Goal: Communication & Community: Share content

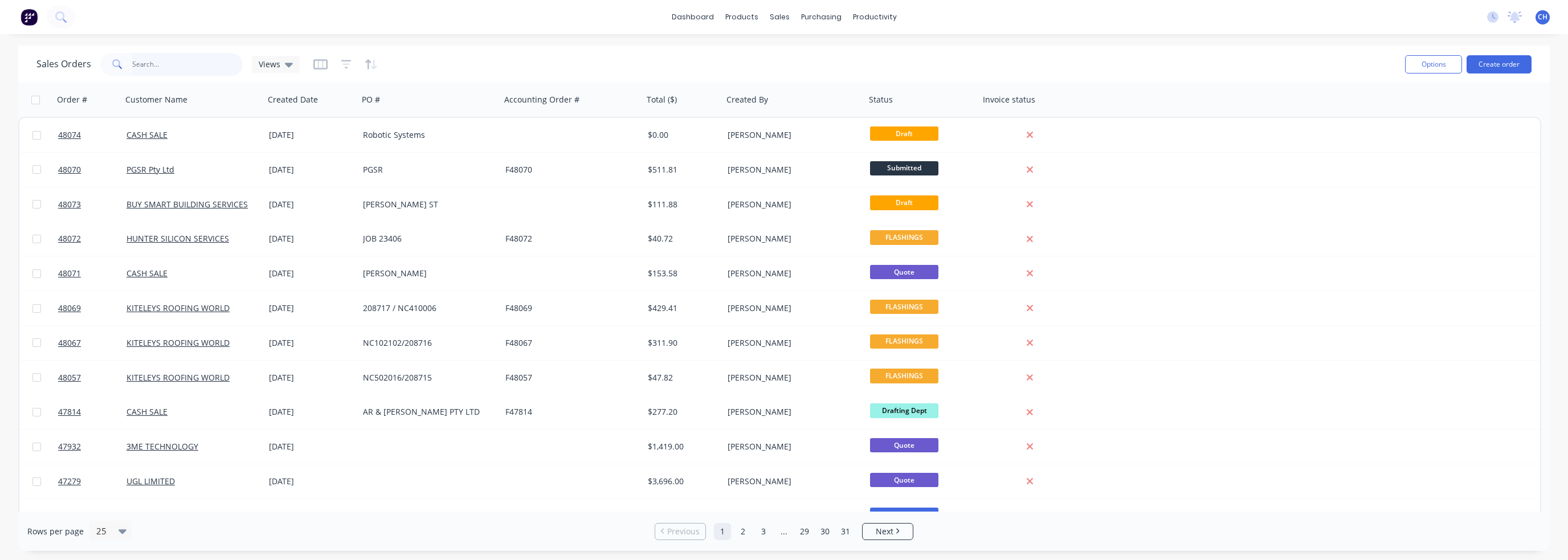
click at [166, 69] on input "text" at bounding box center [187, 64] width 111 height 23
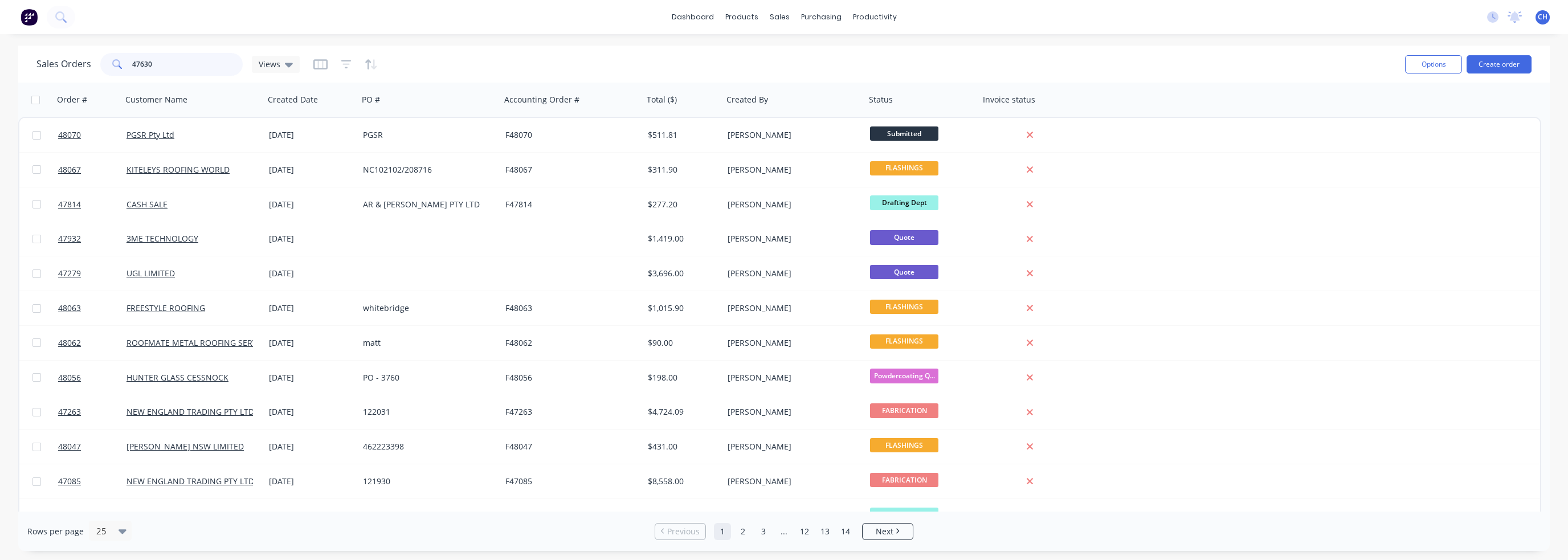
type input "47630"
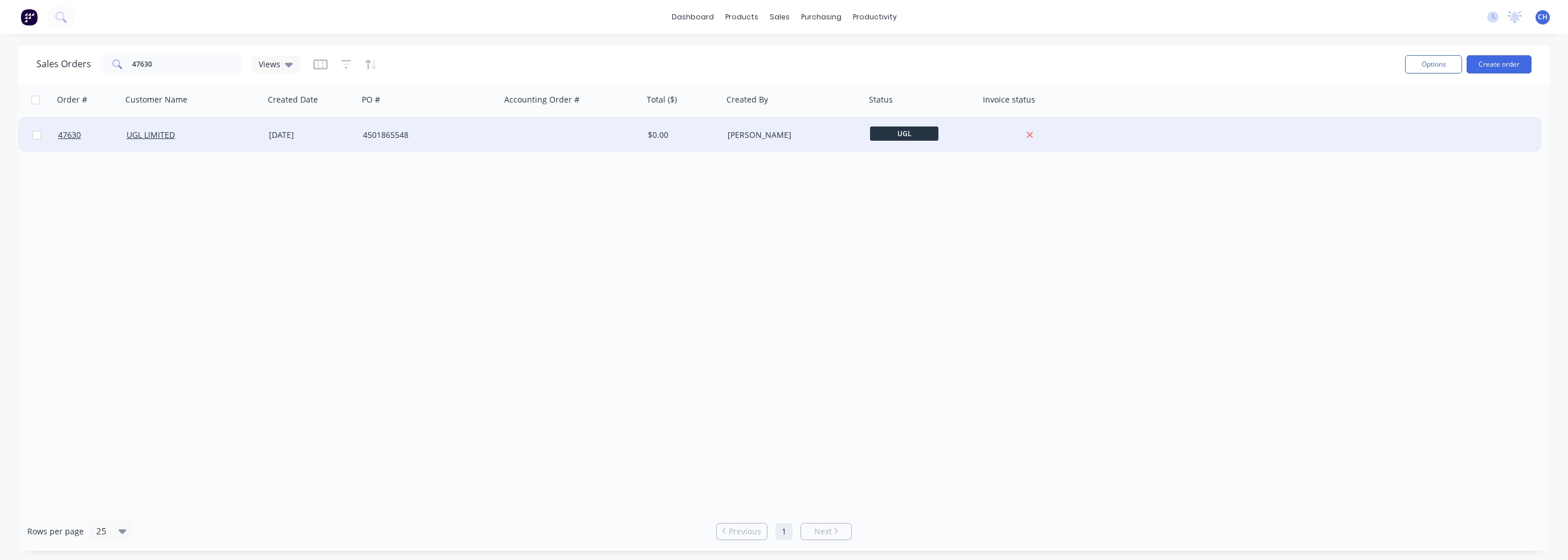
click at [754, 141] on div "Kristie Kelleher" at bounding box center [794, 135] width 142 height 34
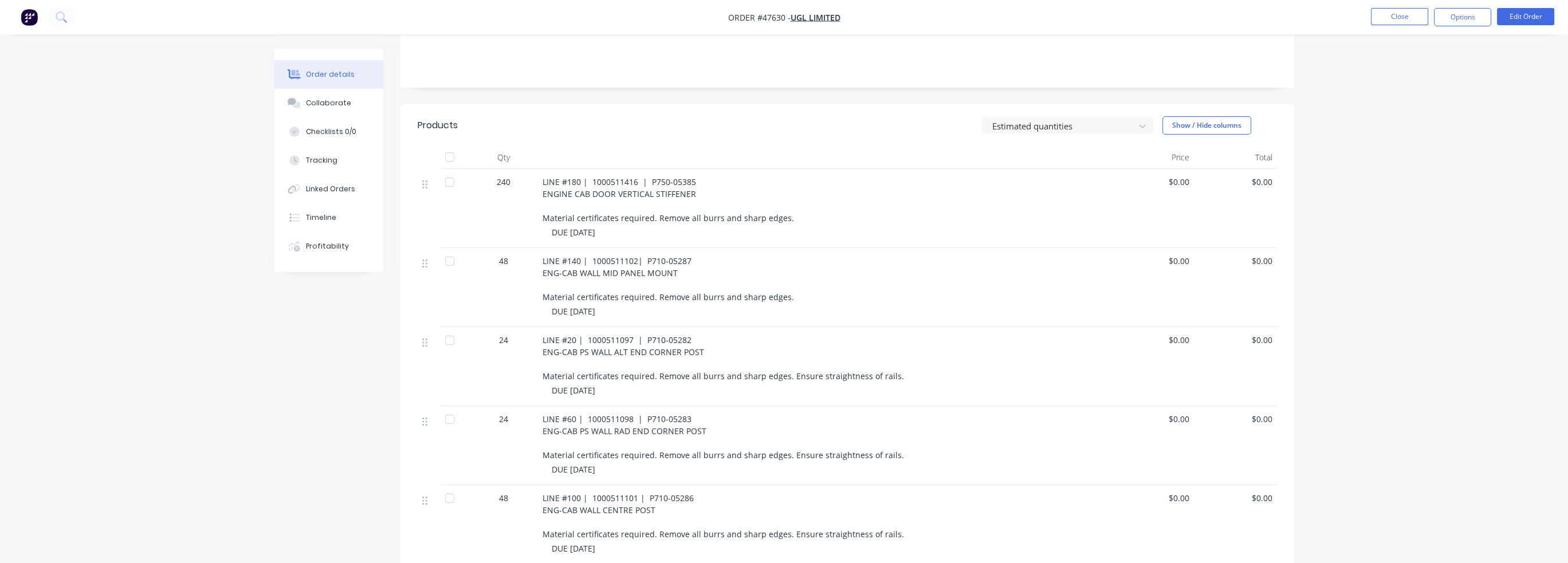
scroll to position [392, 0]
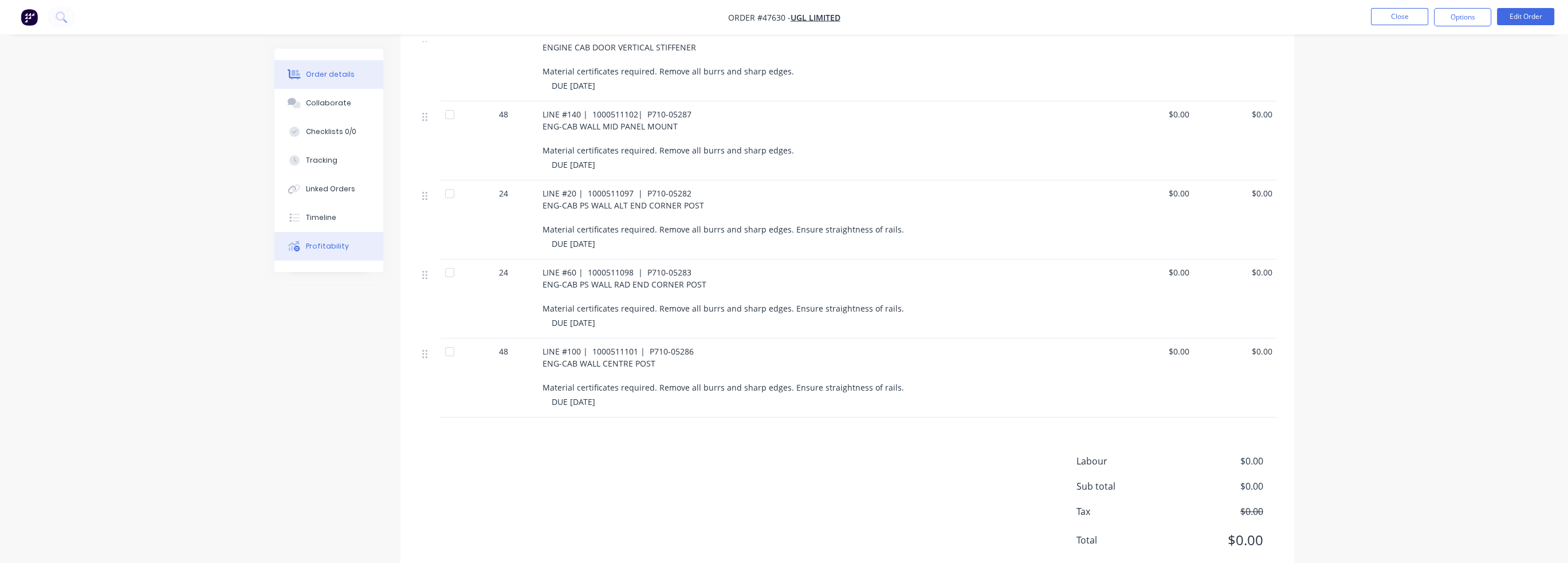
click at [315, 252] on button "Profitability" at bounding box center [329, 246] width 109 height 29
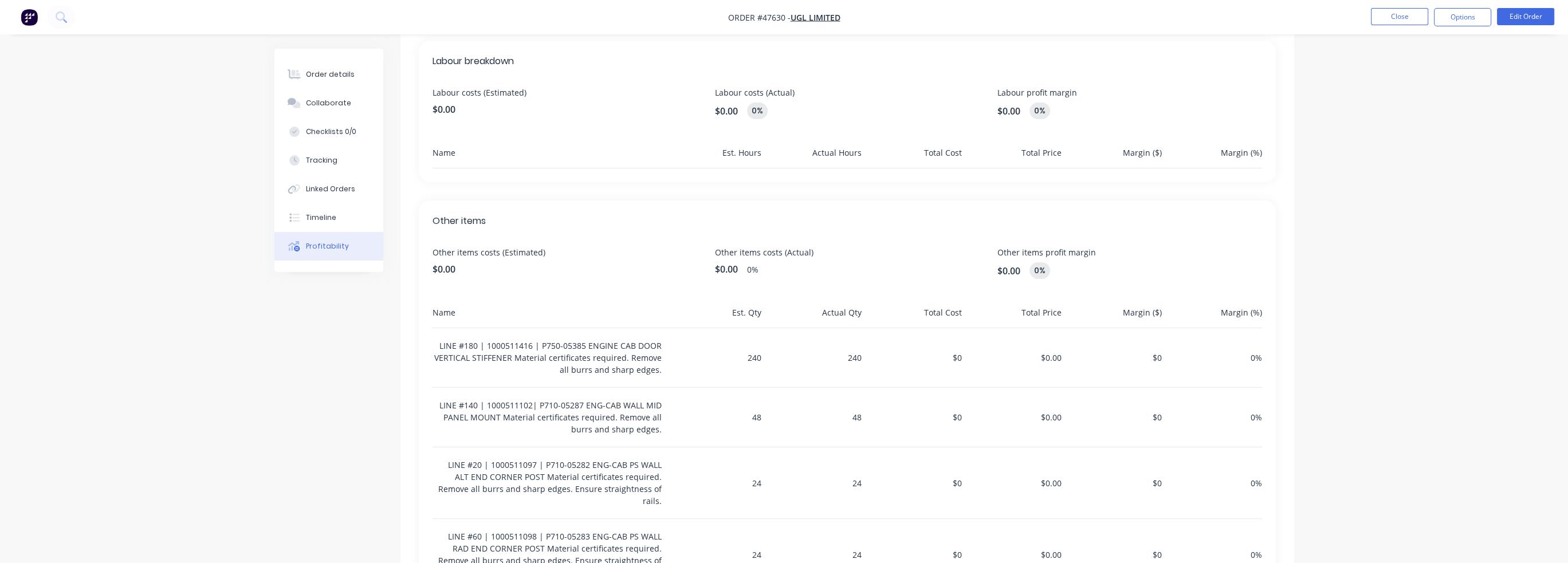
scroll to position [305, 0]
click at [327, 227] on button "Timeline" at bounding box center [329, 217] width 109 height 29
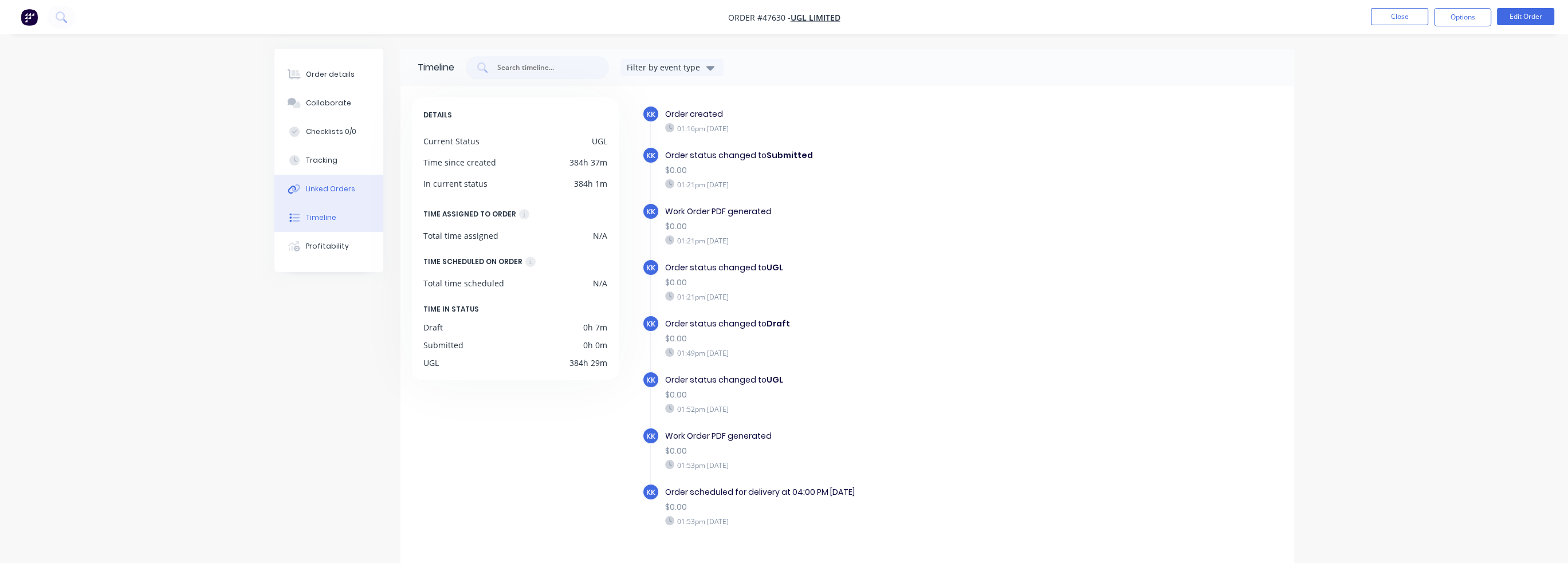
click at [342, 201] on button "Linked Orders" at bounding box center [329, 188] width 109 height 29
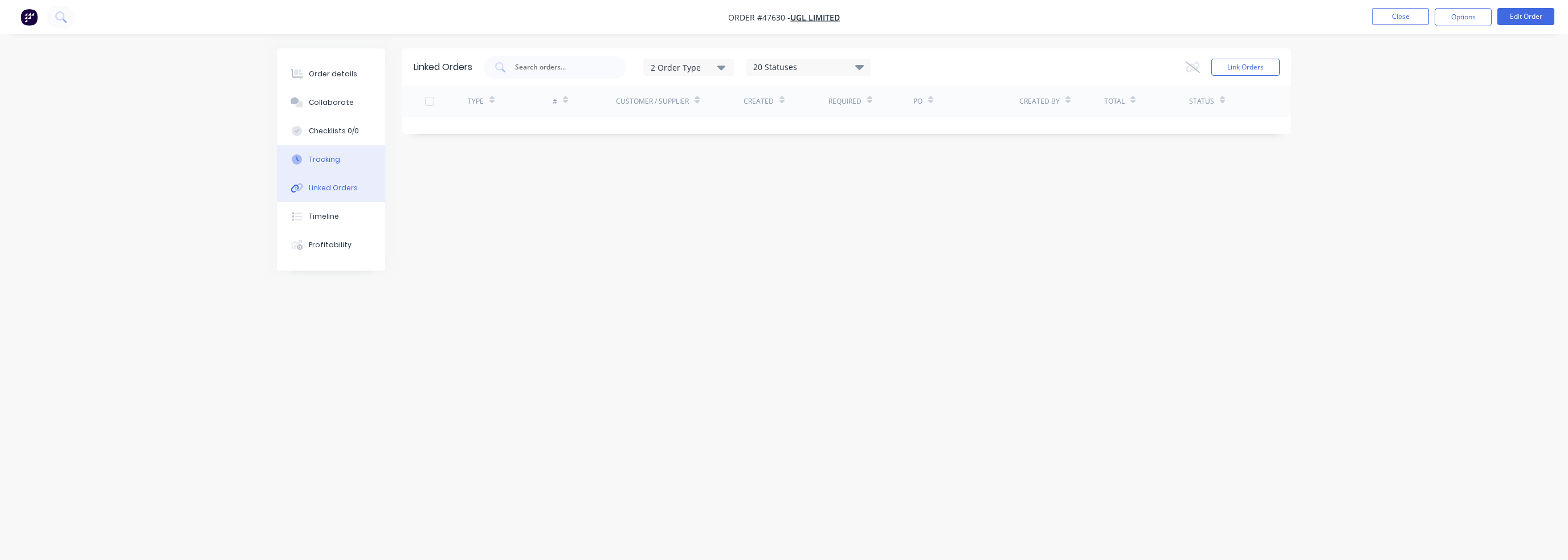
click at [341, 165] on button "Tracking" at bounding box center [331, 159] width 108 height 29
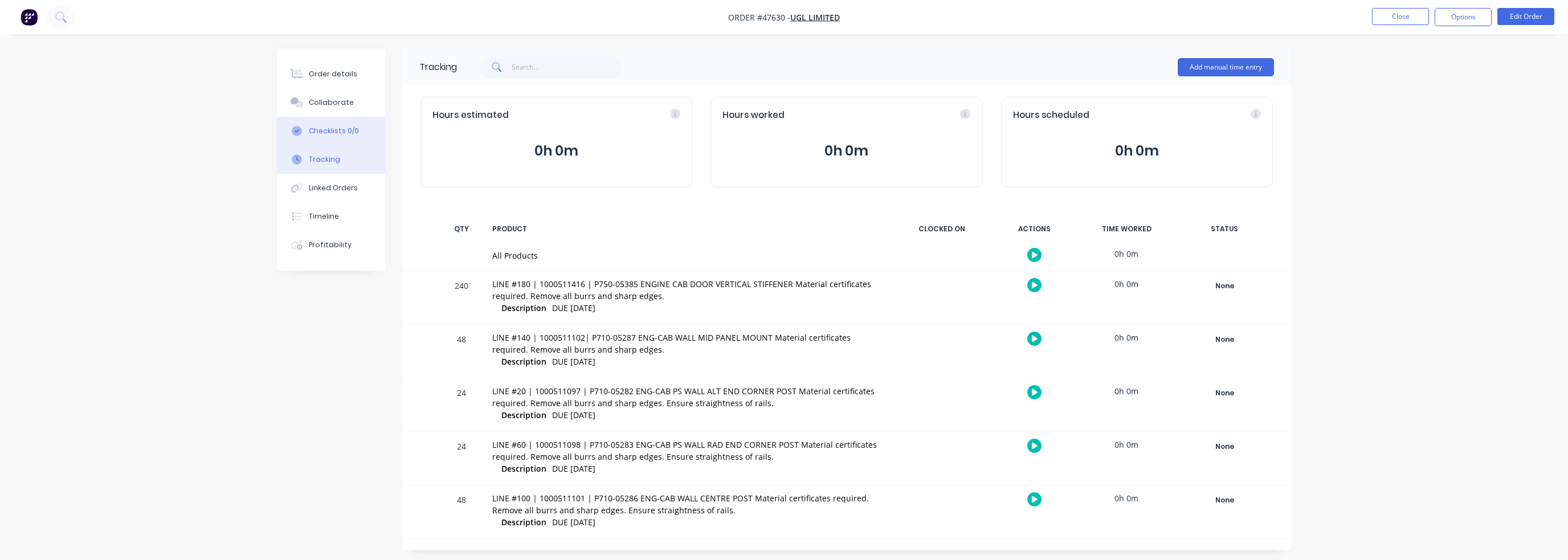
click at [329, 132] on div "Checklists 0/0" at bounding box center [334, 131] width 50 height 10
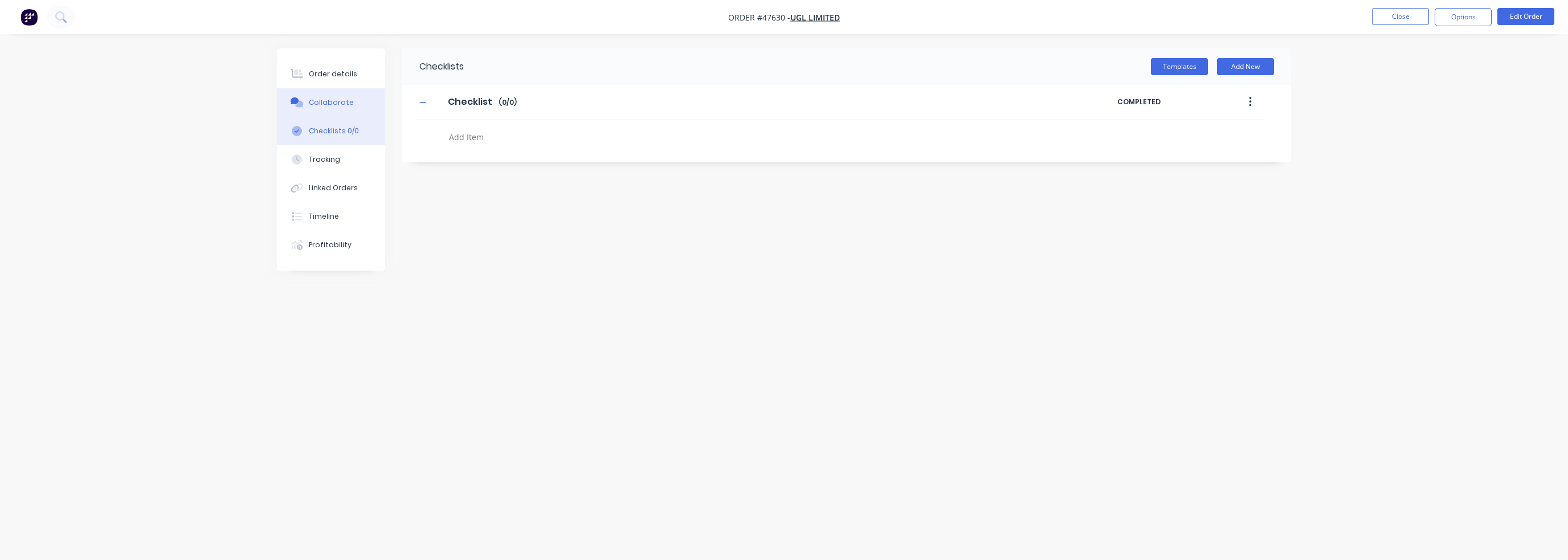
click at [349, 102] on div "Collaborate" at bounding box center [331, 102] width 45 height 10
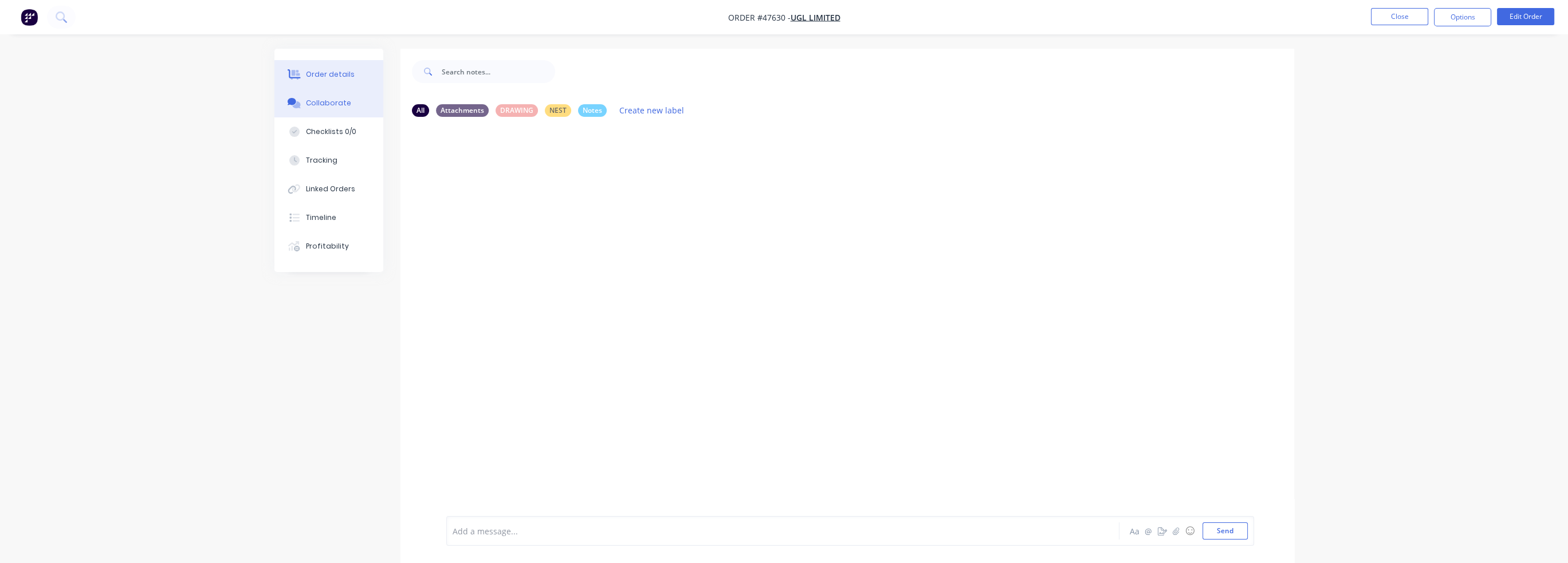
click at [350, 79] on div "Order details" at bounding box center [330, 74] width 49 height 10
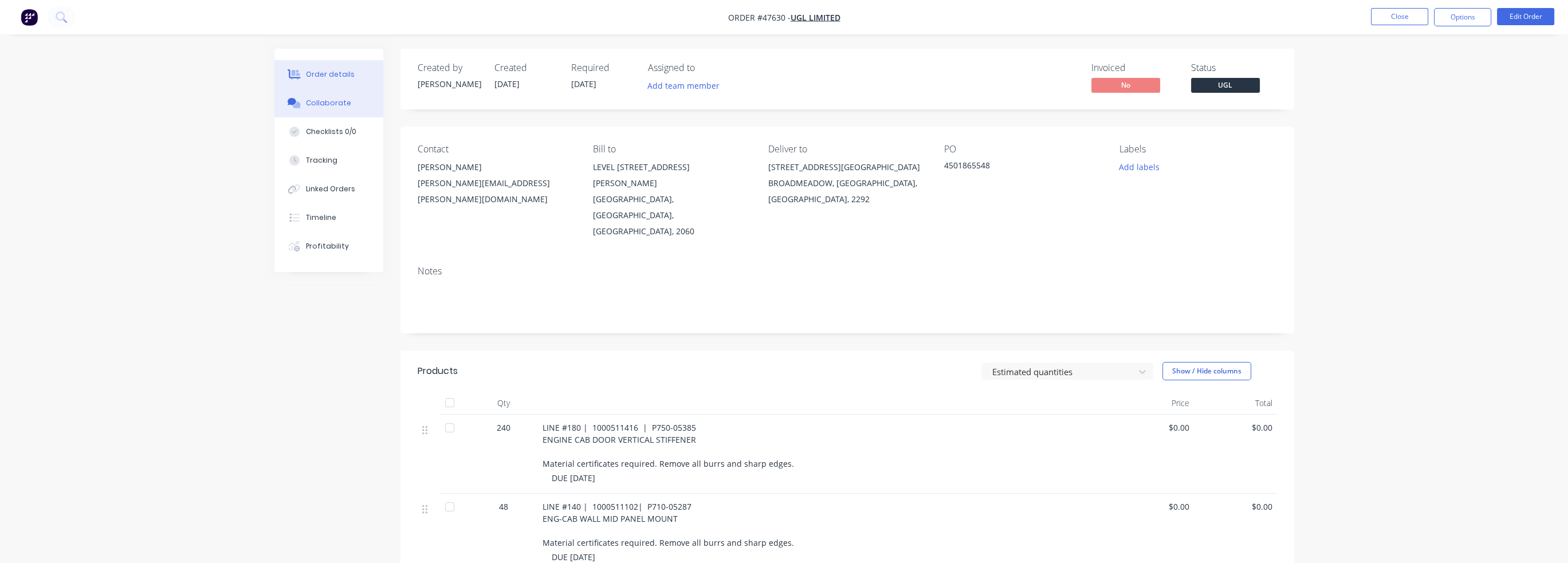
click at [327, 105] on div "Collaborate" at bounding box center [329, 103] width 45 height 10
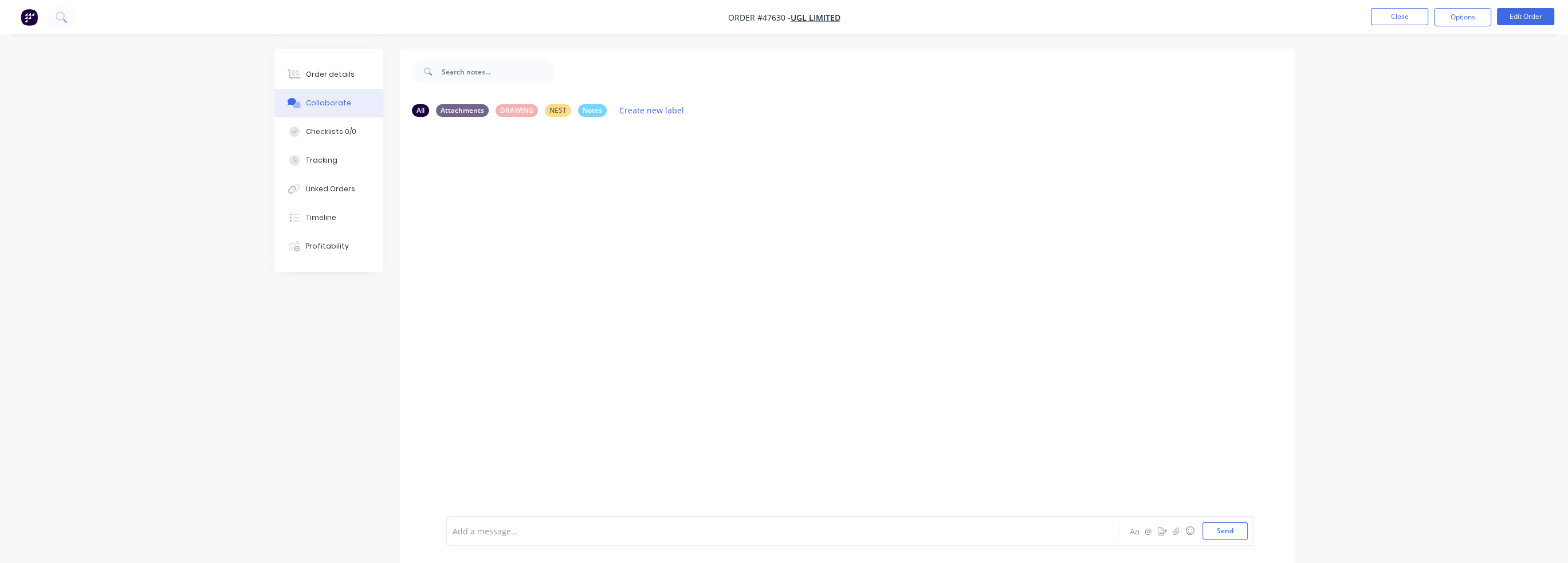
click at [593, 408] on div at bounding box center [847, 321] width 894 height 390
click at [811, 474] on div at bounding box center [847, 321] width 894 height 390
click at [561, 535] on div at bounding box center [750, 531] width 595 height 12
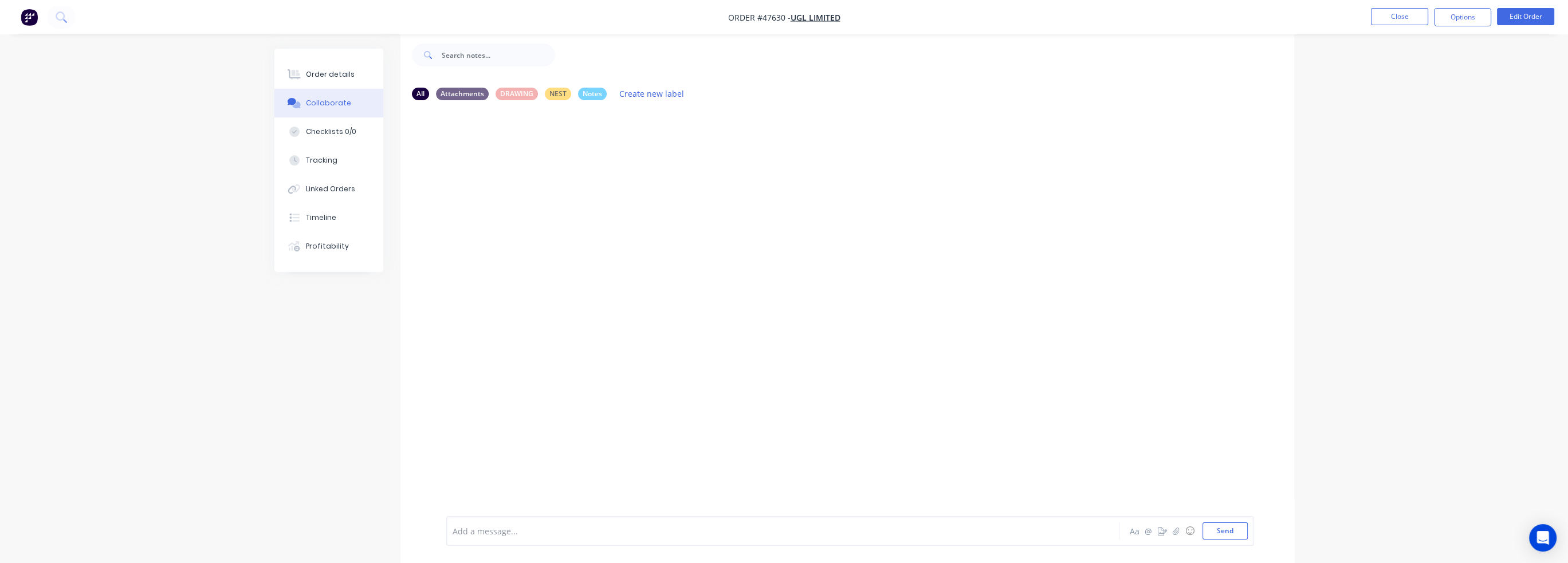
click at [1100, 326] on div at bounding box center [847, 304] width 894 height 390
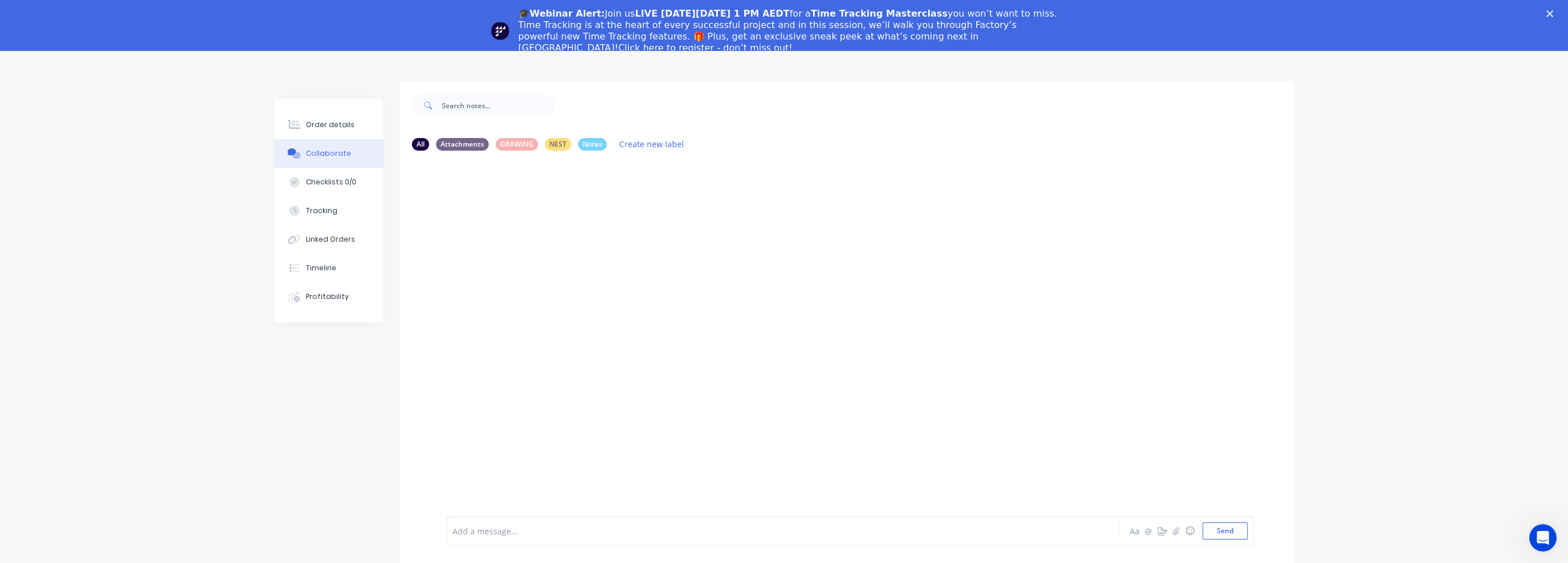
scroll to position [67, 0]
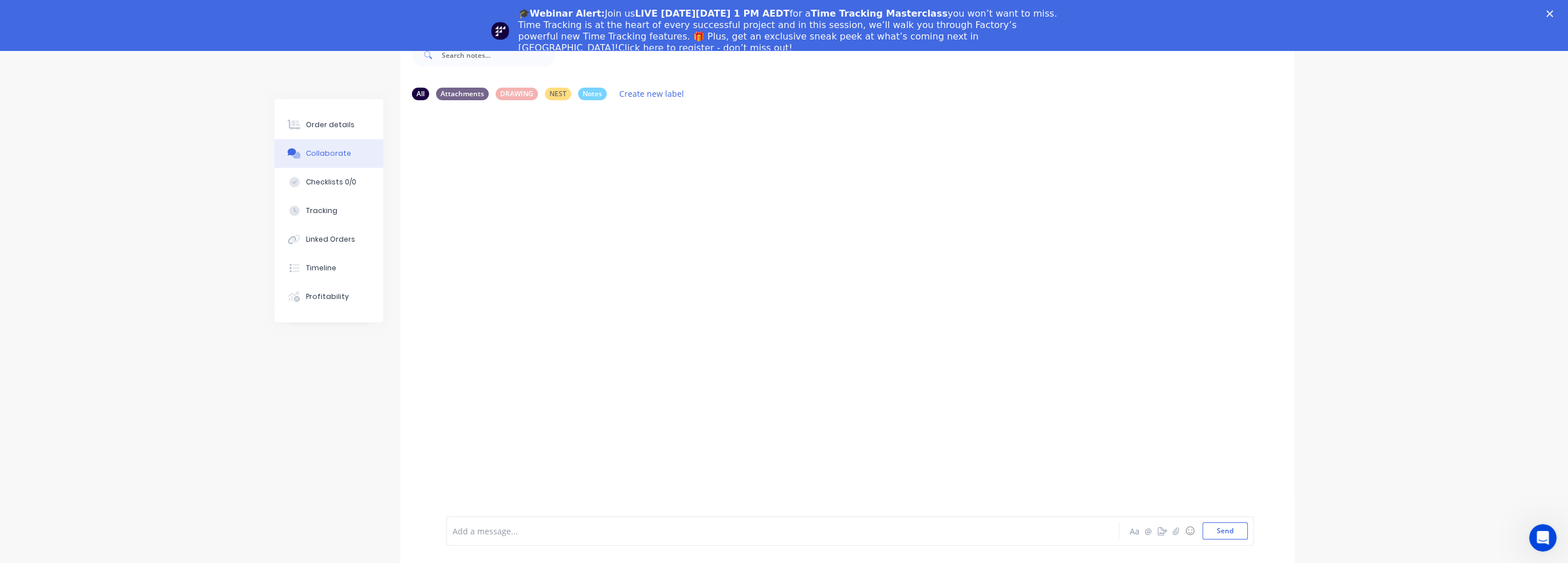
click at [1558, 15] on div "Close" at bounding box center [1551, 13] width 12 height 7
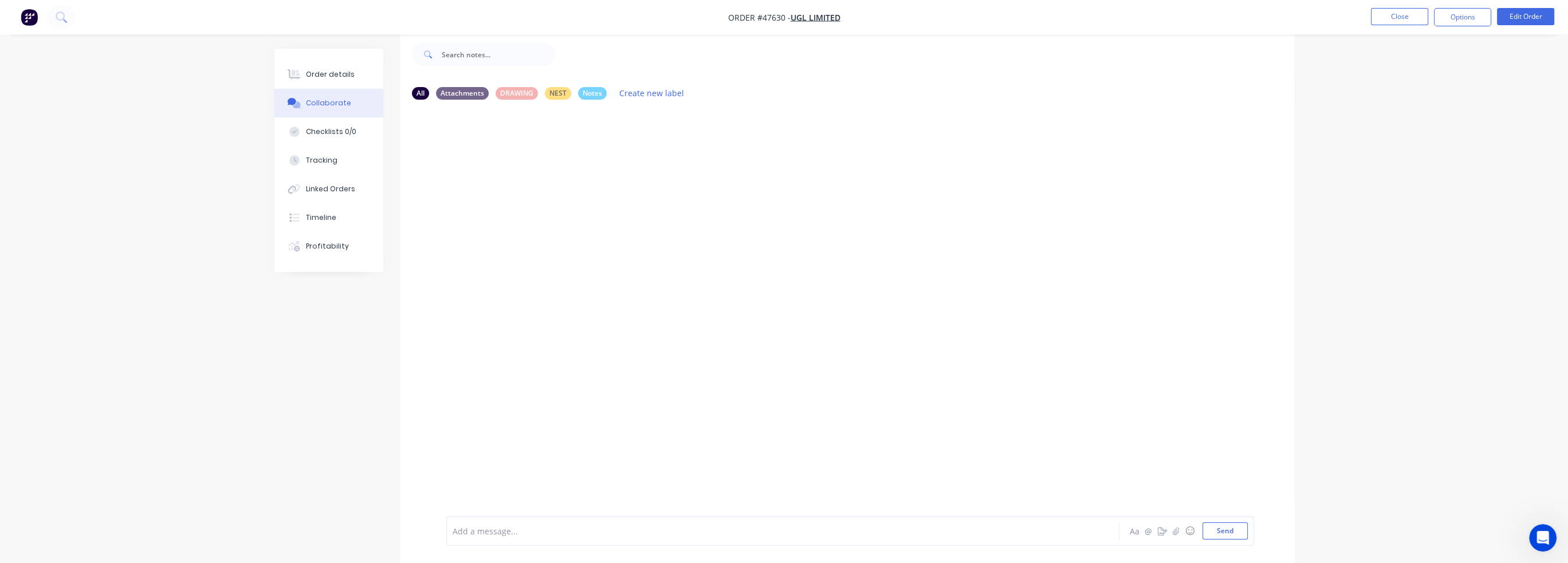
scroll to position [17, 0]
drag, startPoint x: 493, startPoint y: 547, endPoint x: 502, endPoint y: 530, distance: 19.2
click at [495, 545] on div "Add a message... Aa @ ☺ Send" at bounding box center [847, 531] width 894 height 64
click at [505, 526] on div at bounding box center [750, 531] width 595 height 12
click at [726, 543] on div ""\\DC\Vario\SOLIDWORKS\UGL\Assembly's & Parts\P750-05385\P750-05385-S1-A - ENG …" at bounding box center [850, 531] width 808 height 30
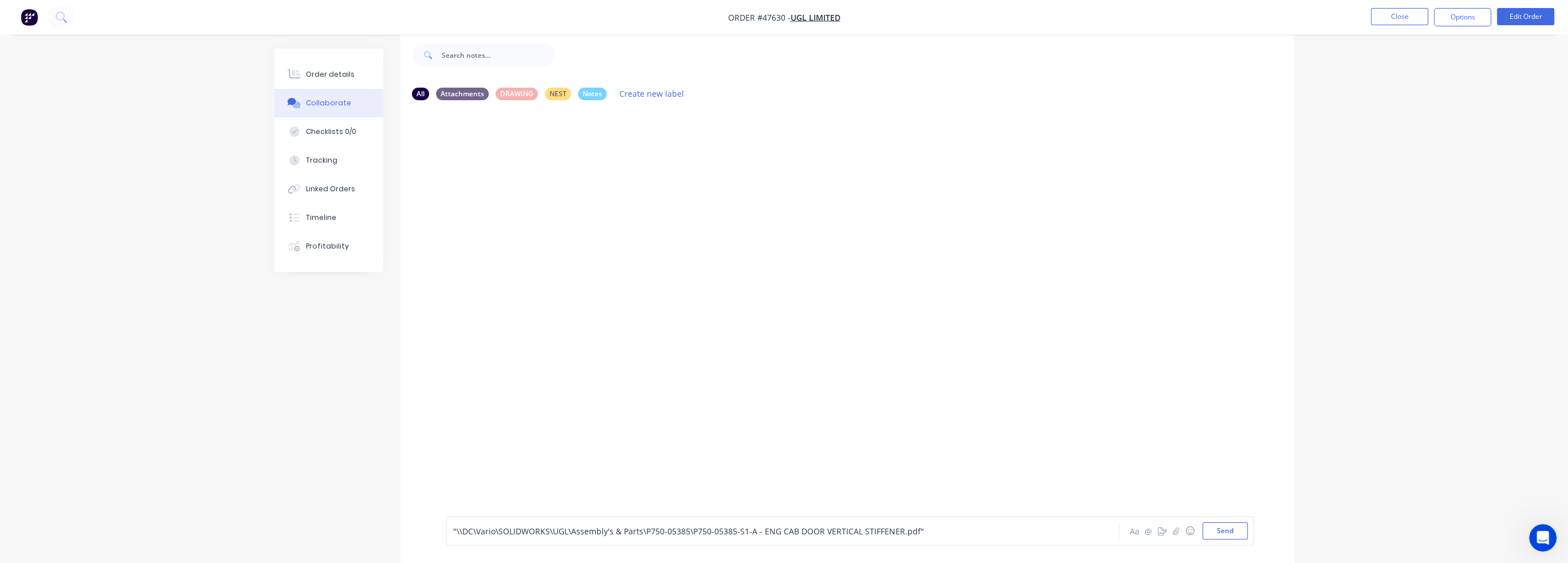
click at [955, 533] on div ""\\DC\Vario\SOLIDWORKS\UGL\Assembly's & Parts\P750-05385\P750-05385-S1-A - ENG …" at bounding box center [750, 531] width 595 height 12
drag, startPoint x: 918, startPoint y: 532, endPoint x: 643, endPoint y: 553, distance: 275.8
click at [643, 553] on div ""\\DC\Vario\SOLIDWORKS\UGL\Assembly's & Parts\P750-05385\P750-05385-S1-A - ENG …" at bounding box center [847, 531] width 894 height 64
drag, startPoint x: 638, startPoint y: 529, endPoint x: 479, endPoint y: 533, distance: 159.1
click at [479, 533] on div ""\\DC\Vario\SOLIDWORKS\UGL\Assembly's & Parts\" at bounding box center [750, 531] width 595 height 12
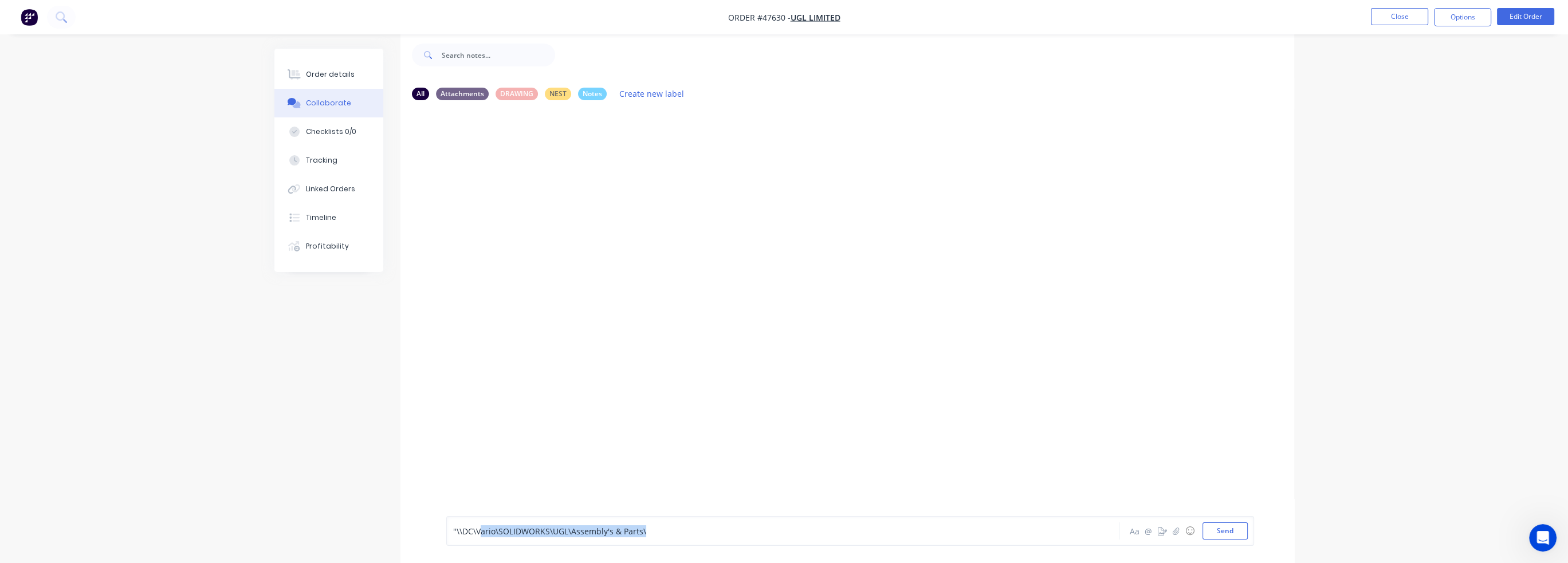
click at [765, 535] on div ""\\DC\Vario\SOLIDWORKS\UGL\Assembly's & Parts\" at bounding box center [750, 531] width 595 height 12
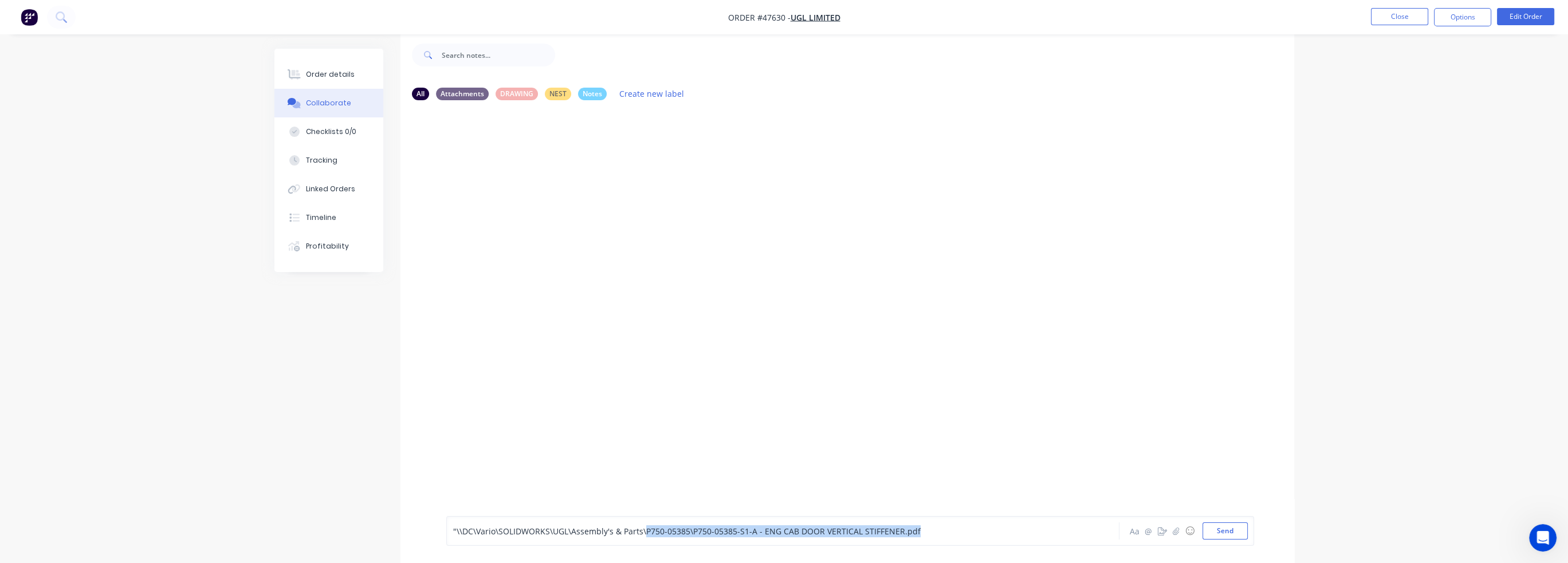
click at [677, 526] on span ""\\DC\Vario\SOLIDWORKS\UGL\Assembly's & Parts\P750-05385\P750-05385-S1-A - ENG …" at bounding box center [687, 531] width 468 height 11
drag, startPoint x: 690, startPoint y: 532, endPoint x: 1007, endPoint y: 544, distance: 317.2
click at [1007, 544] on div ""\\DC\Vario\SOLIDWORKS\UGL\Assembly's & Parts\P750-05385\P750-05385-S1-A - ENG …" at bounding box center [850, 531] width 808 height 30
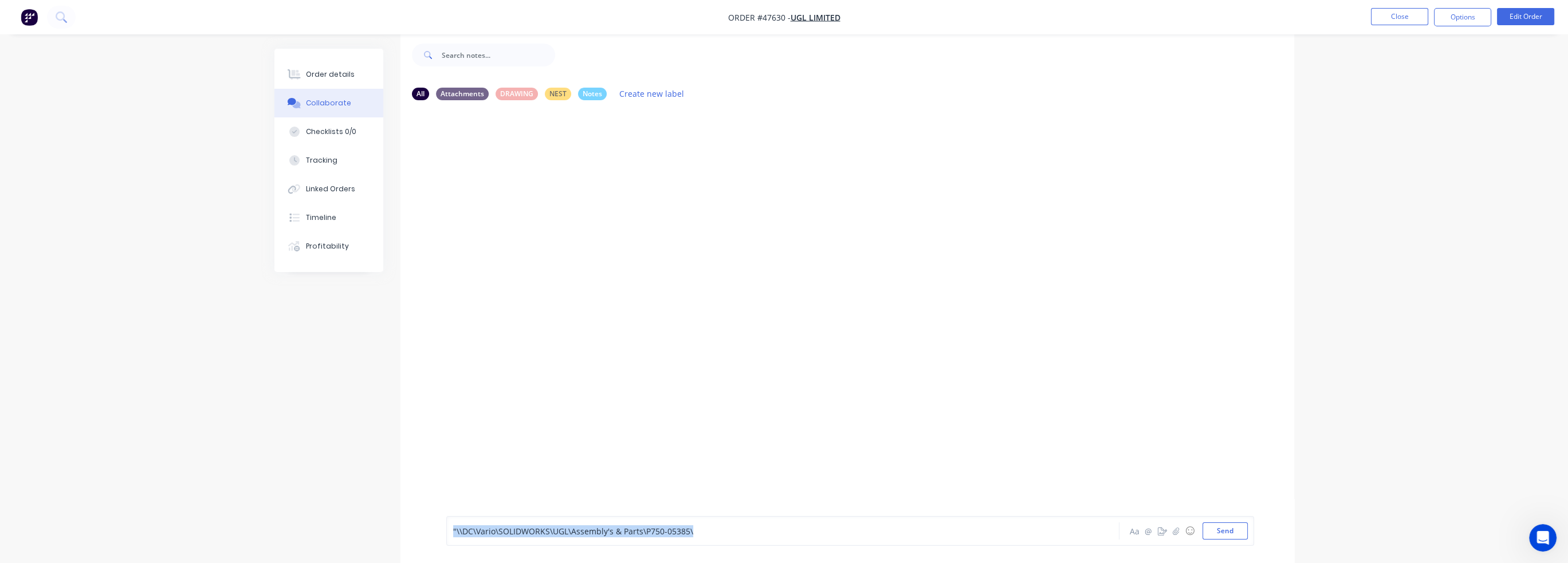
drag, startPoint x: 735, startPoint y: 532, endPoint x: 401, endPoint y: 527, distance: 334.0
click at [401, 527] on div ""\\DC\Vario\SOLIDWORKS\UGL\Assembly's & Parts\P750-05385\ Aa @ ☺ Send" at bounding box center [847, 531] width 894 height 64
click at [728, 543] on div ""\\DC\Vario\SOLIDWORKS\UGL\Assembly's & Parts\P750-05385\ Aa @ ☺ Send" at bounding box center [850, 531] width 808 height 30
drag, startPoint x: 673, startPoint y: 533, endPoint x: 643, endPoint y: 538, distance: 30.4
click at [643, 538] on div ""\\DC\Vario\SOLIDWORKS\UGL\Assembly's & Parts\P750-05385\" at bounding box center [750, 531] width 596 height 17
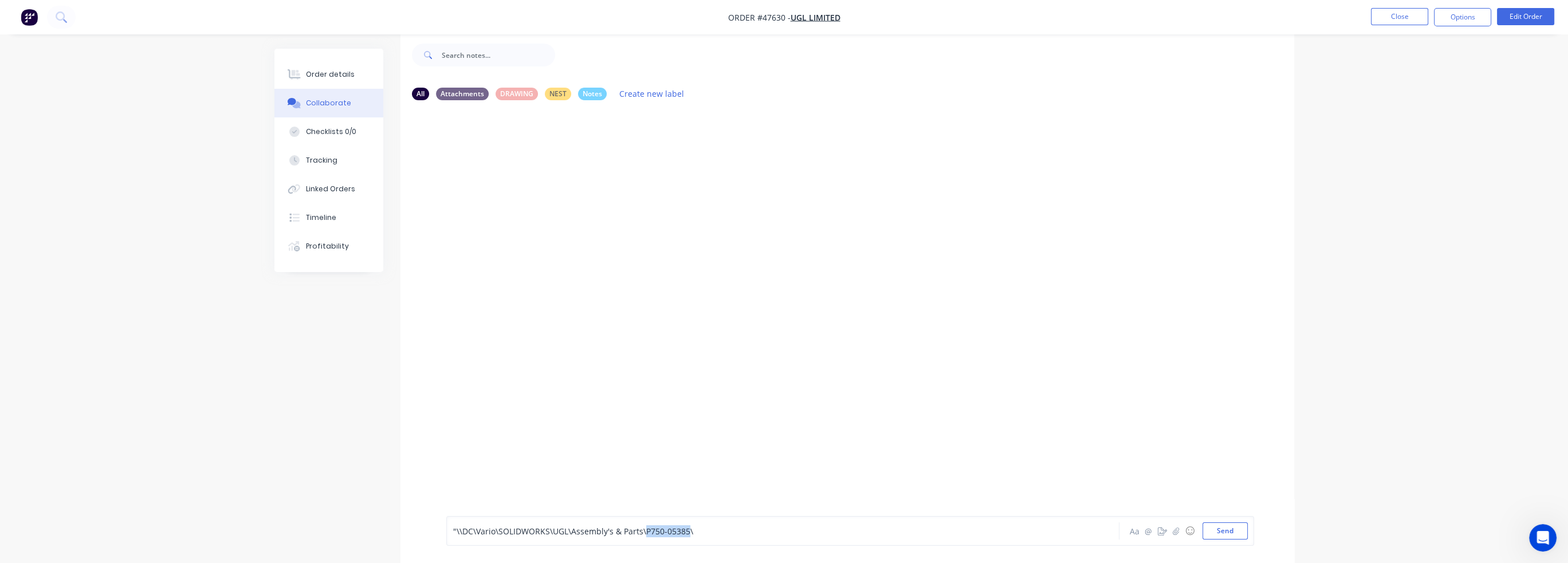
copy span "P750-05385"
click at [495, 526] on span ""\\DC\Vario\SOLIDWORKS\UGL\Assembly's & Parts\P750-05385\" at bounding box center [573, 531] width 240 height 11
drag, startPoint x: 496, startPoint y: 529, endPoint x: 403, endPoint y: 532, distance: 93.0
click at [403, 528] on div ""\\DC\Vario\SOLIDWORKS\UGL\Assembly's & Parts\P750-05385\ Aa @ ☺ Send" at bounding box center [847, 531] width 894 height 64
click at [726, 534] on div "V:\SOLIDWORKS\UGL\Assembly's & Parts\P750-05385\" at bounding box center [750, 531] width 595 height 12
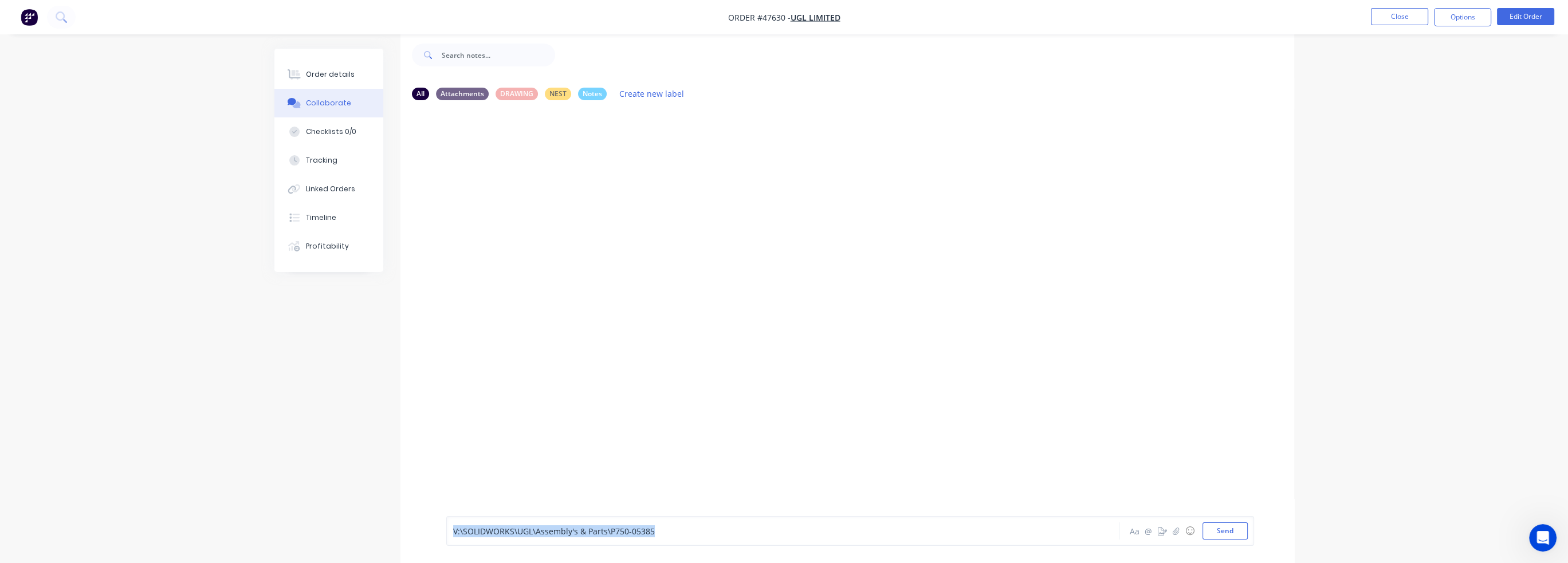
drag, startPoint x: 697, startPoint y: 532, endPoint x: 293, endPoint y: 535, distance: 404.0
click at [293, 535] on div "All Attachments DRAWING NEST Notes Create new label V:\SOLIDWORKS\UGL\Assembly'…" at bounding box center [784, 297] width 1020 height 532
copy span "V:\SOLIDWORKS\UGL\Assembly's & Parts\P750-05385"
click at [703, 534] on div "V:\SOLIDWORKS\UGL\Assembly's & Parts\P750-05385" at bounding box center [750, 531] width 595 height 12
click at [731, 531] on div "V:\SOLIDWORKS\UGL\Assembly's & Parts\P750-05385" at bounding box center [750, 531] width 595 height 12
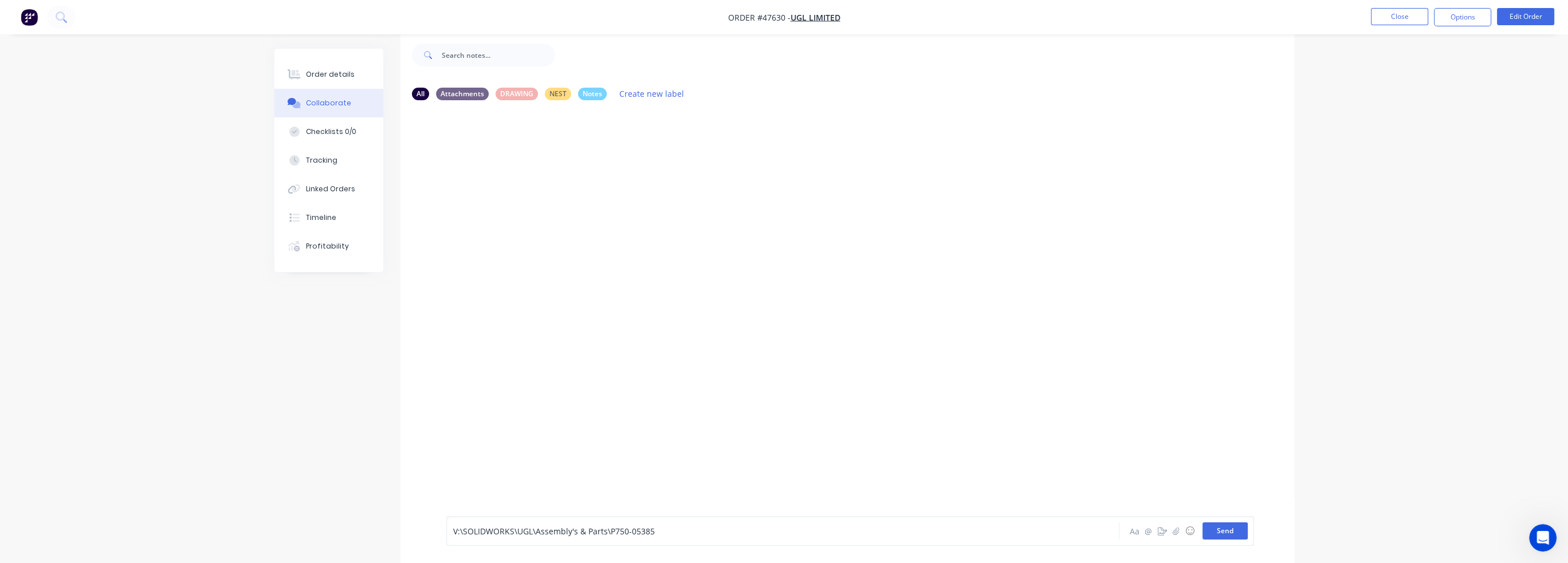
click at [1226, 533] on button "Send" at bounding box center [1225, 531] width 45 height 17
click at [636, 155] on link "V:\SOLIDWORKS\UGL\Assembly's &amp; Parts\P750-05385" at bounding box center [561, 155] width 212 height 11
click at [685, 156] on div "Labels Edit Delete" at bounding box center [685, 155] width 7 height 17
click at [680, 156] on div "V:\SOLIDWORKS\UGL\Assembly's &amp; Parts\P750-05385 Labels Edit Delete" at bounding box center [625, 155] width 358 height 23
click at [682, 157] on icon "button" at bounding box center [684, 155] width 4 height 13
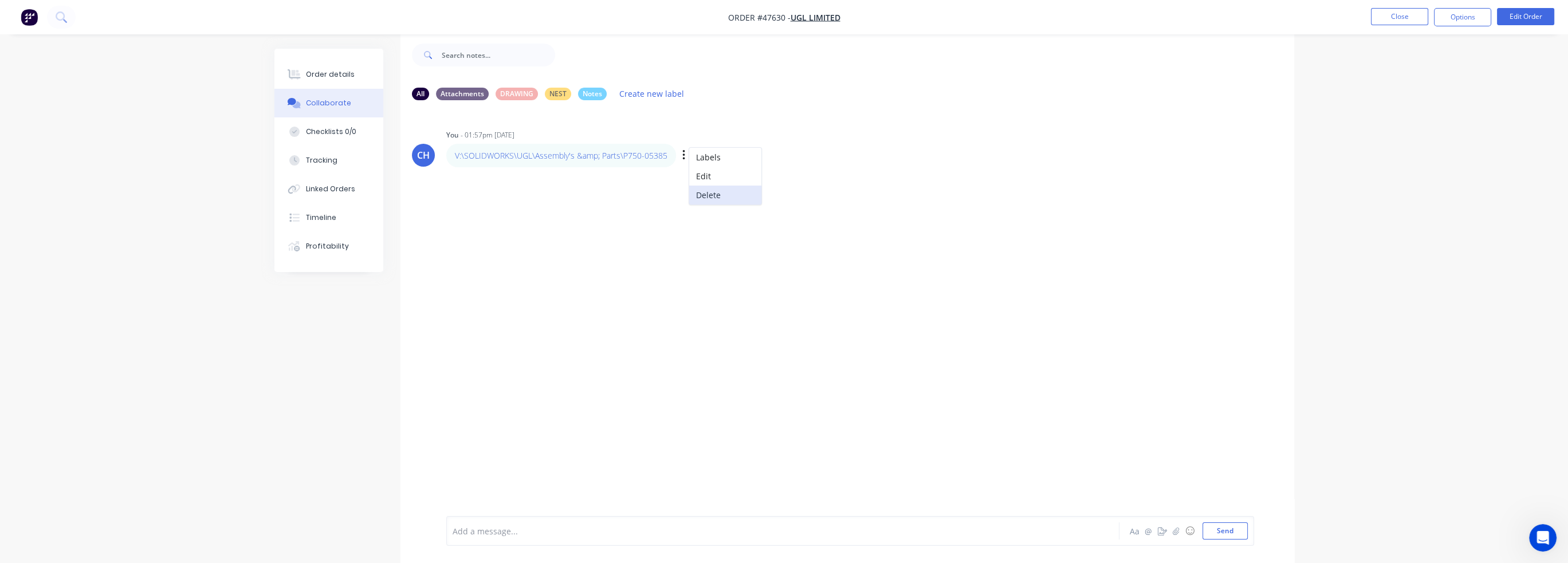
click at [703, 194] on button "Delete" at bounding box center [725, 195] width 72 height 19
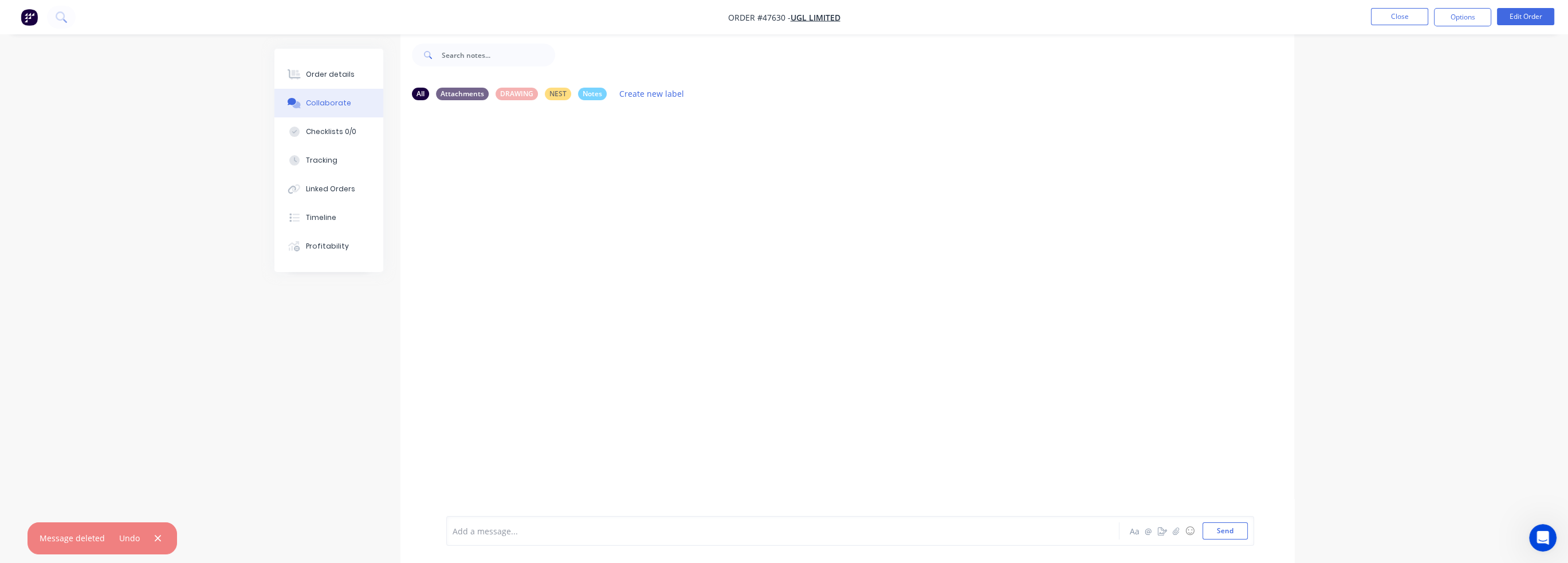
click at [856, 242] on div at bounding box center [847, 304] width 894 height 390
click at [913, 252] on div at bounding box center [847, 304] width 894 height 390
click at [556, 528] on div at bounding box center [750, 531] width 595 height 12
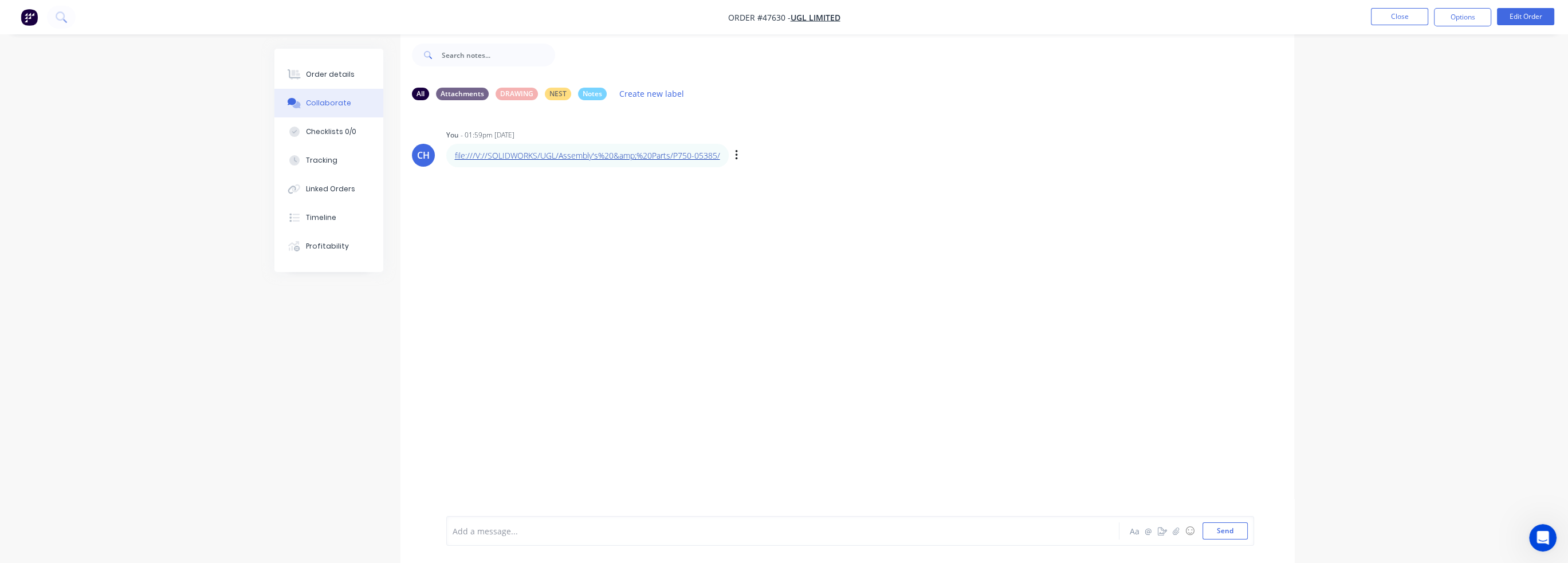
click at [631, 151] on link "file:///V://SOLIDWORKS/UGL/Assembly's%20&amp;%20Parts/P750-05385/" at bounding box center [587, 155] width 265 height 11
click at [737, 155] on icon "button" at bounding box center [736, 155] width 2 height 10
click at [732, 152] on div "file:///V://SOLIDWORKS/UGL/Assembly's%20&amp;%20Parts/P750-05385/ Labels Edit D…" at bounding box center [625, 155] width 358 height 23
click at [735, 155] on icon "button" at bounding box center [736, 155] width 2 height 10
click at [757, 196] on button "Delete" at bounding box center [778, 195] width 72 height 19
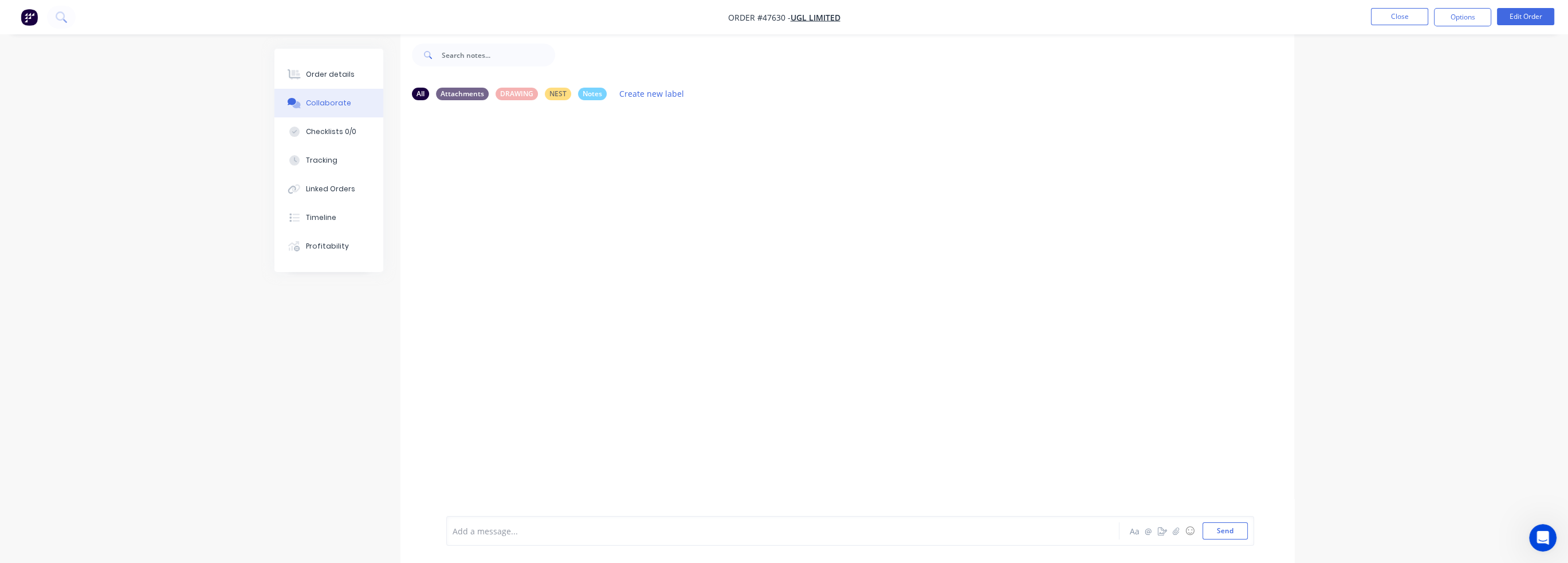
click at [585, 527] on div at bounding box center [750, 531] width 595 height 12
click at [1217, 532] on button "Send" at bounding box center [1225, 531] width 45 height 17
click at [550, 157] on link "V://SOLIDWORKS/UGL/Assembly's%20&amp;%20Parts/P750-05385/" at bounding box center [577, 155] width 245 height 11
click at [521, 536] on div at bounding box center [750, 531] width 595 height 12
click at [490, 531] on span "folderfile:///V://SOLIDWORKS/UGL/Assembly's%20&%20Parts/P750-05385/" at bounding box center [593, 531] width 280 height 11
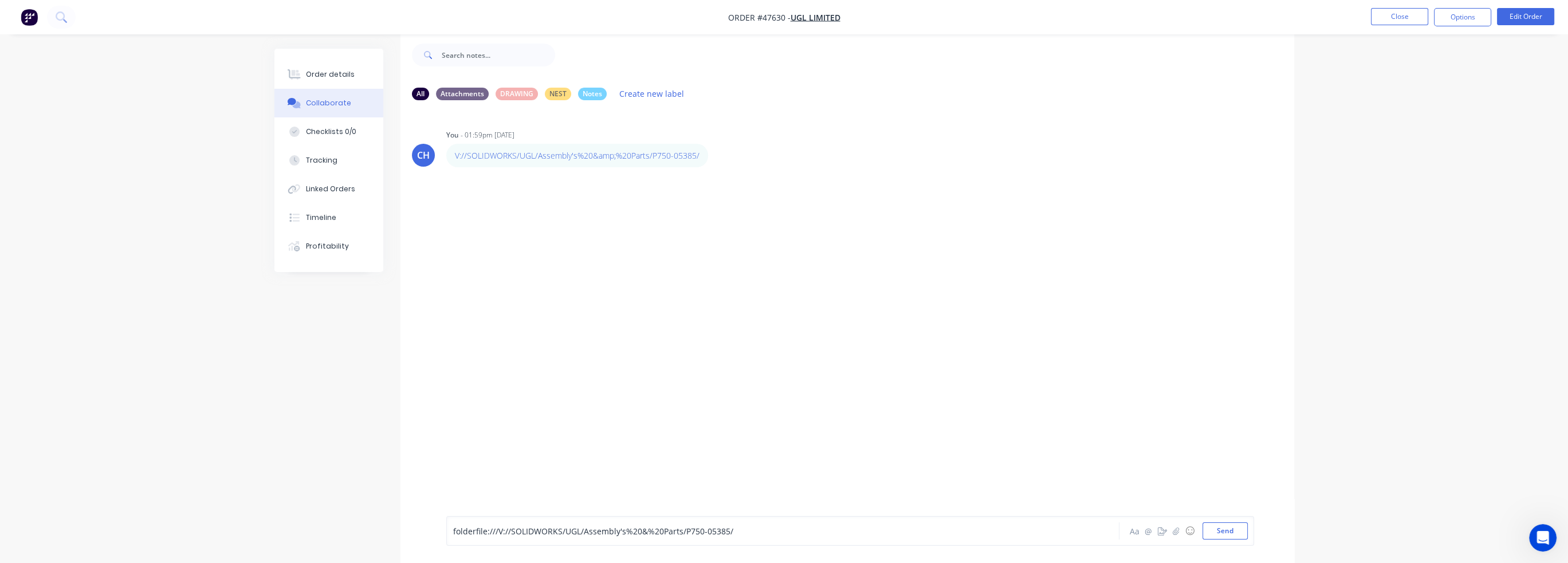
click at [484, 533] on span "folderfile:///V://SOLIDWORKS/UGL/Assembly's%20&%20Parts/P750-05385/" at bounding box center [593, 531] width 280 height 11
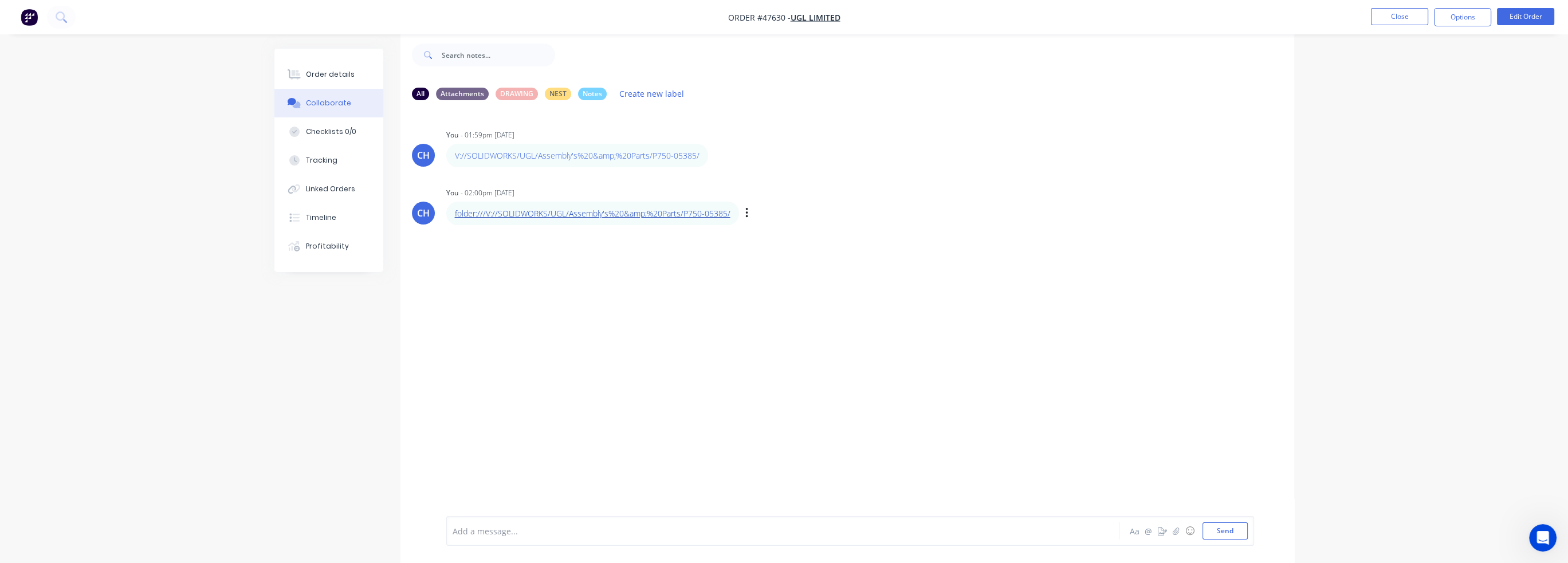
click at [532, 213] on link "folder:///V://SOLIDWORKS/UGL/Assembly's%20&amp;%20Parts/P750-05385/" at bounding box center [592, 214] width 275 height 11
click at [788, 261] on div "CH You - 01:59pm 24/09/25 V://SOLIDWORKS/UGL/Assembly's%20&amp;%20Parts/P750-05…" at bounding box center [847, 304] width 894 height 390
click at [748, 211] on icon "button" at bounding box center [747, 214] width 4 height 13
click at [745, 217] on icon "button" at bounding box center [747, 213] width 2 height 10
click at [749, 219] on button "button" at bounding box center [747, 213] width 4 height 17
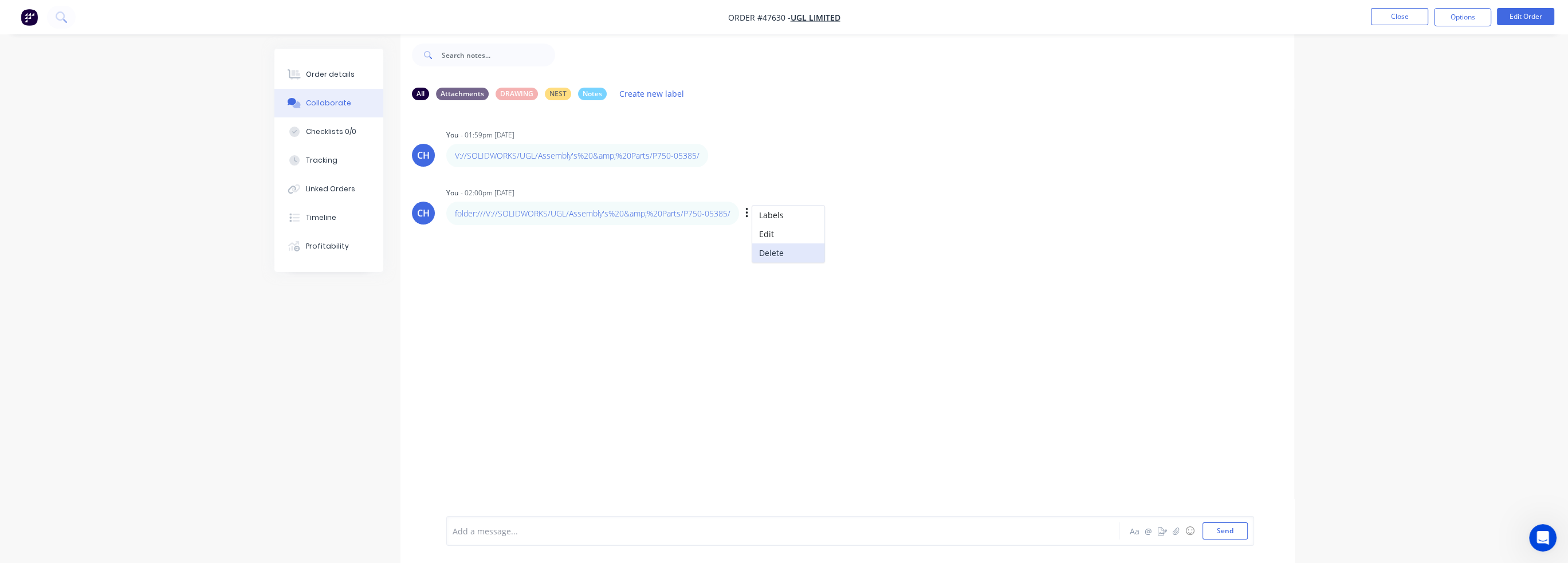
click at [767, 250] on button "Delete" at bounding box center [788, 253] width 72 height 19
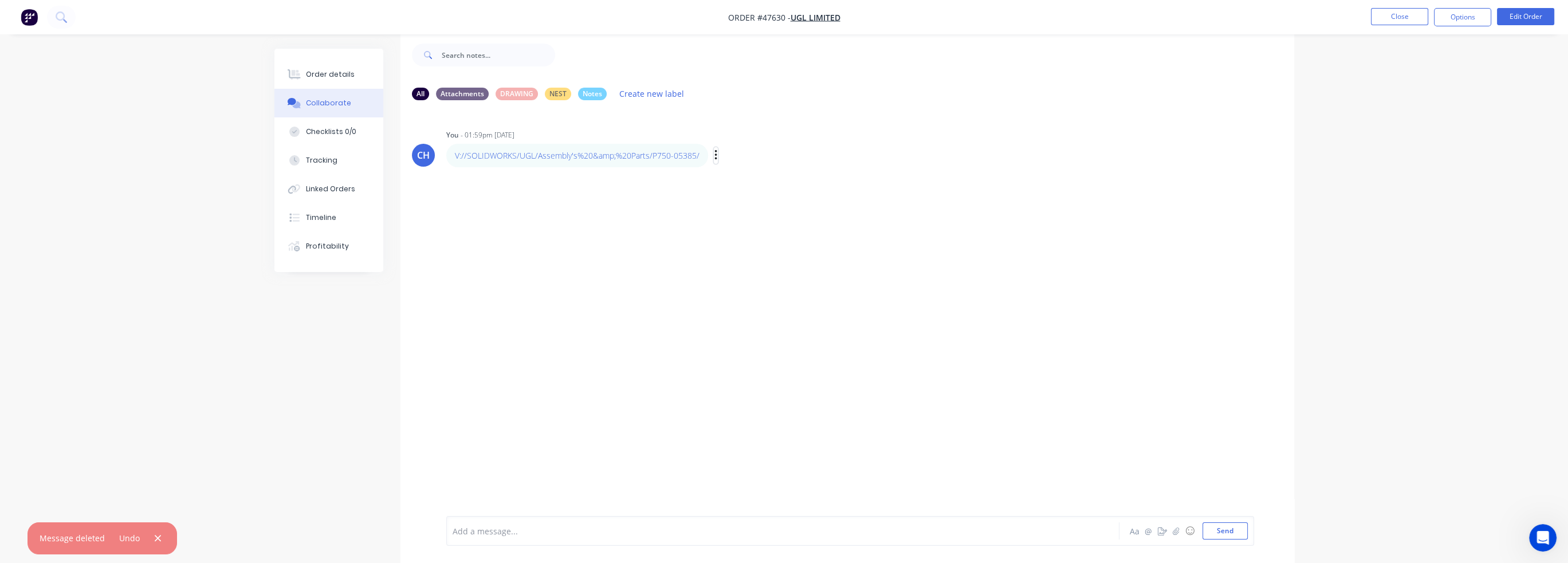
click at [714, 158] on icon "button" at bounding box center [716, 155] width 4 height 13
click at [744, 196] on button "Delete" at bounding box center [757, 195] width 72 height 19
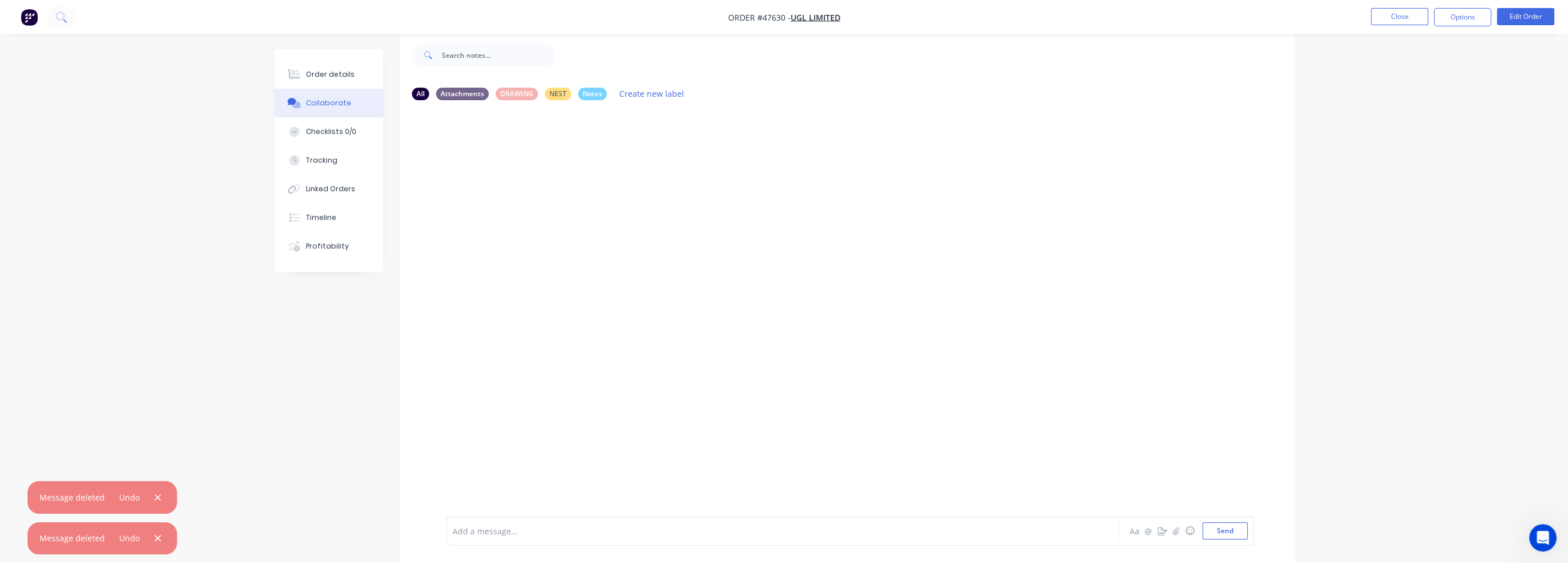
click at [695, 233] on div at bounding box center [847, 304] width 894 height 390
click at [463, 540] on div "Add a message... Aa @ ☺ Send" at bounding box center [850, 531] width 808 height 30
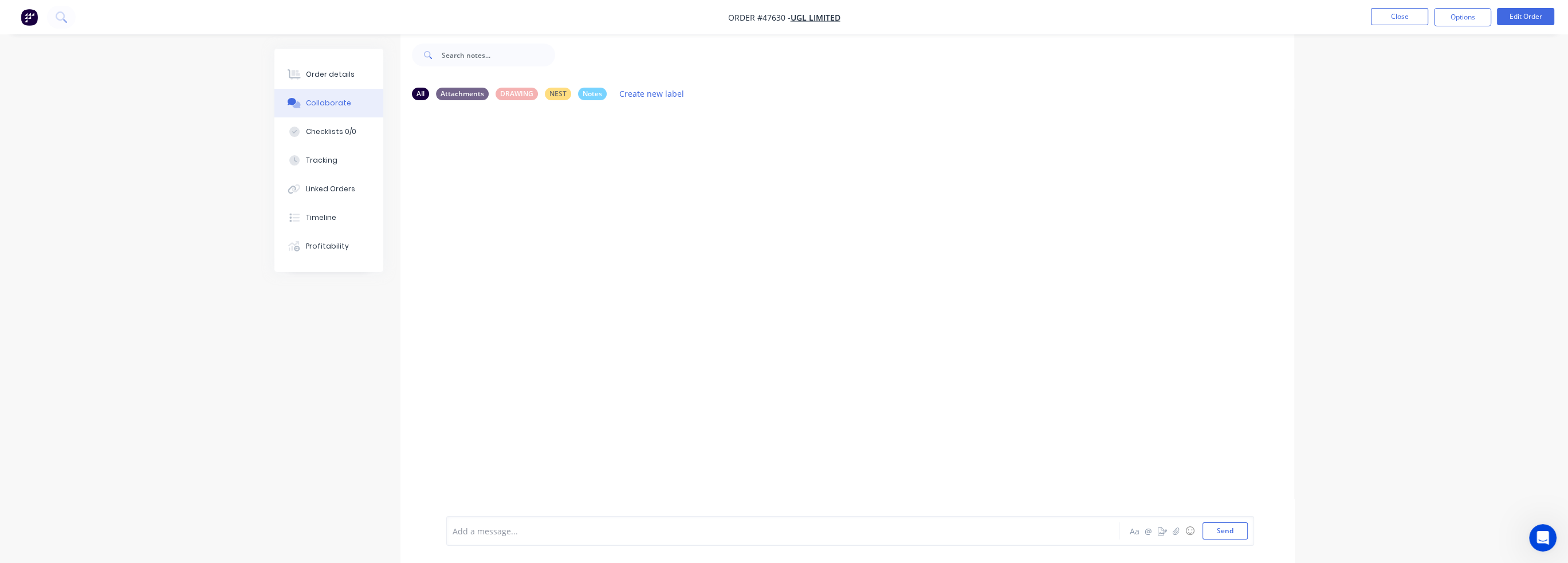
click at [648, 538] on div "Add a message..." at bounding box center [750, 531] width 596 height 17
click at [1235, 535] on button "Send" at bounding box center [1225, 531] width 45 height 17
click at [649, 340] on div "CH You - 02:04pm 24/09/25 file:///V:/SOLIDWORKS/UGL/Assembly's%20%26%20Parts/P7…" at bounding box center [847, 304] width 894 height 390
click at [604, 157] on link "file:///V:/SOLIDWORKS/UGL/Assembly's%20%26%20Parts/P750-05385/" at bounding box center [582, 155] width 255 height 11
click at [725, 155] on icon "button" at bounding box center [726, 155] width 2 height 10
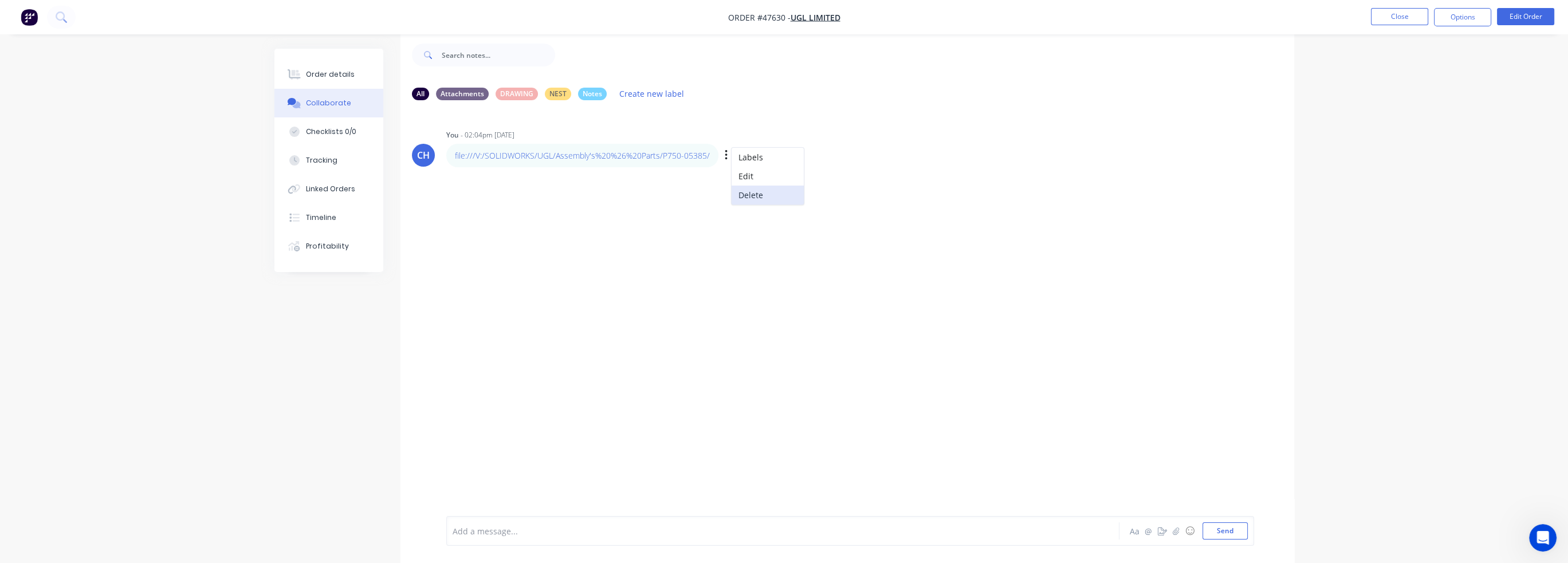
click at [751, 192] on button "Delete" at bounding box center [767, 195] width 72 height 19
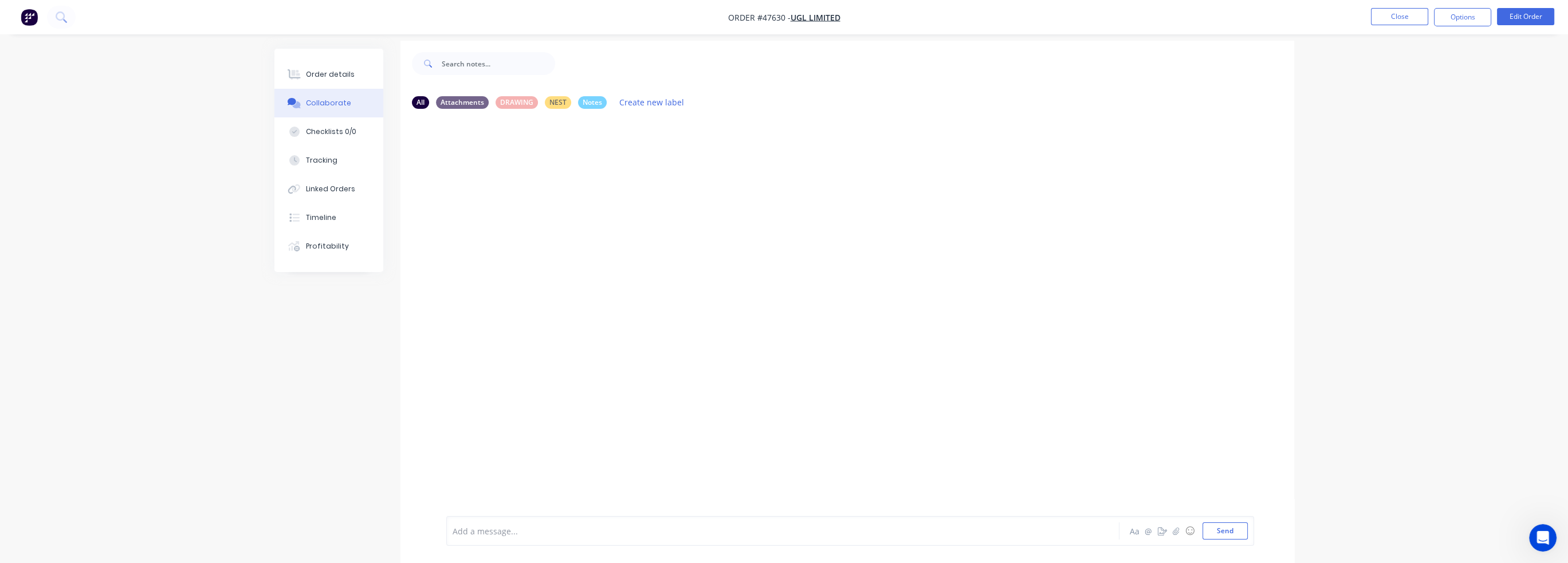
scroll to position [0, 0]
click at [1391, 13] on button "Close" at bounding box center [1400, 17] width 58 height 17
click at [516, 111] on div "DRAWING" at bounding box center [517, 110] width 42 height 13
click at [408, 108] on div "All Attachments DRAWING NEST Notes Create new label" at bounding box center [847, 110] width 894 height 31
click at [413, 108] on div "All" at bounding box center [420, 110] width 17 height 13
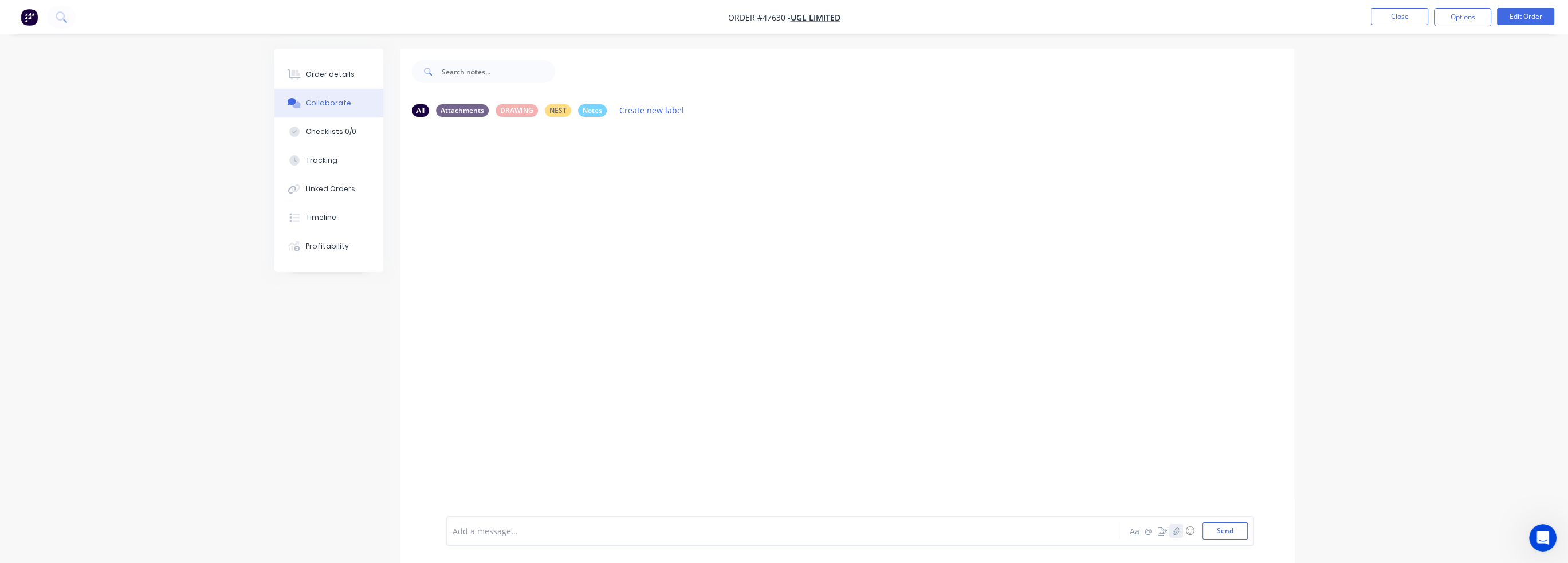
click at [1174, 531] on icon "button" at bounding box center [1176, 531] width 6 height 7
click at [573, 524] on div "Add a message..." at bounding box center [750, 531] width 596 height 17
click at [681, 174] on link "file:///V:/SOLIDWORKS/UGL/Assembly's%20%26%20Parts/P750-05385/" at bounding box center [582, 172] width 255 height 11
click at [725, 169] on icon "button" at bounding box center [726, 171] width 2 height 10
click at [721, 174] on div "file:///V:/SOLIDWORKS/UGL/Assembly's%20%26%20Parts/P750-05385/ Labels Edit Dele…" at bounding box center [625, 172] width 358 height 23
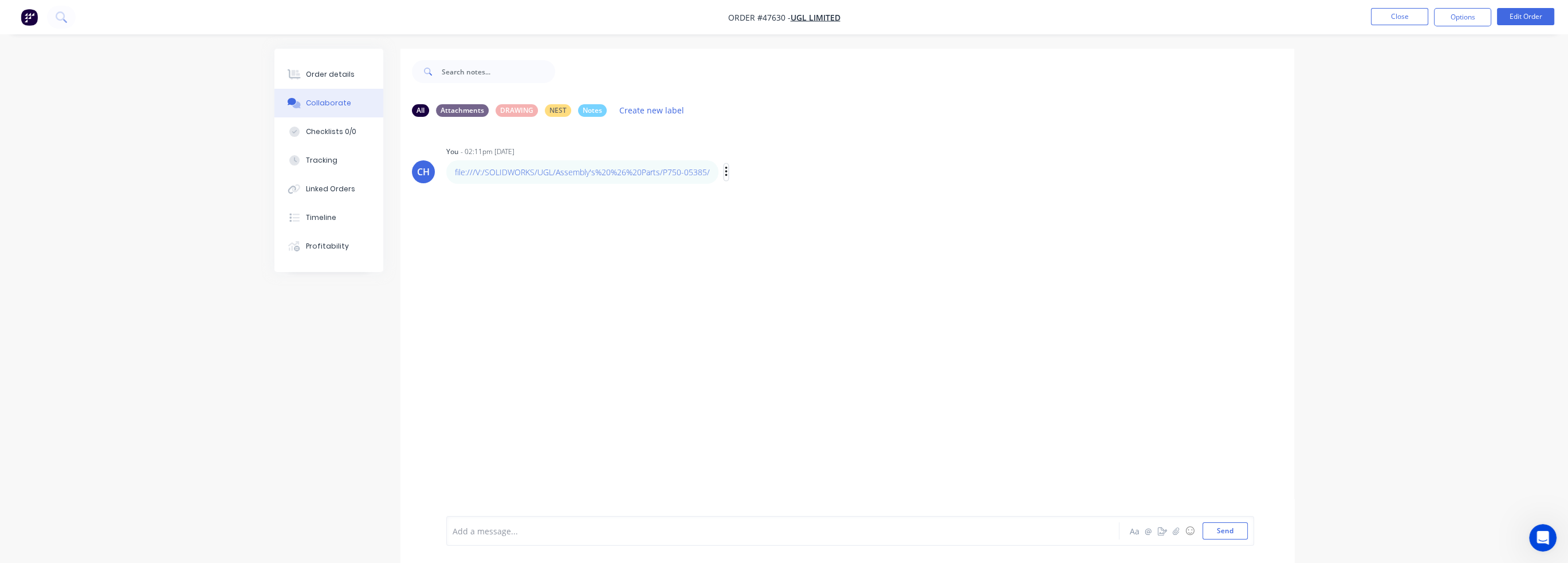
click at [725, 173] on icon "button" at bounding box center [726, 173] width 4 height 13
click at [0, 0] on button "Delete" at bounding box center [0, 0] width 0 height 0
click at [575, 523] on div "Add a message..." at bounding box center [750, 531] width 596 height 17
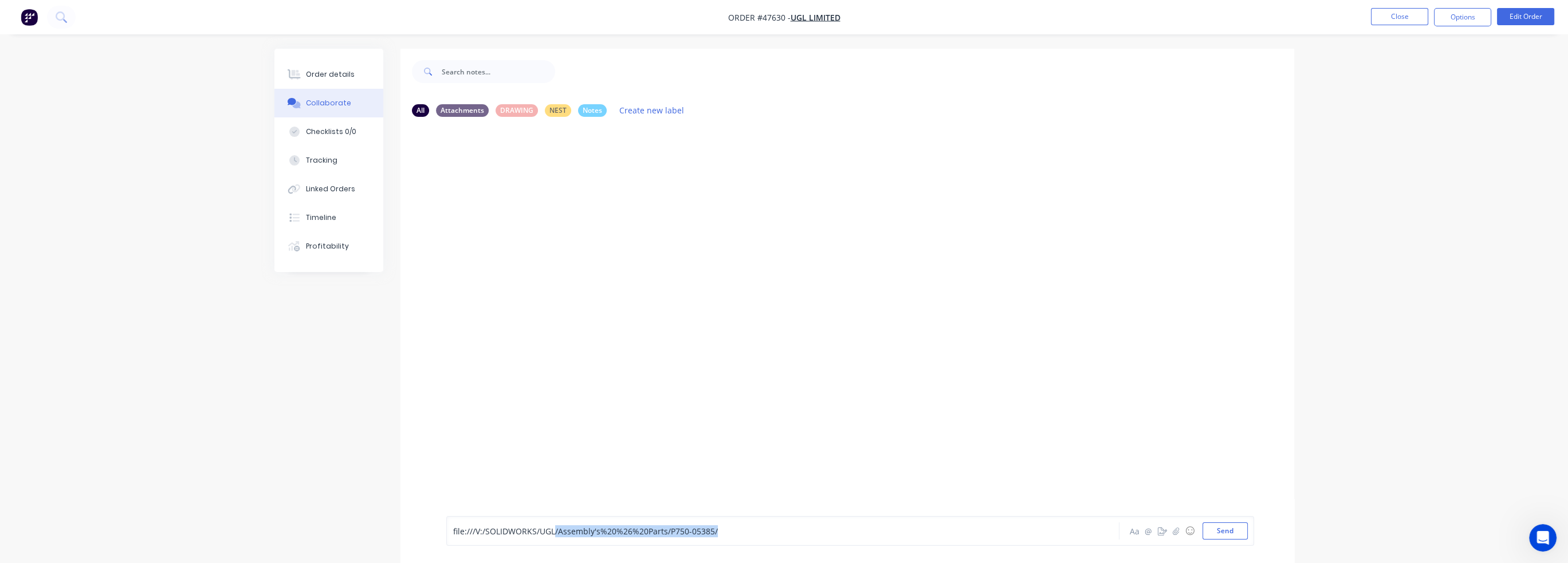
drag, startPoint x: 555, startPoint y: 531, endPoint x: 891, endPoint y: 547, distance: 336.4
click at [891, 547] on div "file:///V:/SOLIDWORKS/UGL/Assembly's%20%26%20Parts/P750-05385/ Aa @ ☺ Send" at bounding box center [847, 531] width 894 height 64
click at [1224, 535] on button "Send" at bounding box center [1225, 531] width 45 height 17
click at [532, 177] on link "file:///V:/SOLIDWORKS/UGL/" at bounding box center [505, 172] width 101 height 11
click at [575, 172] on div "Labels Edit Delete" at bounding box center [573, 172] width 7 height 17
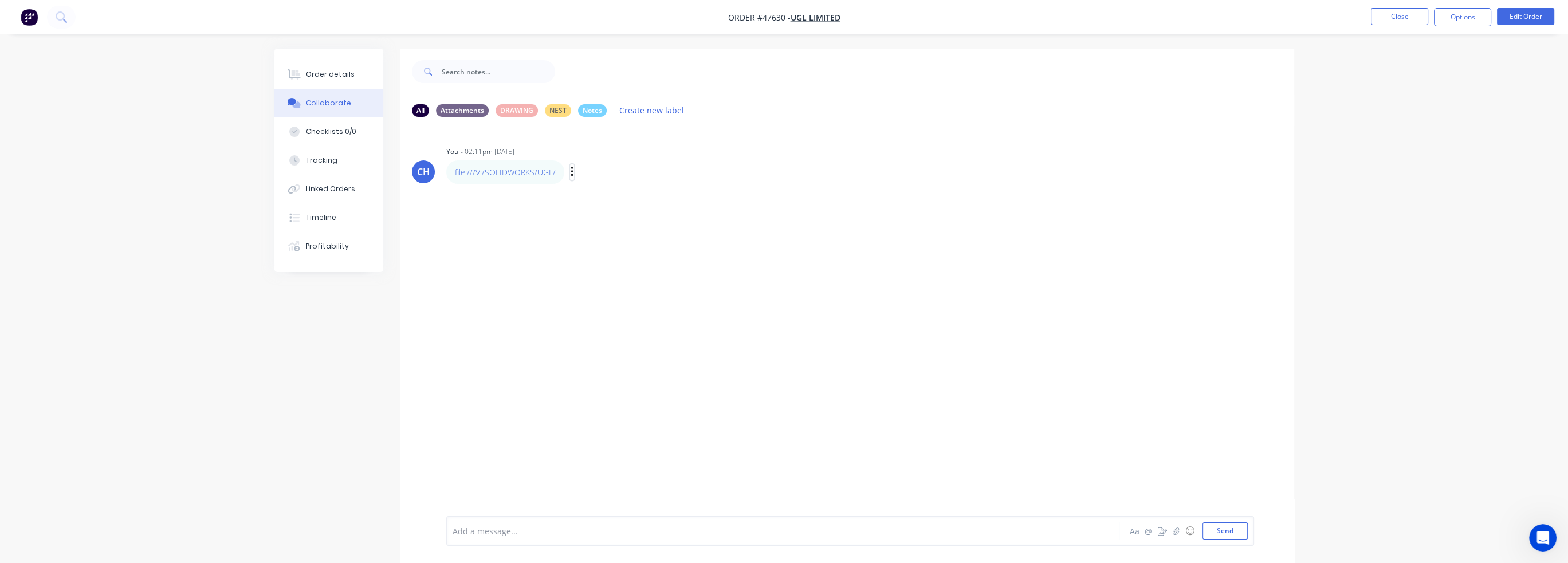
click at [572, 173] on icon "button" at bounding box center [572, 171] width 2 height 10
click at [604, 195] on button "Edit" at bounding box center [614, 193] width 72 height 19
click at [560, 171] on div "file:///V:/SOLIDWORKS/UGL/" at bounding box center [505, 172] width 118 height 23
click at [554, 171] on link "file:///V:/SOLIDWORKS/UGL/" at bounding box center [505, 172] width 101 height 11
click at [574, 173] on div "Labels Edit Delete" at bounding box center [573, 173] width 7 height 0
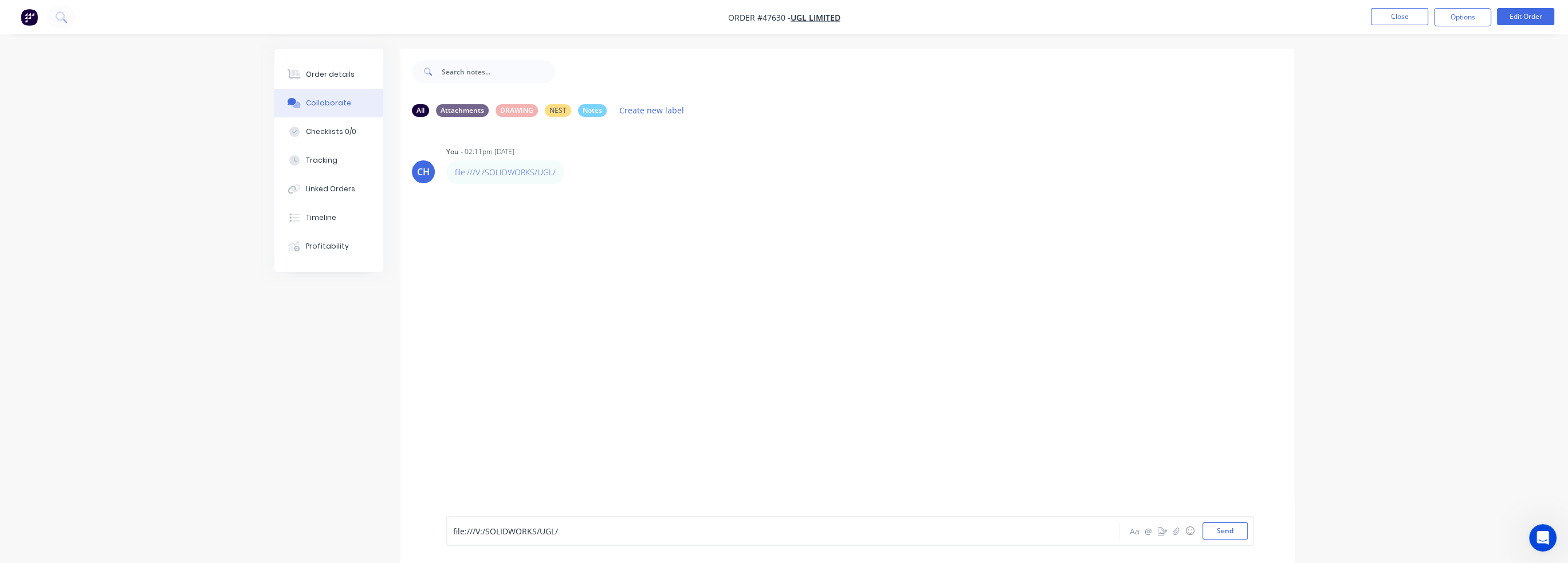
click at [0, 0] on icon "button" at bounding box center [0, 0] width 0 height 0
click at [0, 0] on button "Delete" at bounding box center [0, 0] width 0 height 0
click at [576, 534] on div "file:///V:/SOLIDWORKS/UGL/" at bounding box center [750, 531] width 595 height 12
click at [539, 171] on link "file:///V:/SOLIDWORKS/UGL" at bounding box center [504, 172] width 98 height 11
click at [570, 178] on div "Labels Edit Delete" at bounding box center [570, 172] width 7 height 17
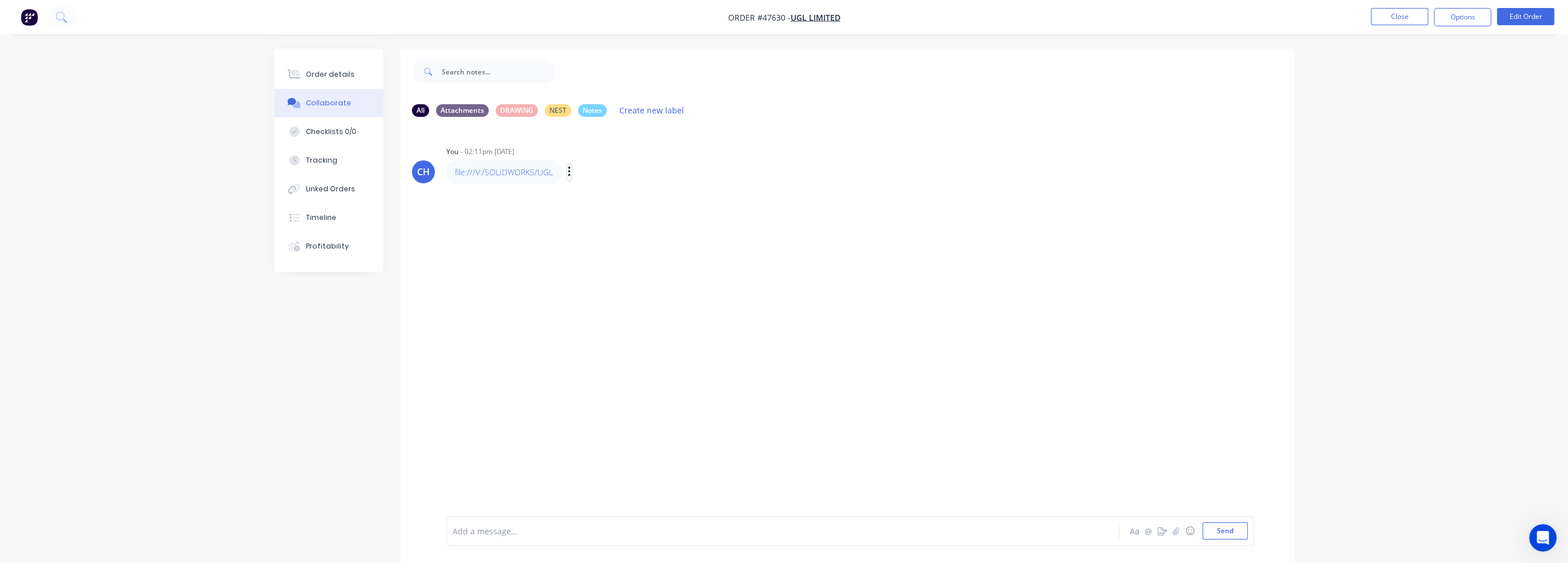
click at [569, 176] on icon "button" at bounding box center [569, 171] width 2 height 10
click at [594, 214] on button "Delete" at bounding box center [611, 211] width 72 height 19
click at [520, 523] on div "Add a message..." at bounding box center [750, 531] width 596 height 17
click at [648, 167] on link "V:\SOLIDWORKS\UGL\Assembly's &amp; Parts\P750-05385" at bounding box center [561, 172] width 212 height 11
click at [680, 176] on div "V:\SOLIDWORKS\UGL\Assembly's &amp; Parts\P750-05385 Labels Edit Delete" at bounding box center [625, 172] width 358 height 23
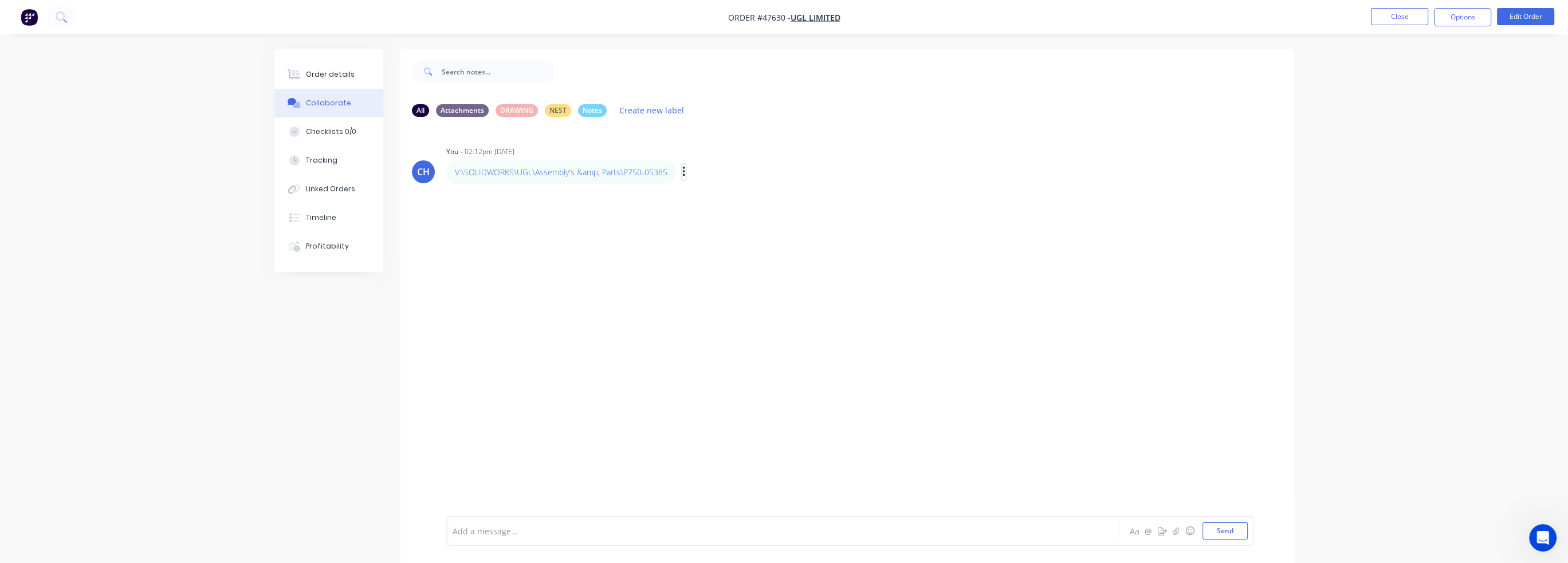
click at [684, 174] on icon "button" at bounding box center [684, 173] width 4 height 13
click at [678, 173] on div "V:\SOLIDWORKS\UGL\Assembly's &amp; Parts\P750-05385 Labels Edit Delete" at bounding box center [625, 172] width 358 height 23
click at [684, 177] on icon "button" at bounding box center [684, 173] width 4 height 13
click at [703, 212] on button "Delete" at bounding box center [725, 211] width 72 height 19
click at [573, 542] on div "Add a message... Aa @ ☺ Send" at bounding box center [850, 531] width 808 height 30
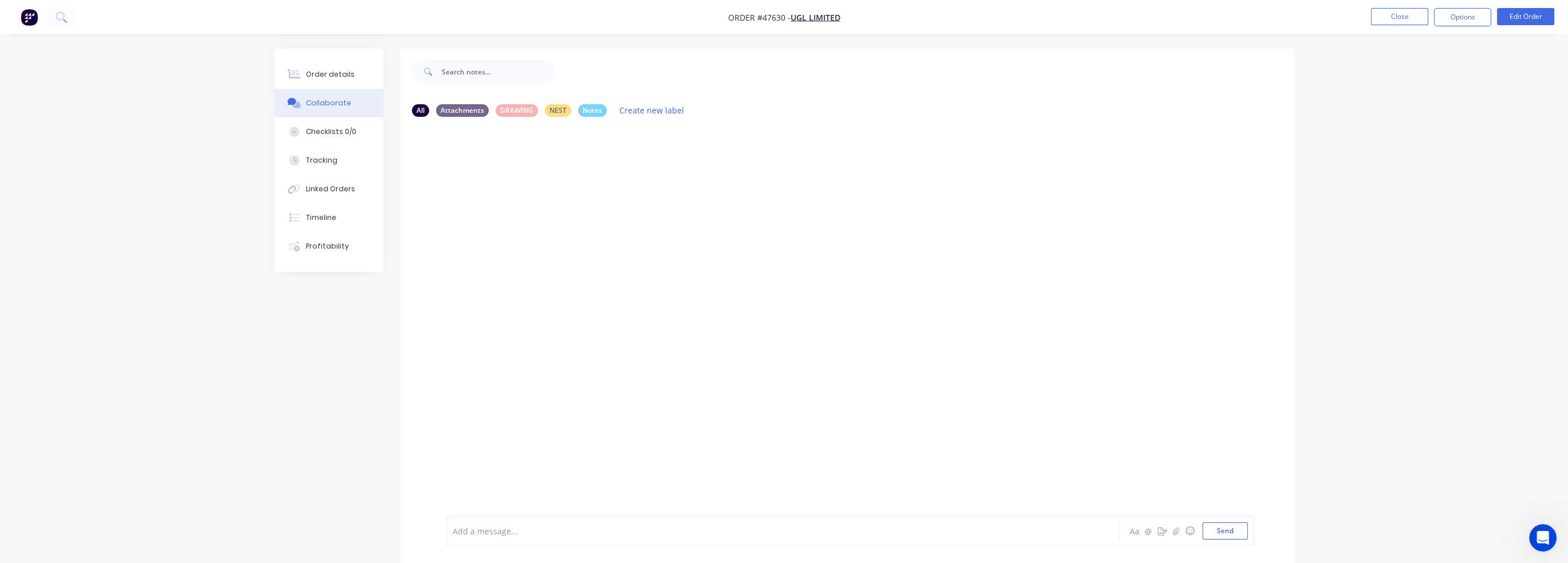
click at [599, 506] on div "Add a message... Aa @ ☺ Send" at bounding box center [847, 531] width 894 height 64
click at [557, 524] on div "Add a message..." at bounding box center [750, 531] width 596 height 17
click at [682, 174] on link "file:///V:/SOLIDWORKS/UGL/Assembly's%20%26%20Parts/P750-05385/" at bounding box center [582, 172] width 255 height 11
click at [597, 544] on div "Add a message... Aa @ ☺ Send" at bounding box center [850, 531] width 808 height 30
click at [527, 535] on div at bounding box center [750, 531] width 595 height 12
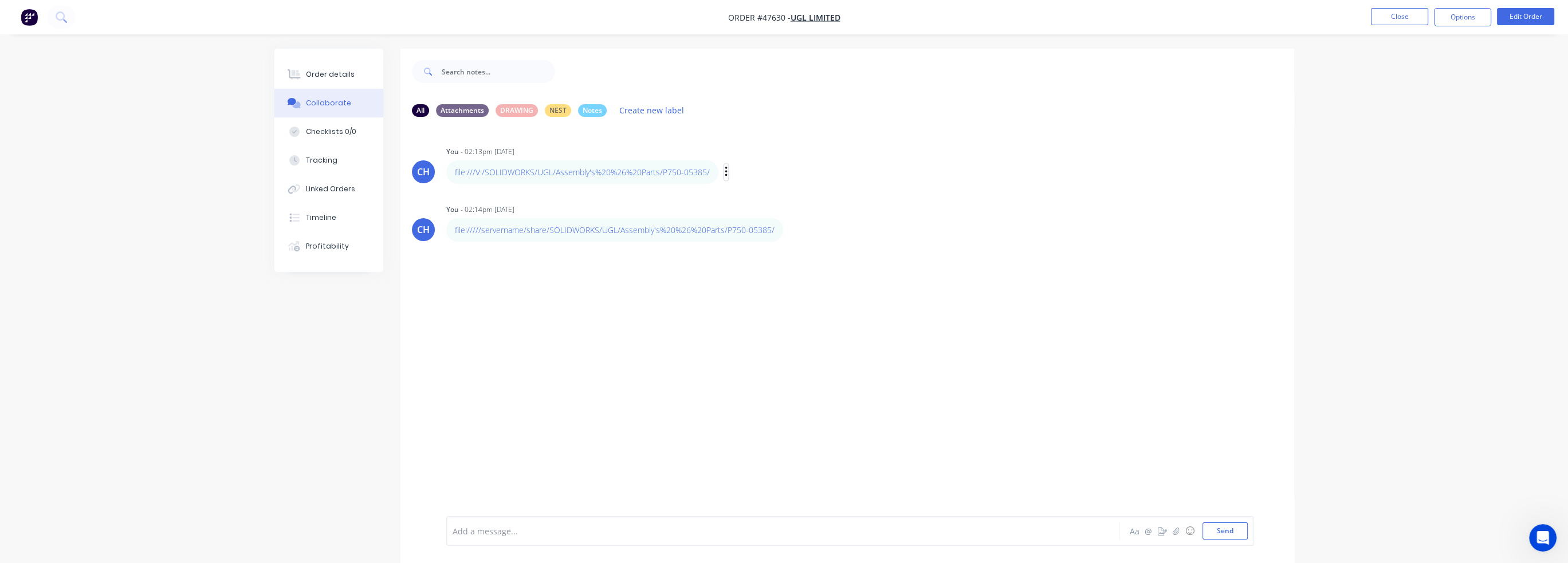
click at [725, 167] on icon "button" at bounding box center [726, 171] width 2 height 10
click at [752, 207] on button "Delete" at bounding box center [767, 211] width 72 height 19
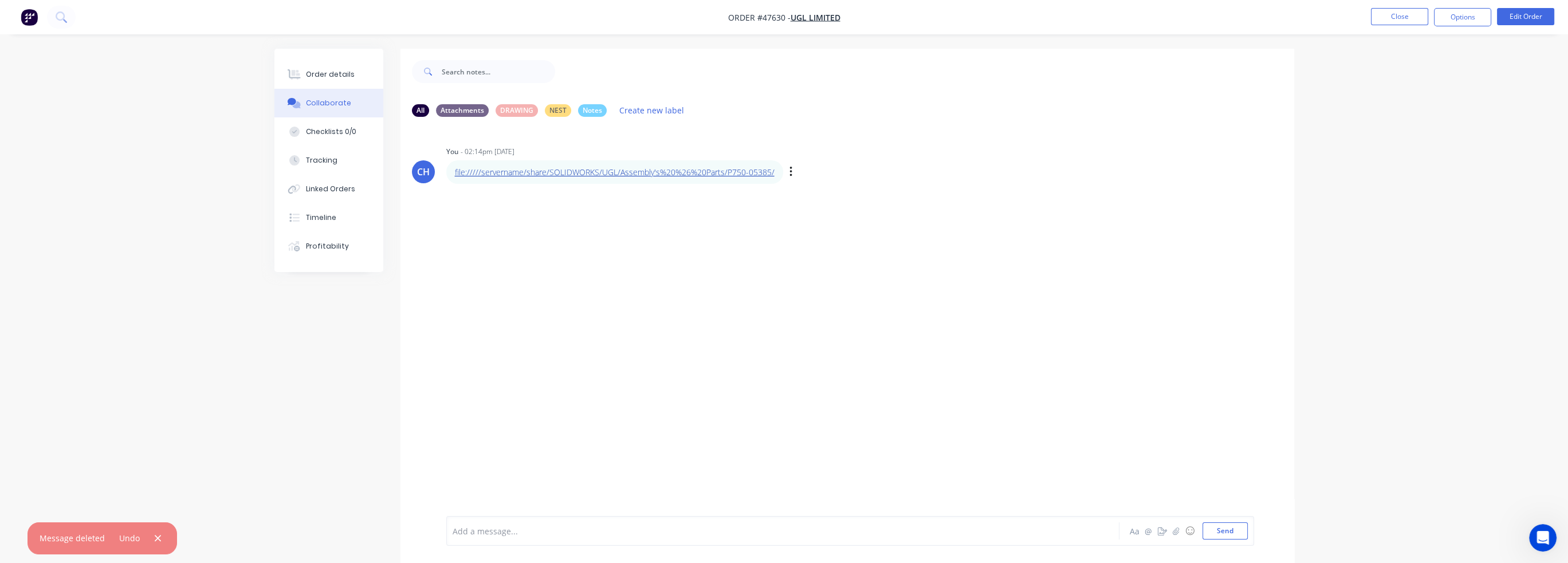
click at [732, 173] on link "file://///servername/share/SOLIDWORKS/UGL/Assembly's%20%26%20Parts/P750-05385/" at bounding box center [614, 172] width 319 height 11
drag, startPoint x: 887, startPoint y: 197, endPoint x: 784, endPoint y: 183, distance: 103.9
click at [807, 187] on div "CH You - 02:14pm 24/09/25 file://///servername/share/SOLIDWORKS/UGL/Assembly's%…" at bounding box center [847, 321] width 894 height 390
click at [769, 176] on link "file://///servername/share/SOLIDWORKS/UGL/Assembly's%20%26%20Parts/P750-05385/" at bounding box center [614, 172] width 319 height 11
click at [789, 171] on button "button" at bounding box center [791, 172] width 4 height 17
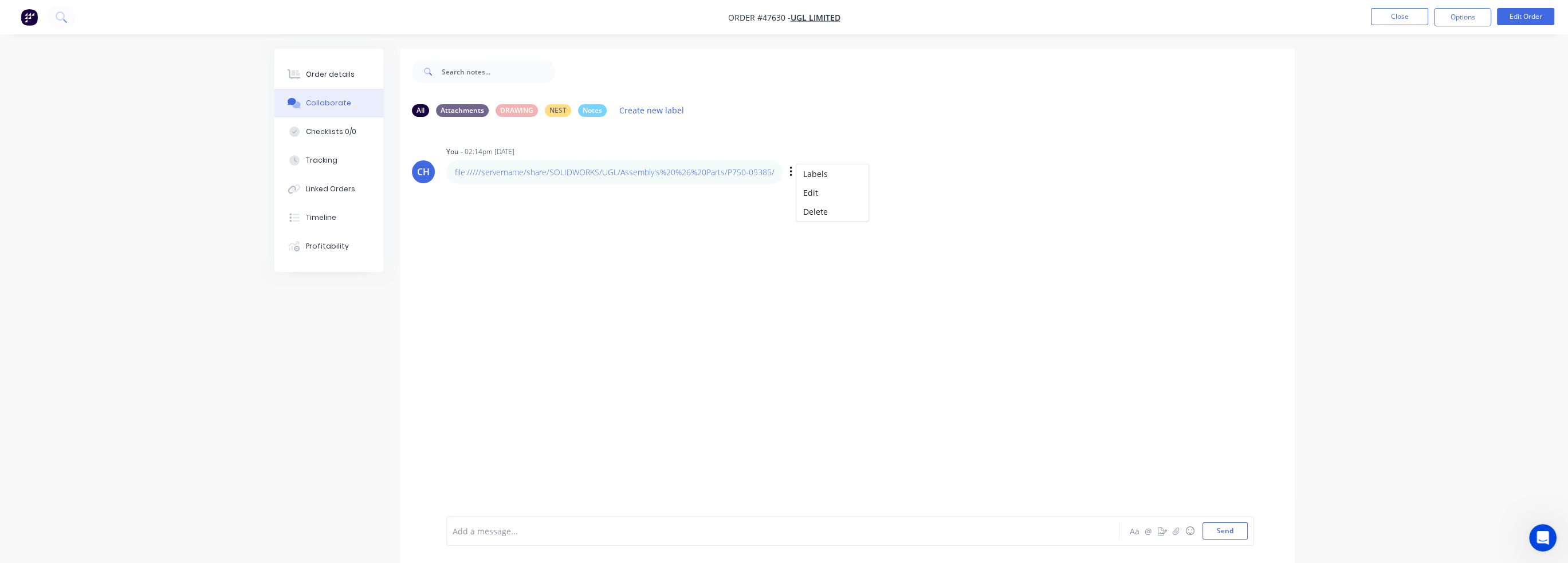
click at [785, 176] on div "file://///servername/share/SOLIDWORKS/UGL/Assembly's%20%26%20Parts/P750-05385/ …" at bounding box center [625, 172] width 358 height 23
click at [791, 176] on icon "button" at bounding box center [791, 173] width 4 height 13
click at [813, 210] on button "Delete" at bounding box center [832, 211] width 72 height 19
click at [891, 382] on div at bounding box center [847, 321] width 894 height 390
click at [555, 535] on div at bounding box center [750, 531] width 595 height 12
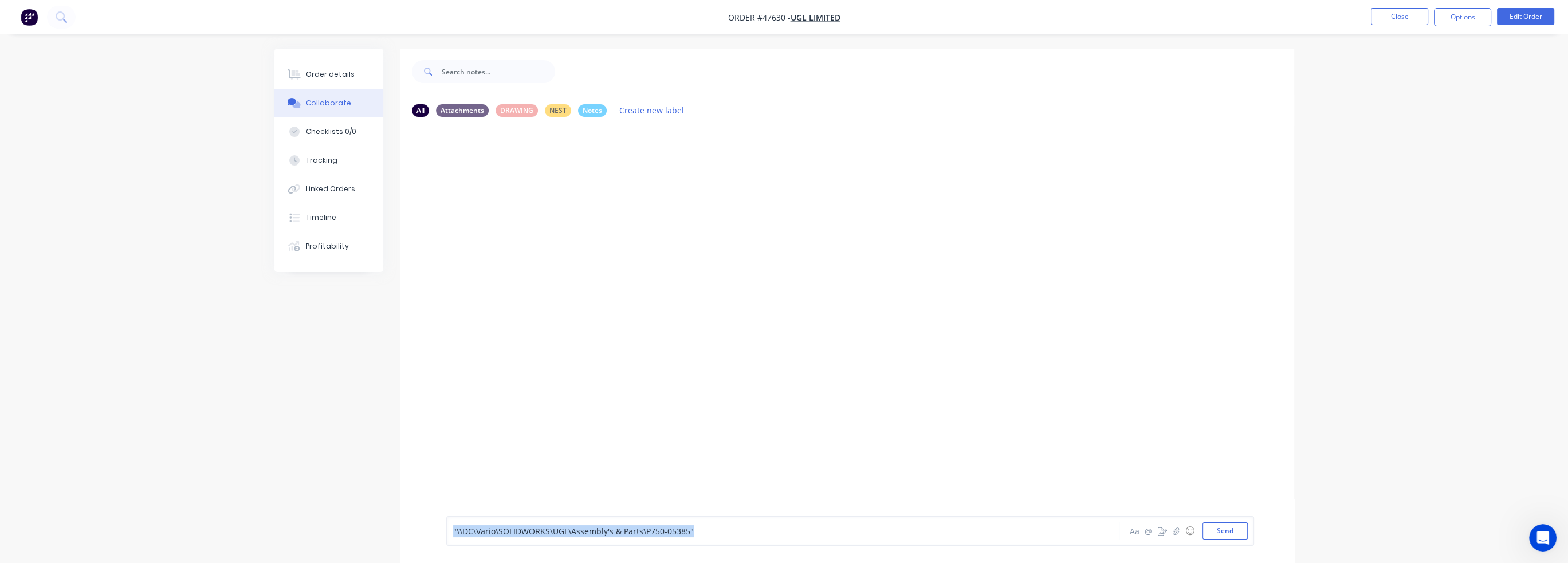
drag, startPoint x: 711, startPoint y: 529, endPoint x: 241, endPoint y: 510, distance: 470.4
click at [241, 509] on div "Order details Collaborate Checklists 0/0 Tracking Linked Orders Timeline Profit…" at bounding box center [784, 290] width 1568 height 580
click at [795, 531] on div ""\\DC\Vario\SOLIDWORKS\UGL\Assembly's & Parts\P750-05385"" at bounding box center [750, 531] width 595 height 12
click at [712, 531] on div ""\\DC\Vario\SOLIDWORKS\UGL\Assembly's & Parts\P750-05385"" at bounding box center [750, 531] width 595 height 12
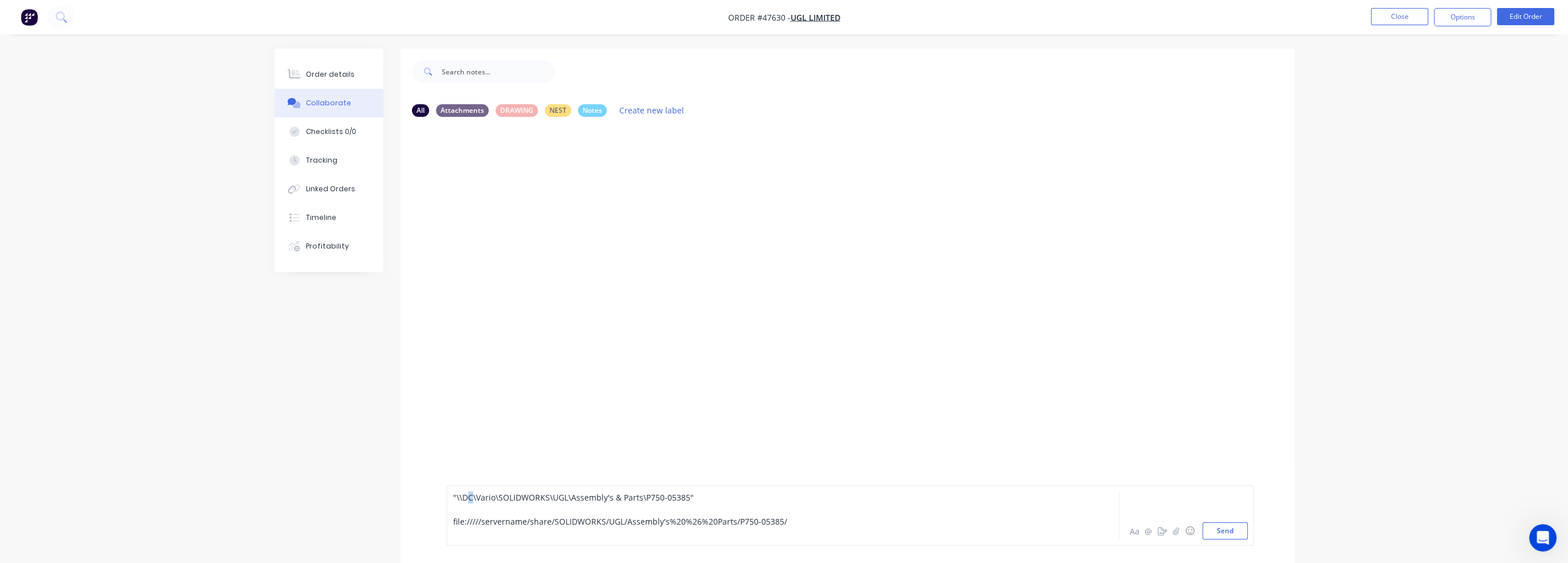
drag, startPoint x: 472, startPoint y: 498, endPoint x: 465, endPoint y: 499, distance: 7.1
click at [465, 499] on span ""\\DC\Vario\SOLIDWORKS\UGL\Assembly's & Parts\P750-05385"" at bounding box center [573, 498] width 241 height 11
drag, startPoint x: 481, startPoint y: 506, endPoint x: 507, endPoint y: 519, distance: 29.1
click at [482, 506] on div at bounding box center [750, 510] width 595 height 12
click at [479, 524] on span "file://///servername/share/SOLIDWORKS/UGL/Assembly's%20%26%20Parts/P750-05385/" at bounding box center [620, 521] width 334 height 11
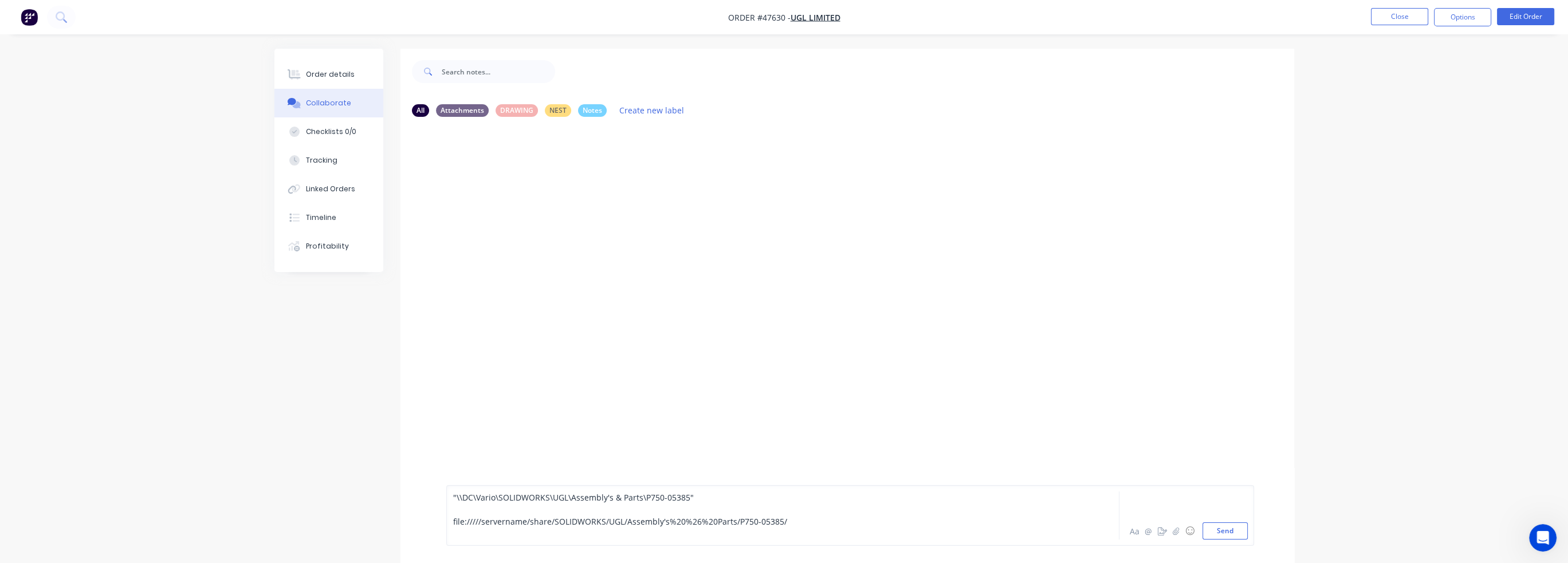
click at [496, 522] on span "file://///servername/share/SOLIDWORKS/UGL/Assembly's%20%26%20Parts/P750-05385/" at bounding box center [620, 521] width 334 height 11
click at [526, 521] on span "file://///servername/share/SOLIDWORKS/UGL/Assembly's%20%26%20Parts/P750-05385/" at bounding box center [620, 521] width 334 height 11
drag, startPoint x: 524, startPoint y: 522, endPoint x: 481, endPoint y: 526, distance: 43.2
click at [481, 526] on span "file://///servername/share/SOLIDWORKS/UGL/Assembly's%20%26%20Parts/P750-05385/" at bounding box center [620, 521] width 334 height 11
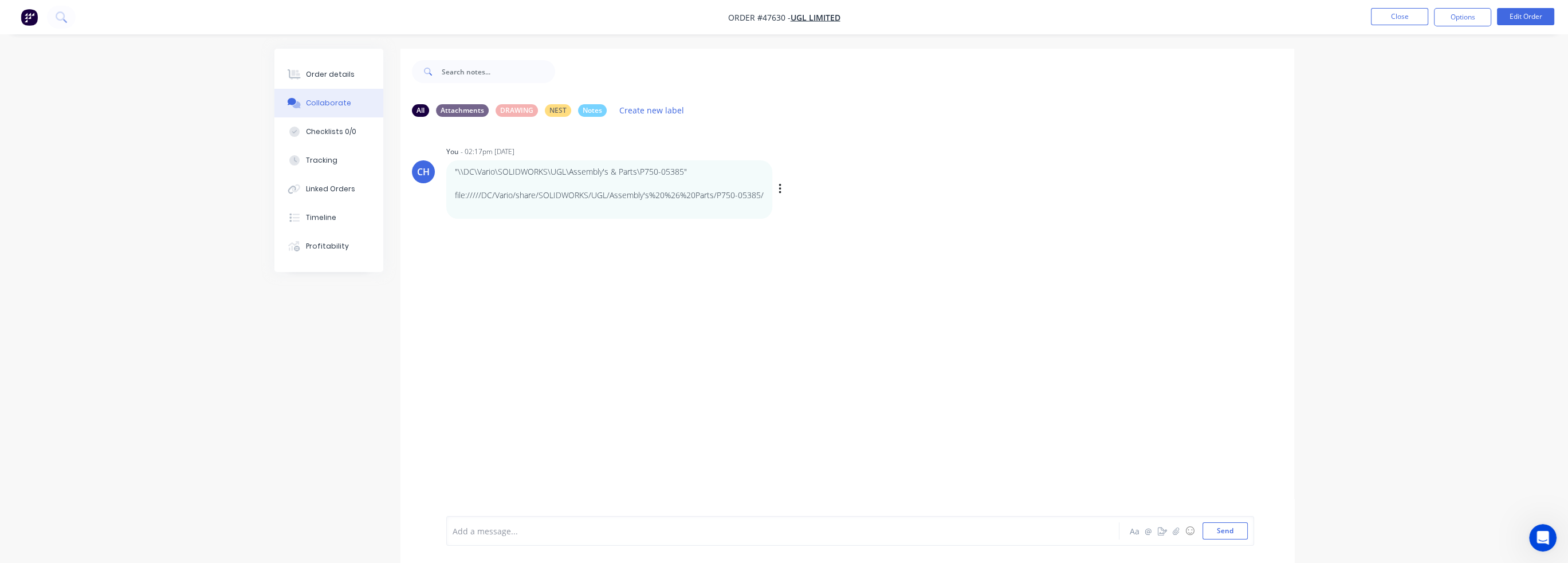
click at [745, 195] on p "file://///DC/Vario/share/SOLIDWORKS/UGL/Assembly's%20%26%20Parts/P750-05385/" at bounding box center [609, 195] width 309 height 12
drag, startPoint x: 702, startPoint y: 178, endPoint x: 694, endPoint y: 177, distance: 8.1
click at [701, 178] on p at bounding box center [609, 184] width 309 height 12
click at [785, 188] on div ""\\DC\Vario\SOLIDWORKS\UGL\Assembly's & Parts\P750-05385" file://///DC/Vario/sh…" at bounding box center [625, 189] width 358 height 58
click at [779, 190] on icon "button" at bounding box center [780, 189] width 2 height 10
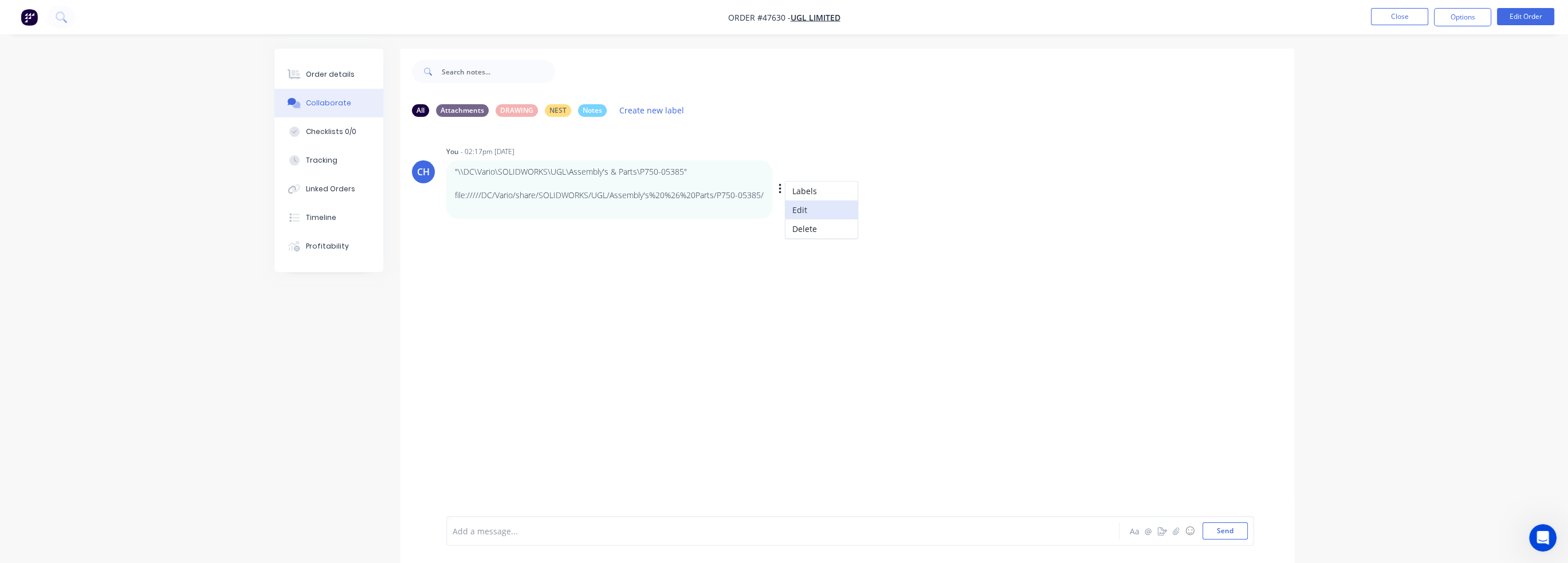
click at [797, 211] on button "Edit" at bounding box center [821, 210] width 72 height 19
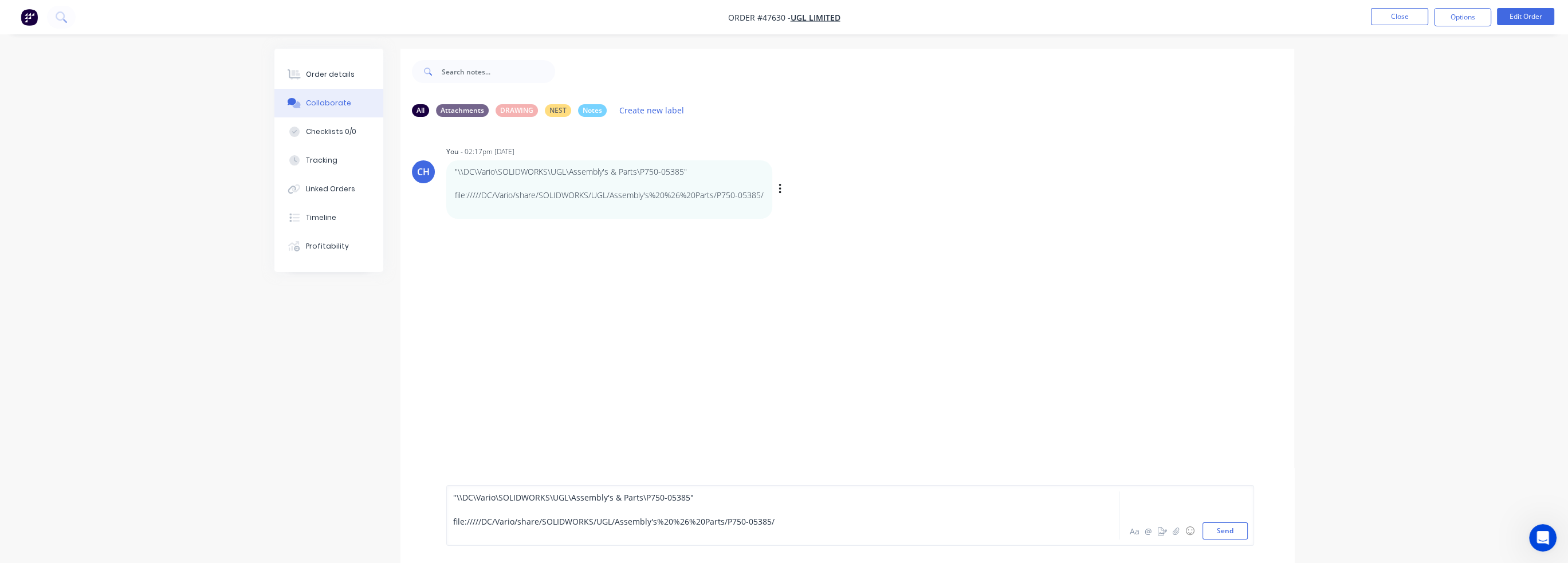
click at [666, 177] on p ""\\DC\Vario\SOLIDWORKS\UGL\Assembly's & Parts\P750-05385"" at bounding box center [609, 171] width 309 height 12
click at [719, 178] on p at bounding box center [609, 184] width 309 height 12
click at [646, 187] on p at bounding box center [609, 184] width 309 height 12
click at [783, 190] on div "Labels Edit Delete" at bounding box center [781, 190] width 7 height 0
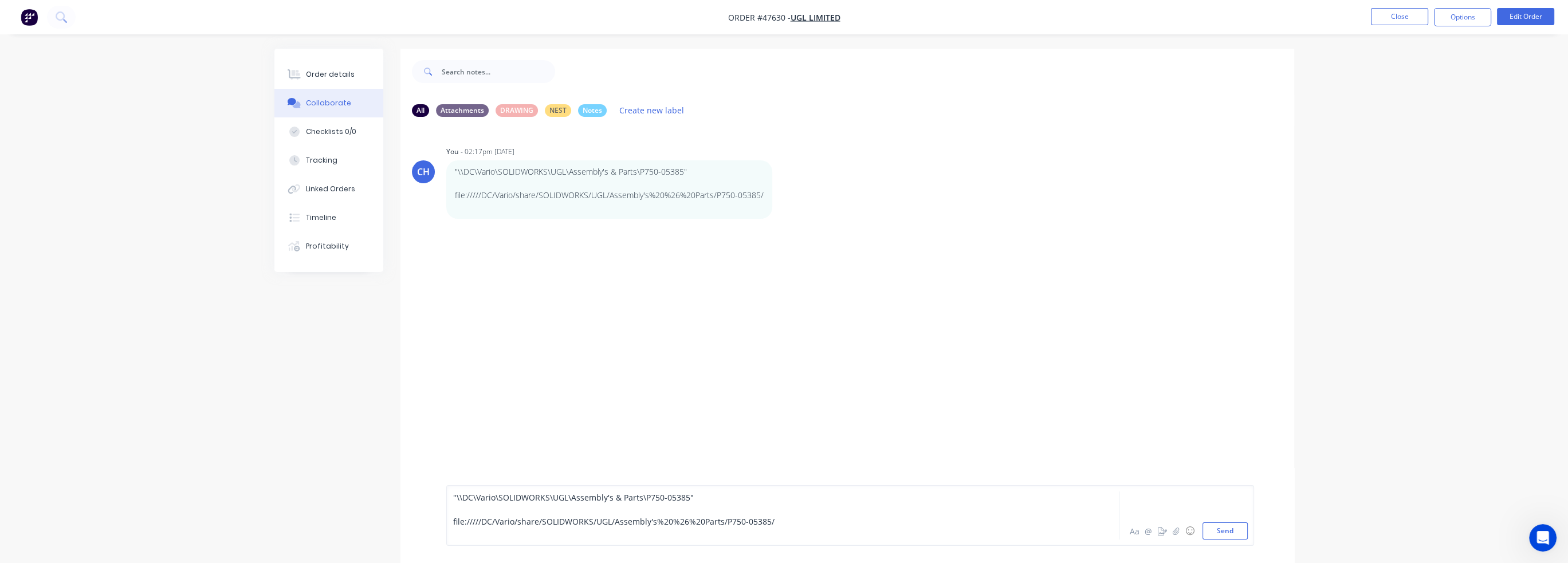
click at [0, 0] on icon "button" at bounding box center [0, 0] width 0 height 0
click at [0, 0] on button "Delete" at bounding box center [0, 0] width 0 height 0
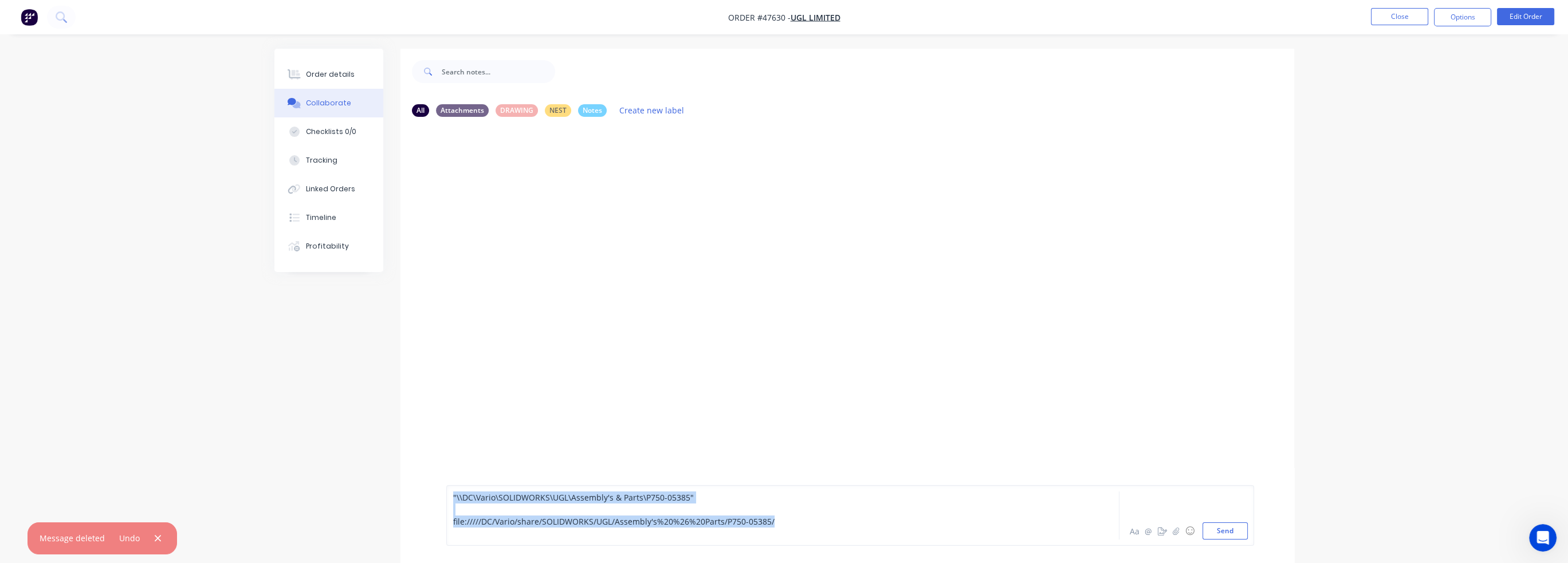
drag, startPoint x: 1022, startPoint y: 524, endPoint x: 330, endPoint y: 402, distance: 702.7
click at [330, 402] on div "All Attachments DRAWING NEST Notes Create new label "\\DC\Vario\SOLIDWORKS\UGL\…" at bounding box center [784, 330] width 1020 height 562
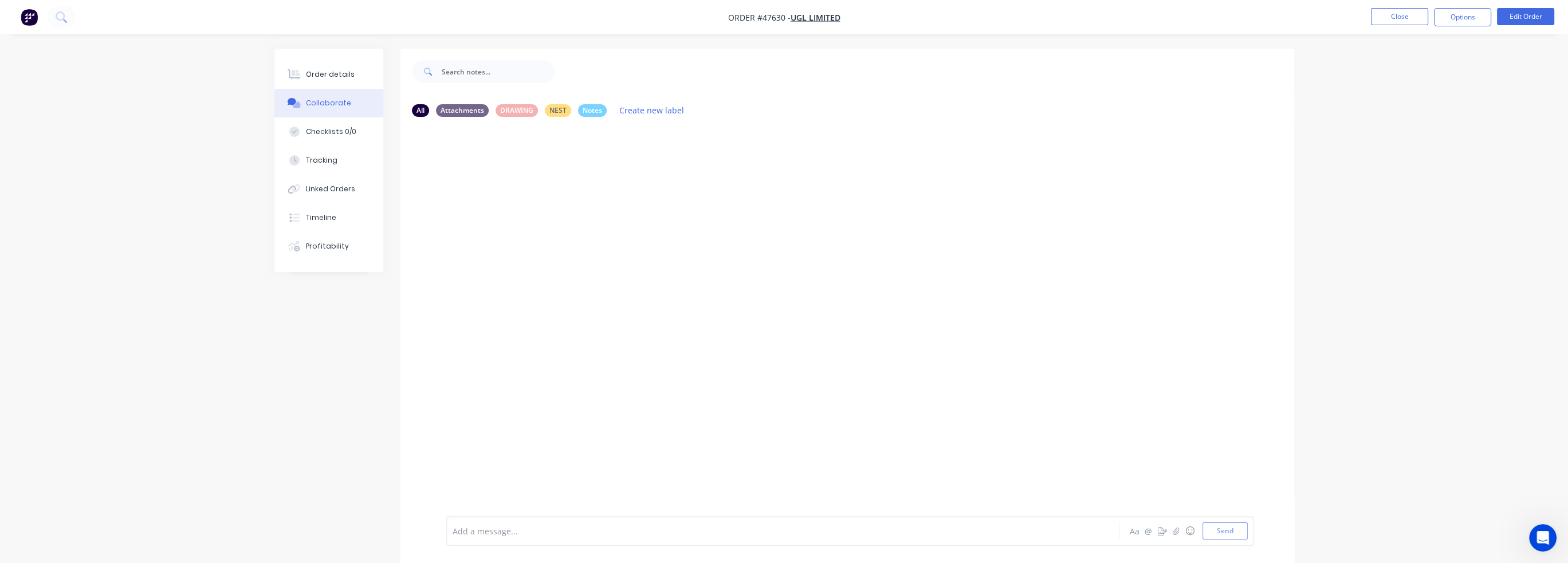
click at [665, 280] on div at bounding box center [847, 321] width 894 height 390
click at [488, 531] on div at bounding box center [750, 531] width 595 height 12
click at [812, 264] on div "CH You - 02:17pm 24/09/25 file://///DC/Vario/SOLIDWORKS/UGL/Assembly's%20%26%20…" at bounding box center [847, 321] width 894 height 390
click at [712, 169] on link "file://///DC/Vario/SOLIDWORKS/UGL/Assembly's%20%26%20Parts/P750-05385/ <br>" at bounding box center [607, 172] width 305 height 11
click at [775, 534] on div "file://///DC/Vario/SOLIDWORKS/UGL/Assembly's%20%26%20Parts/P750-05385/" at bounding box center [750, 531] width 595 height 12
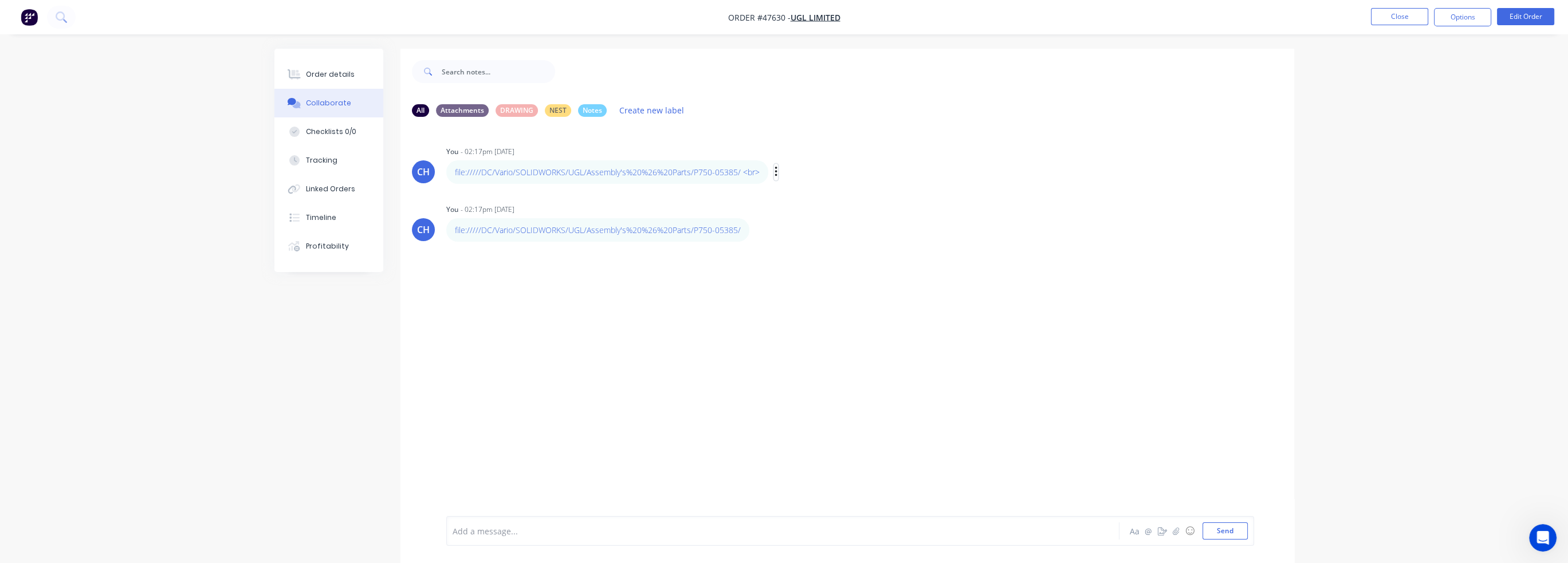
click at [775, 176] on icon "button" at bounding box center [776, 171] width 2 height 10
click at [806, 210] on button "Delete" at bounding box center [818, 211] width 72 height 19
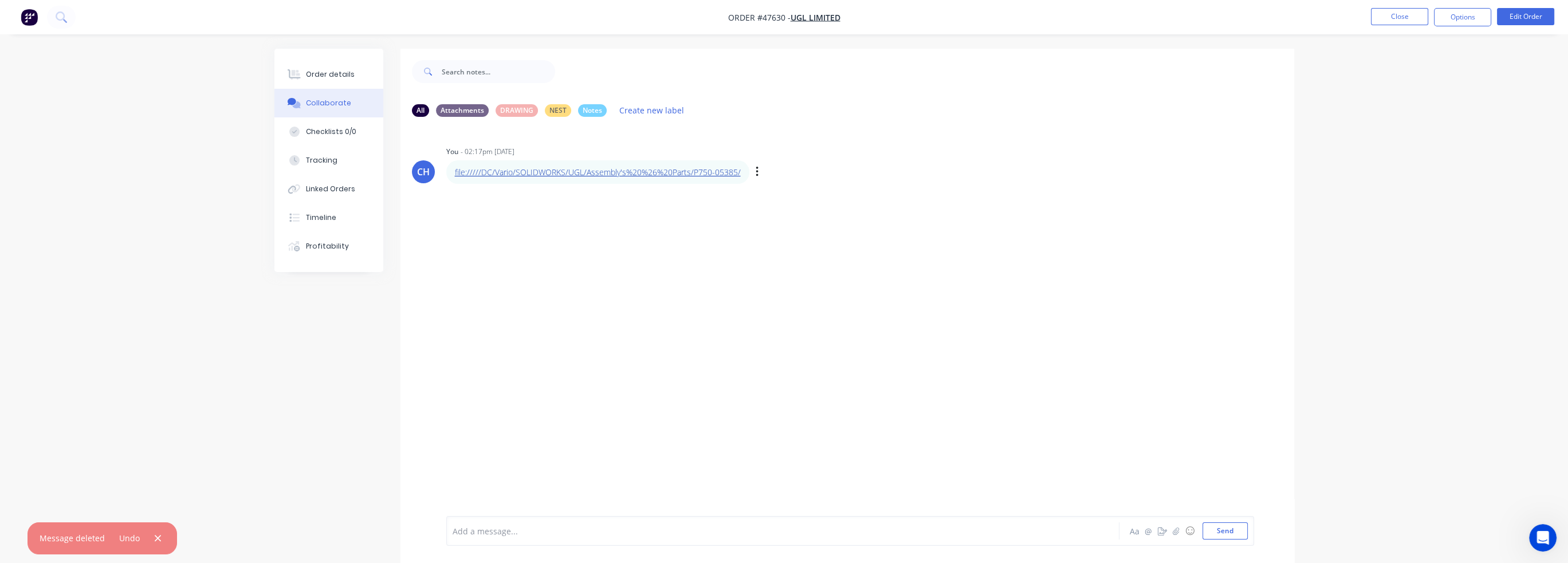
click at [712, 176] on link "file://///DC/Vario/SOLIDWORKS/UGL/Assembly's%20%26%20Parts/P750-05385/" at bounding box center [597, 172] width 286 height 11
click at [497, 543] on div "Add a message... Aa @ ☺ Send" at bounding box center [850, 531] width 808 height 30
click at [499, 533] on div at bounding box center [750, 531] width 595 height 12
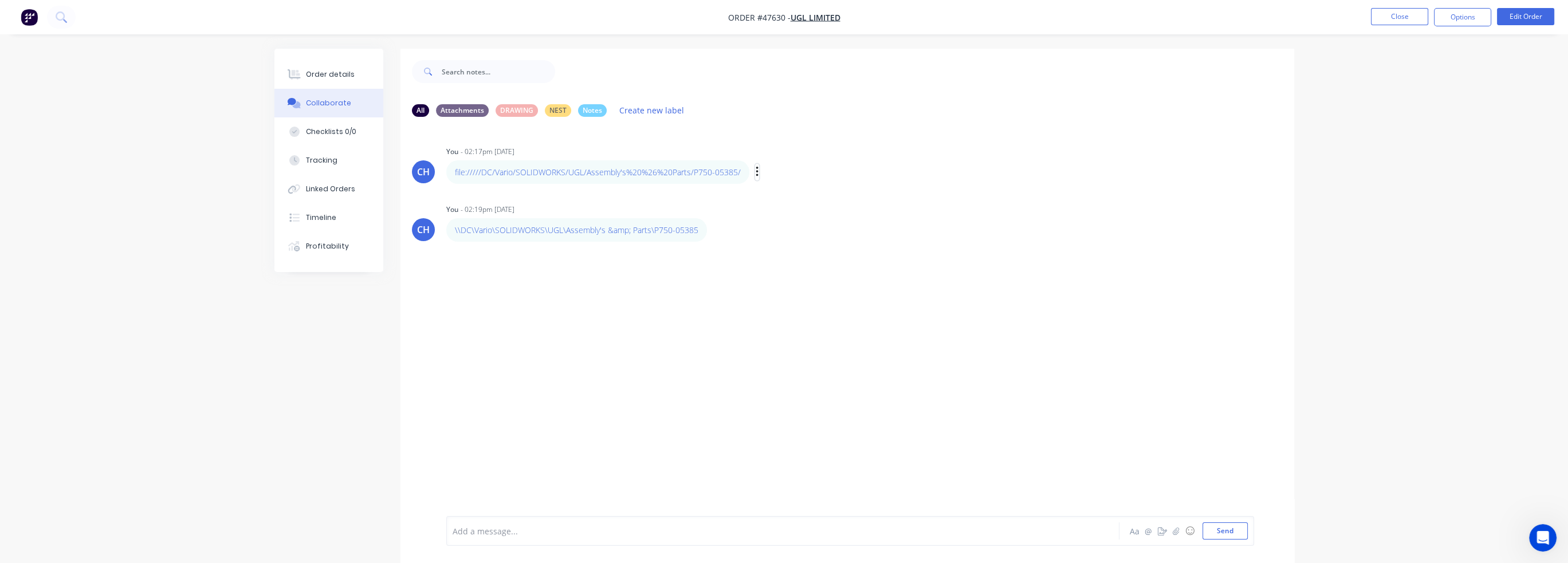
click at [756, 174] on icon "button" at bounding box center [758, 173] width 4 height 13
click at [778, 209] on button "Delete" at bounding box center [799, 211] width 72 height 19
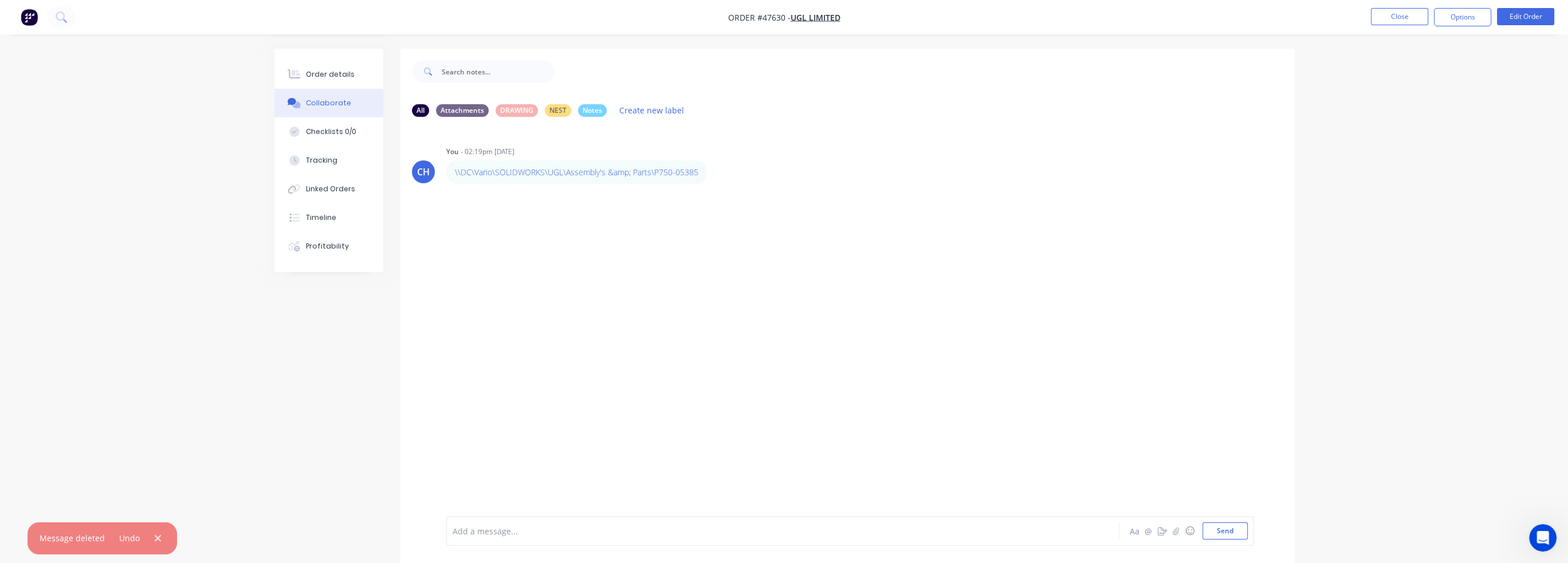
click at [780, 274] on div "CH You - 02:19pm 24/09/25 \\DC\Vario\SOLIDWORKS\UGL\Assembly's &amp; Parts\P750…" at bounding box center [847, 321] width 894 height 390
click at [667, 171] on link "\\DC\Vario\SOLIDWORKS\UGL\Assembly's &amp; Parts\P750-05385" at bounding box center [577, 172] width 244 height 11
click at [714, 176] on icon "button" at bounding box center [714, 171] width 2 height 10
click at [731, 208] on button "Delete" at bounding box center [756, 211] width 72 height 19
click at [1180, 533] on button "button" at bounding box center [1176, 531] width 13 height 13
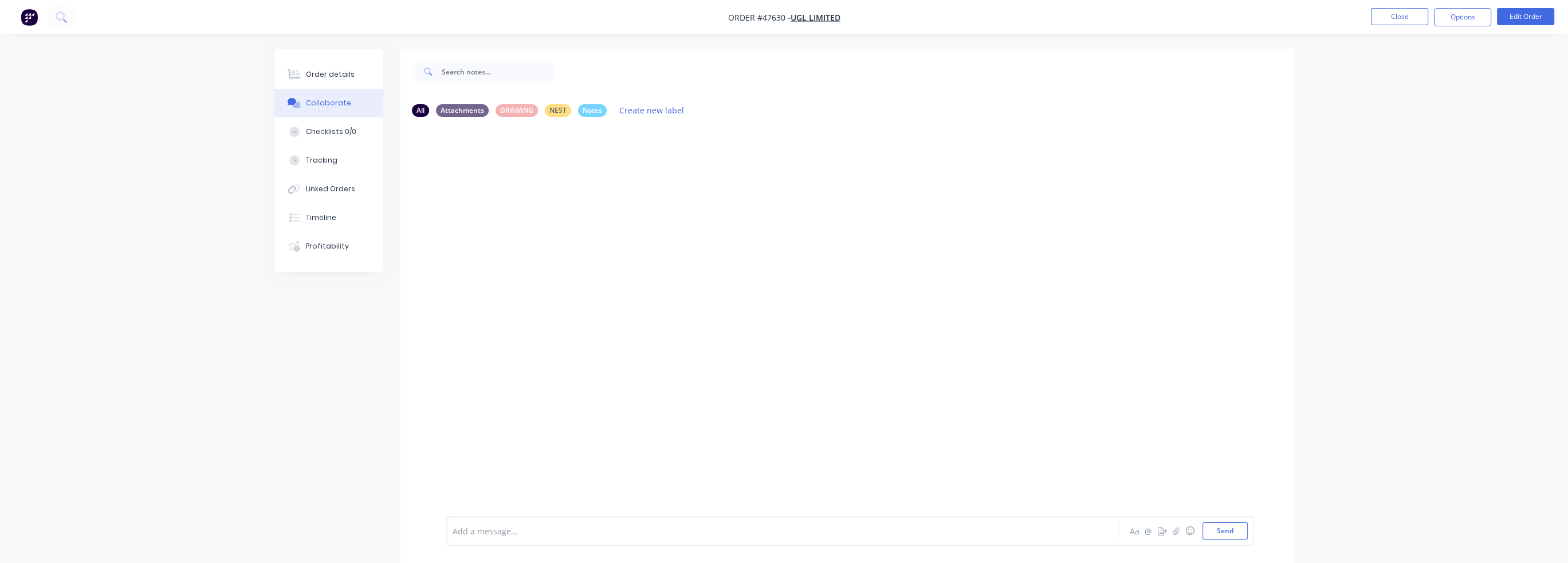
drag, startPoint x: 646, startPoint y: 401, endPoint x: 569, endPoint y: 505, distance: 129.4
click at [646, 401] on div at bounding box center [847, 321] width 894 height 390
drag, startPoint x: 513, startPoint y: 551, endPoint x: 511, endPoint y: 542, distance: 9.2
click at [513, 550] on div "Add a message... Aa @ ☺ Send" at bounding box center [847, 531] width 894 height 64
click at [511, 535] on div at bounding box center [750, 531] width 595 height 12
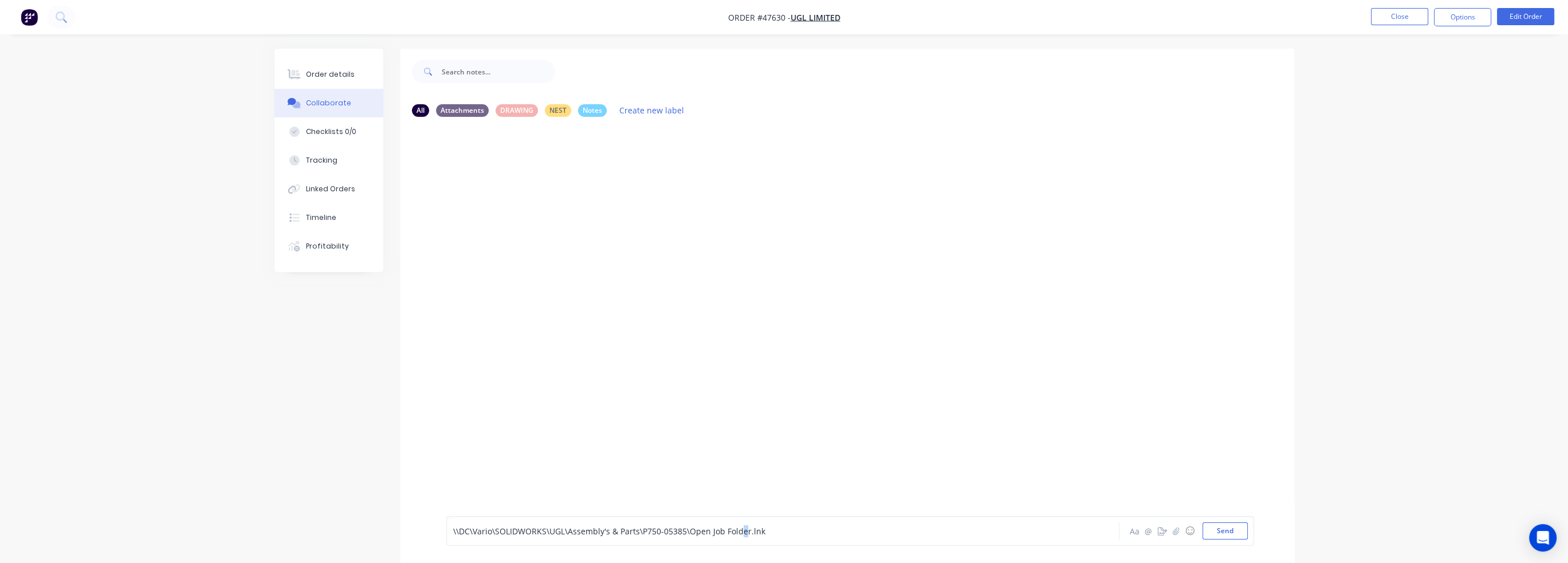
drag, startPoint x: 746, startPoint y: 531, endPoint x: 693, endPoint y: 533, distance: 53.0
click at [740, 531] on span "\\DC\Vario\SOLIDWORKS\UGL\Assembly's & Parts\P750-05385\Open Job Folder.lnk" at bounding box center [609, 531] width 312 height 11
click at [662, 531] on span "\\DC\Vario\SOLIDWORKS\UGL\Assembly's & Parts\P750-05385\Open Job Folder.lnk" at bounding box center [609, 531] width 312 height 11
click at [644, 530] on span "\\DC\Vario\SOLIDWORKS\UGL\Assembly's & Parts\P750-05385\Open Job Folder.lnk" at bounding box center [609, 531] width 312 height 11
drag, startPoint x: 640, startPoint y: 530, endPoint x: 683, endPoint y: 528, distance: 43.0
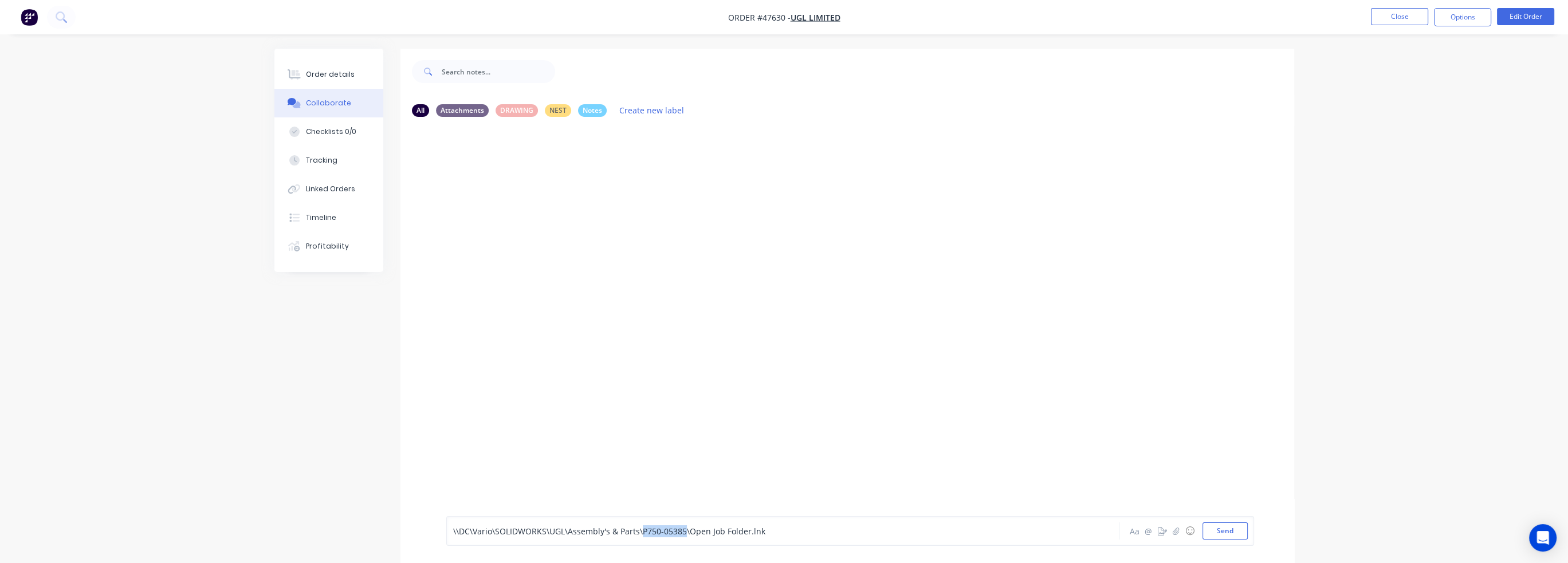
click at [683, 528] on span "\\DC\Vario\SOLIDWORKS\UGL\Assembly's & Parts\P750-05385\Open Job Folder.lnk" at bounding box center [609, 531] width 312 height 11
copy span "P750-05385"
click at [700, 527] on span "\\DC\Vario\SOLIDWORKS\UGL\Assembly's & Parts\P750-05385\Open Job Folder.lnk" at bounding box center [609, 531] width 312 height 11
drag, startPoint x: 690, startPoint y: 531, endPoint x: 747, endPoint y: 531, distance: 57.0
click at [747, 531] on span "\\DC\Vario\SOLIDWORKS\UGL\Assembly's & Parts\P750-05385\Open Job Folder.lnk" at bounding box center [609, 531] width 312 height 11
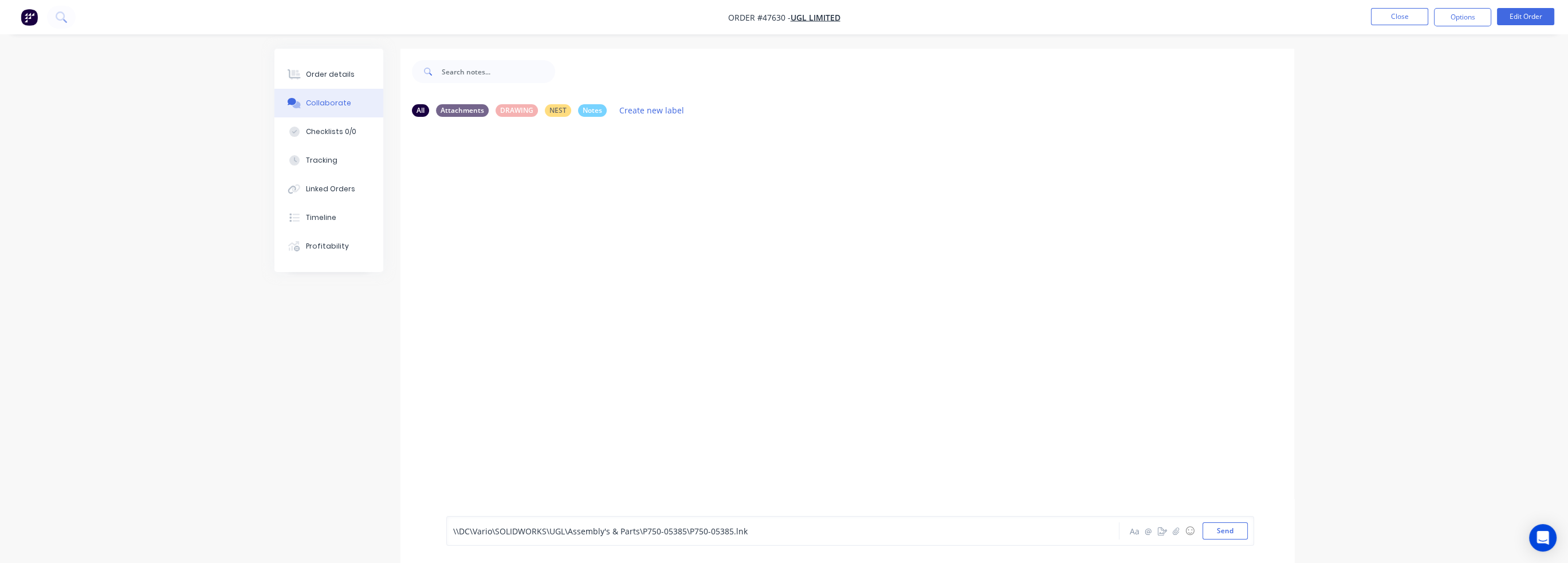
click at [826, 535] on div "\\DC\Vario\SOLIDWORKS\UGL\Assembly's & Parts\P750-05385\P750-05385.lnk" at bounding box center [750, 531] width 595 height 12
click at [737, 174] on link "\\DC\Vario\SOLIDWORKS\UGL\Assembly's &amp; Parts\P750-05385\P750-05385.lnk" at bounding box center [606, 172] width 302 height 11
click at [837, 190] on div "CH You - 02:24pm 24/09/25 \\DC\Vario\SOLIDWORKS\UGL\Assembly's &amp; Parts\P750…" at bounding box center [847, 321] width 894 height 390
click at [769, 174] on div "\\DC\Vario\SOLIDWORKS\UGL\Assembly's &amp; Parts\P750-05385\P750-05385.lnk Labe…" at bounding box center [625, 172] width 358 height 23
click at [775, 171] on div "Labels Edit Delete" at bounding box center [775, 172] width 7 height 17
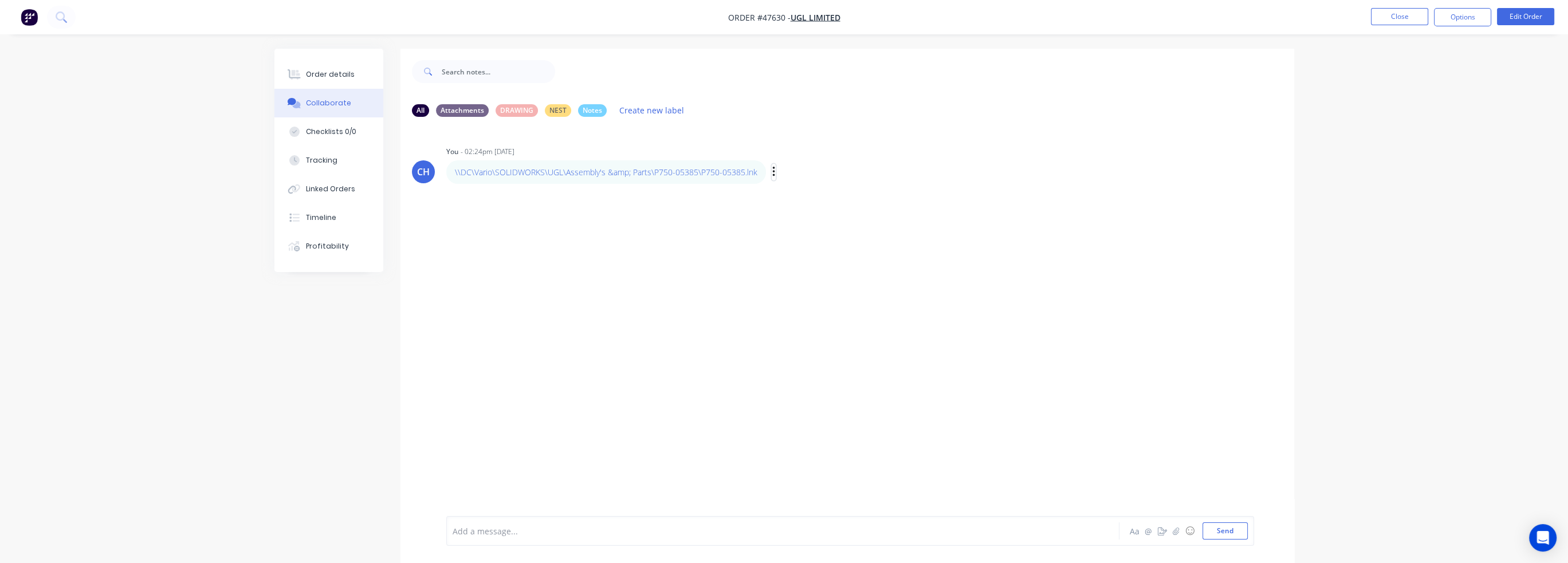
click at [772, 172] on icon "button" at bounding box center [774, 171] width 2 height 10
click at [791, 207] on button "Delete" at bounding box center [815, 211] width 72 height 19
click at [1234, 534] on button "Send" at bounding box center [1225, 531] width 45 height 17
click at [483, 173] on p "P750-05385.lnk" at bounding box center [498, 173] width 58 height 12
click at [487, 173] on p "P750-05385.lnk" at bounding box center [498, 173] width 58 height 12
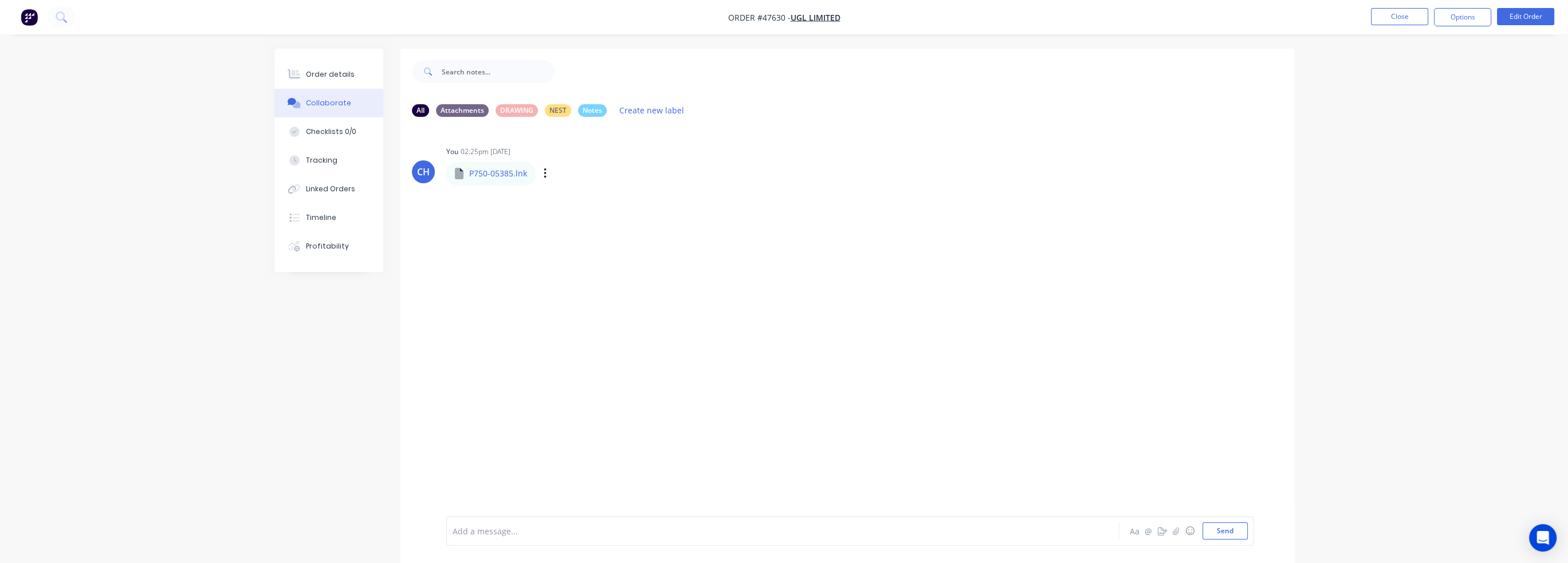
click at [517, 174] on p "P750-05385.lnk" at bounding box center [498, 173] width 58 height 12
click at [540, 175] on div "Labels Download Delete" at bounding box center [605, 174] width 129 height 17
click at [545, 171] on icon "button" at bounding box center [545, 174] width 4 height 13
click at [517, 178] on p "P750-05385.lnk" at bounding box center [498, 173] width 58 height 12
click at [499, 177] on p "P750-05385.lnk" at bounding box center [498, 173] width 58 height 12
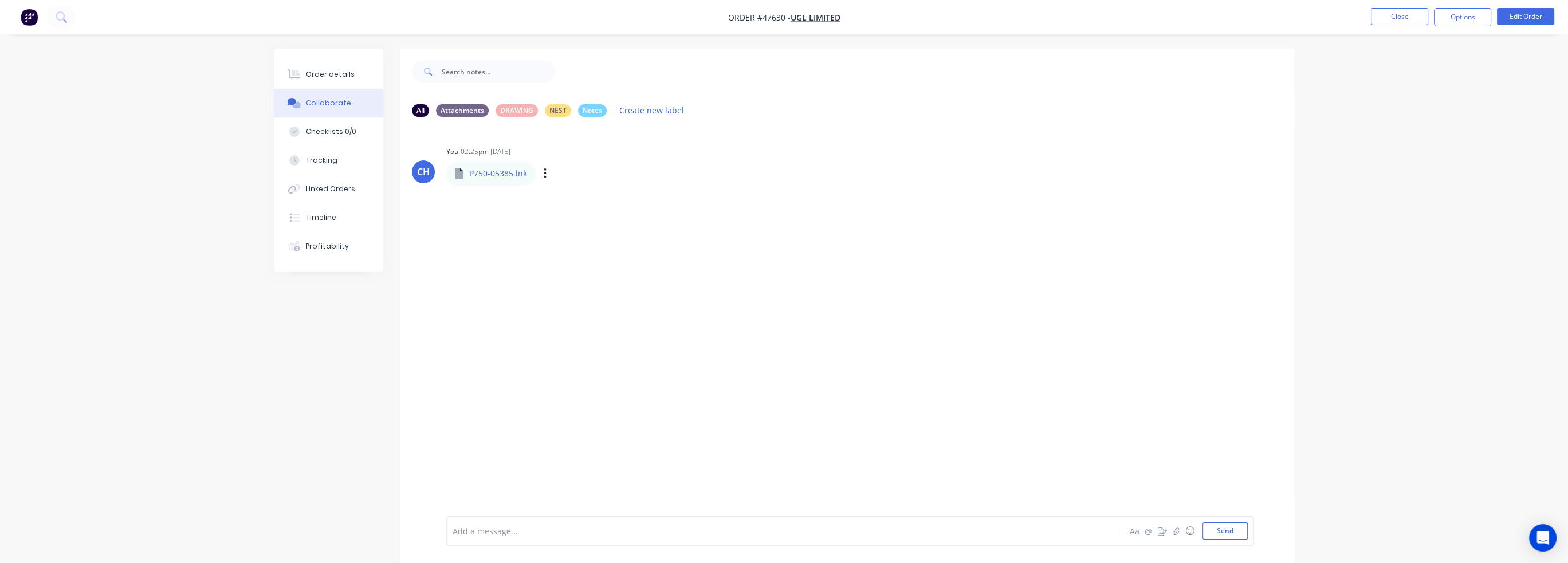
click at [485, 177] on p "P750-05385.lnk" at bounding box center [498, 173] width 58 height 12
click at [548, 173] on div "Labels Download Delete" at bounding box center [605, 174] width 129 height 17
click at [544, 174] on icon "button" at bounding box center [545, 173] width 2 height 10
click at [485, 173] on p "P750-05385.lnk" at bounding box center [498, 173] width 58 height 12
click at [485, 174] on p "P750-05385.lnk" at bounding box center [498, 173] width 58 height 12
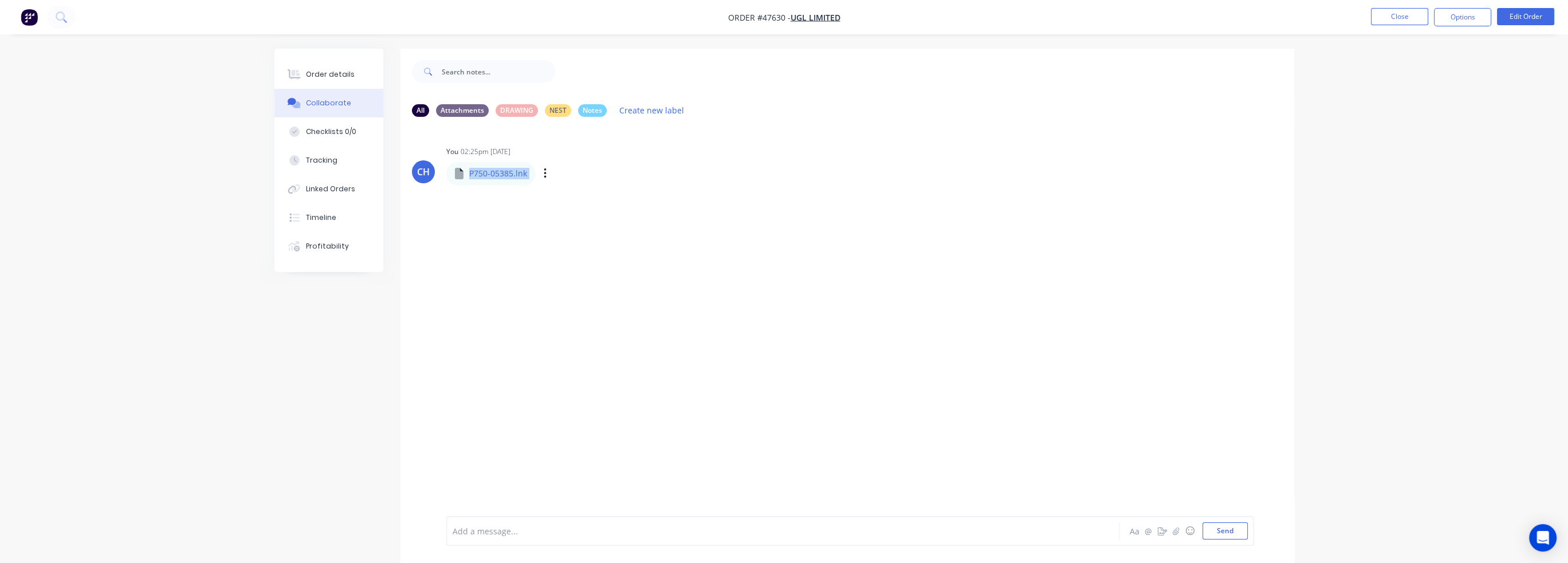
click at [485, 174] on p "P750-05385.lnk" at bounding box center [498, 173] width 58 height 12
click at [540, 175] on div "Labels Download Delete" at bounding box center [605, 174] width 129 height 17
click at [544, 174] on icon "button" at bounding box center [545, 173] width 2 height 10
click at [590, 228] on button "Delete" at bounding box center [620, 230] width 129 height 26
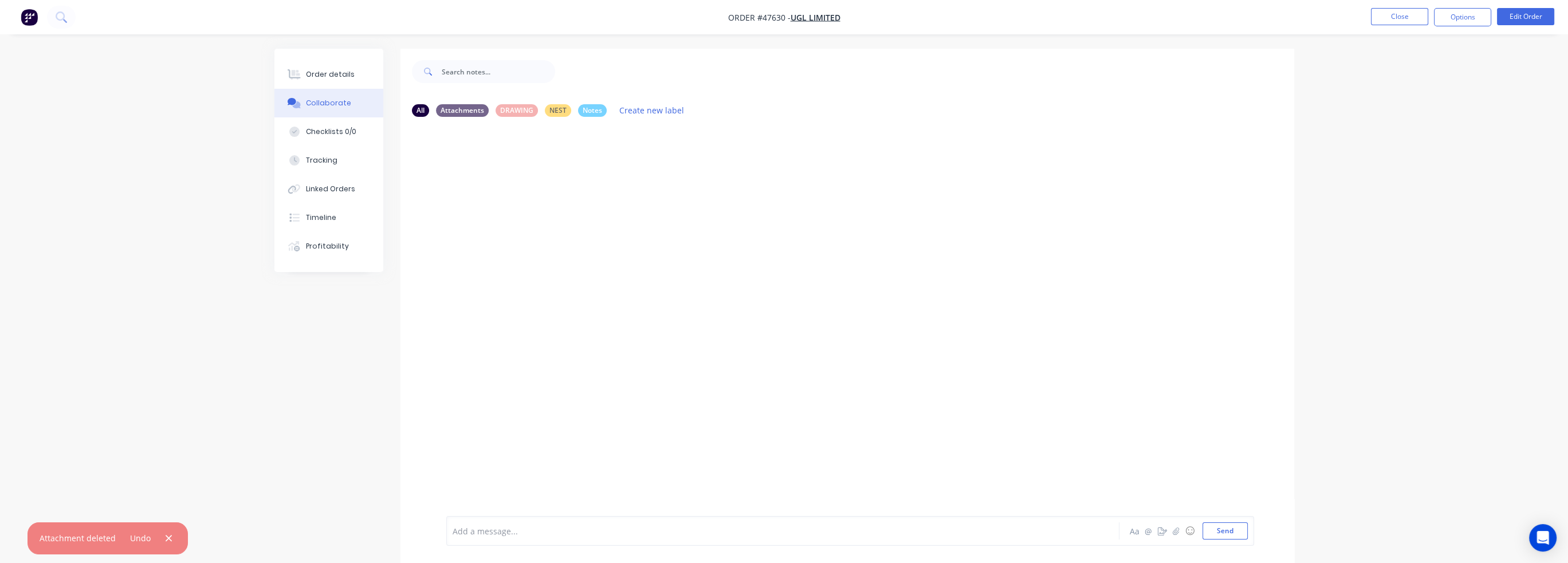
click at [643, 183] on div at bounding box center [847, 321] width 894 height 390
click at [302, 190] on div at bounding box center [294, 188] width 17 height 10
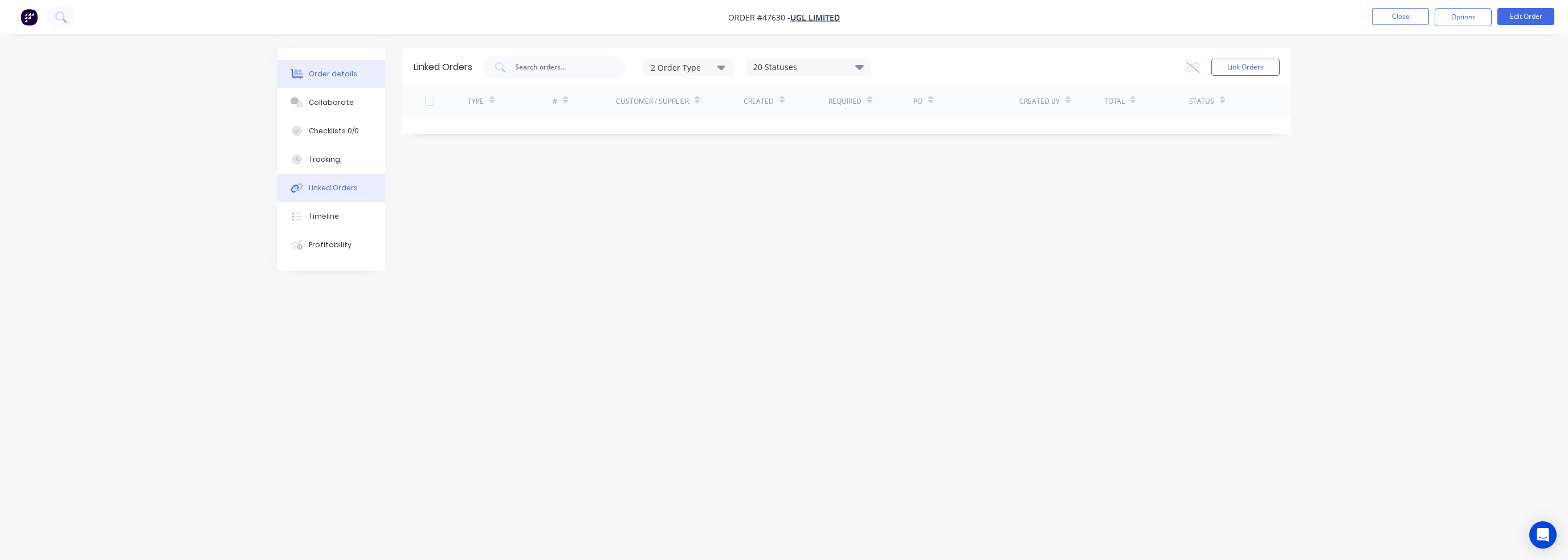
click at [351, 77] on div "Order details" at bounding box center [333, 74] width 49 height 10
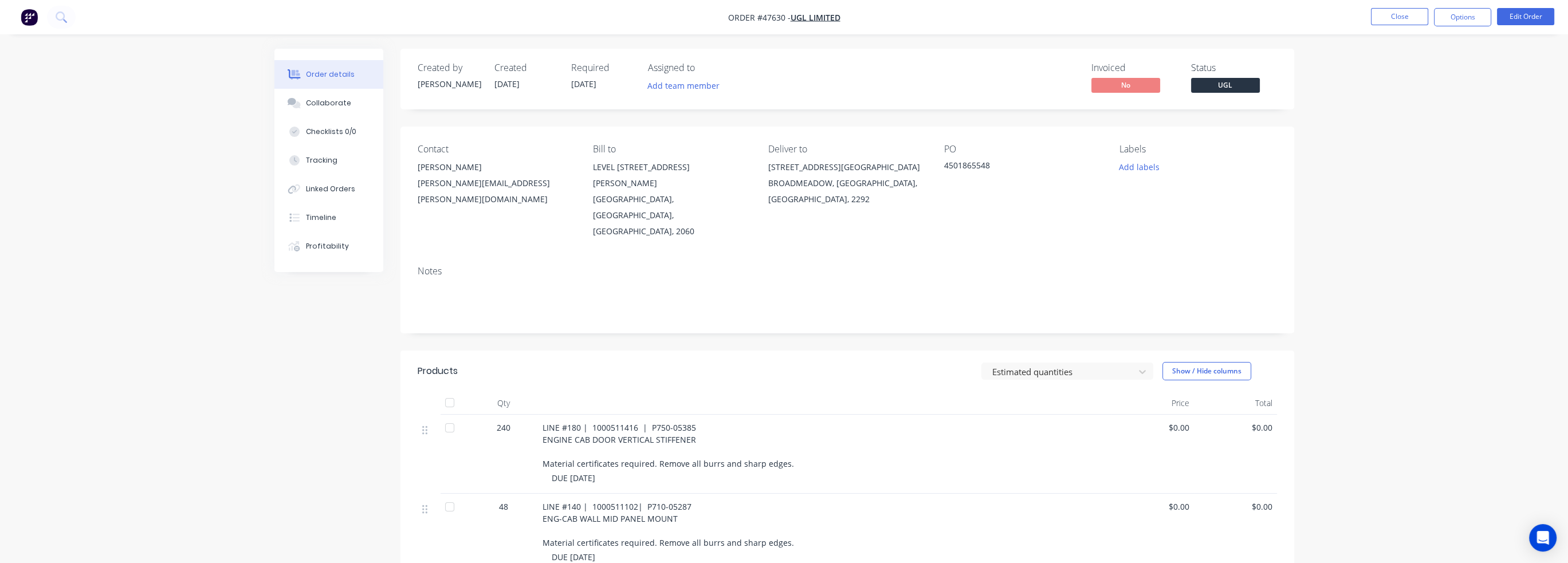
click at [960, 436] on div "LINE #180 | 1000511416 | P750-05385 ENGINE CAB DOOR VERTICAL STIFFENER Material…" at bounding box center [824, 446] width 564 height 48
drag, startPoint x: 685, startPoint y: 431, endPoint x: 557, endPoint y: 425, distance: 128.1
click at [586, 423] on div "LINE #180 | 1000511416 | P750-05385 ENGINE CAB DOOR VERTICAL STIFFENER Material…" at bounding box center [824, 446] width 564 height 48
click at [974, 472] on div "DUE 09TH OCT" at bounding box center [829, 478] width 554 height 12
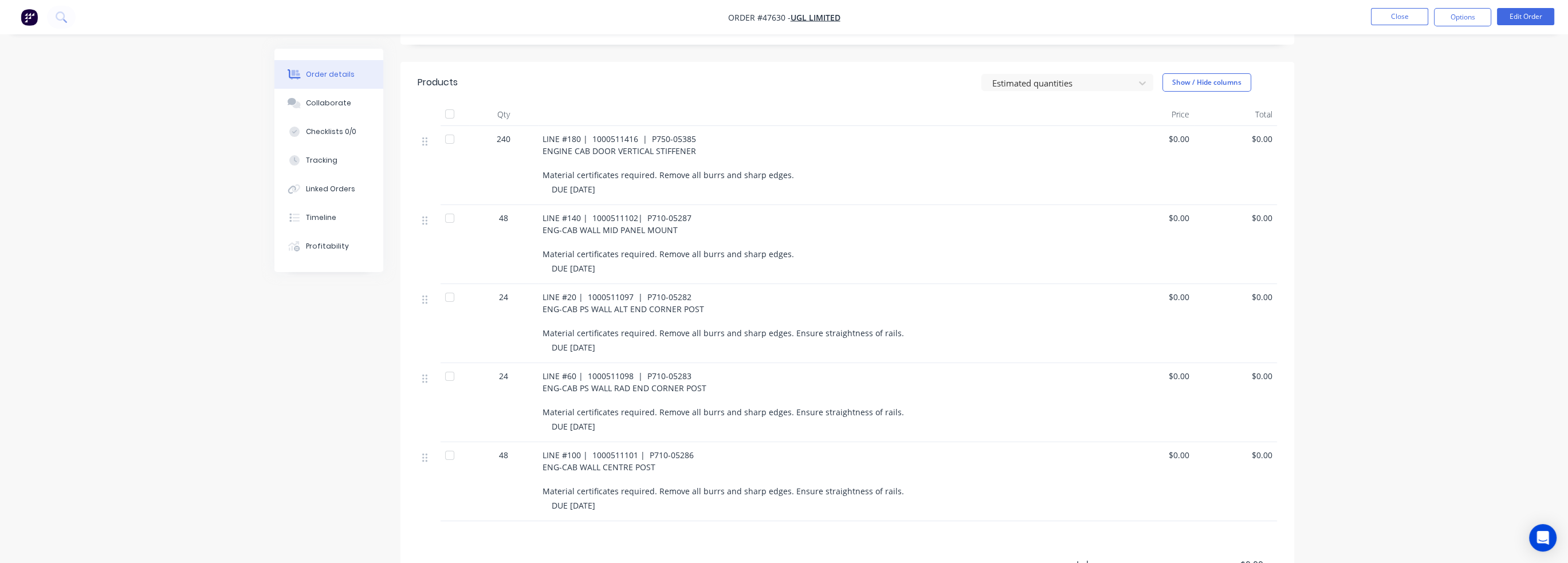
scroll to position [220, 0]
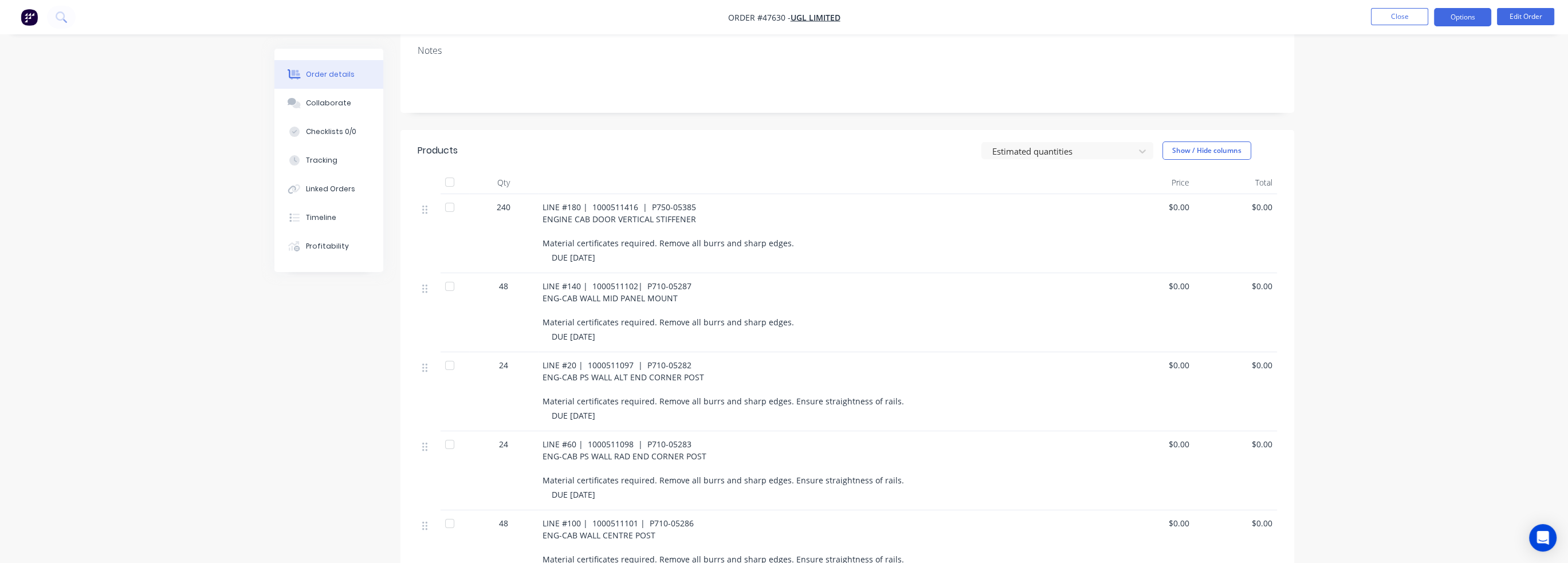
click at [1463, 18] on button "Options" at bounding box center [1463, 17] width 58 height 18
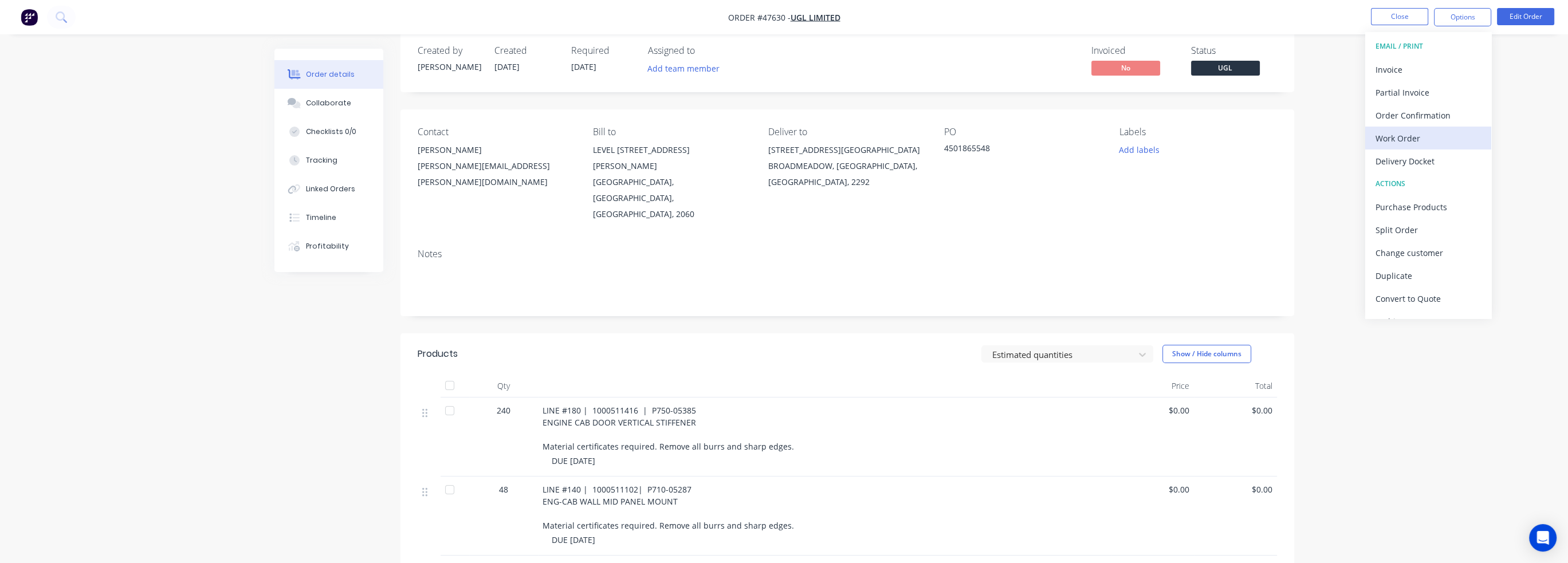
scroll to position [0, 0]
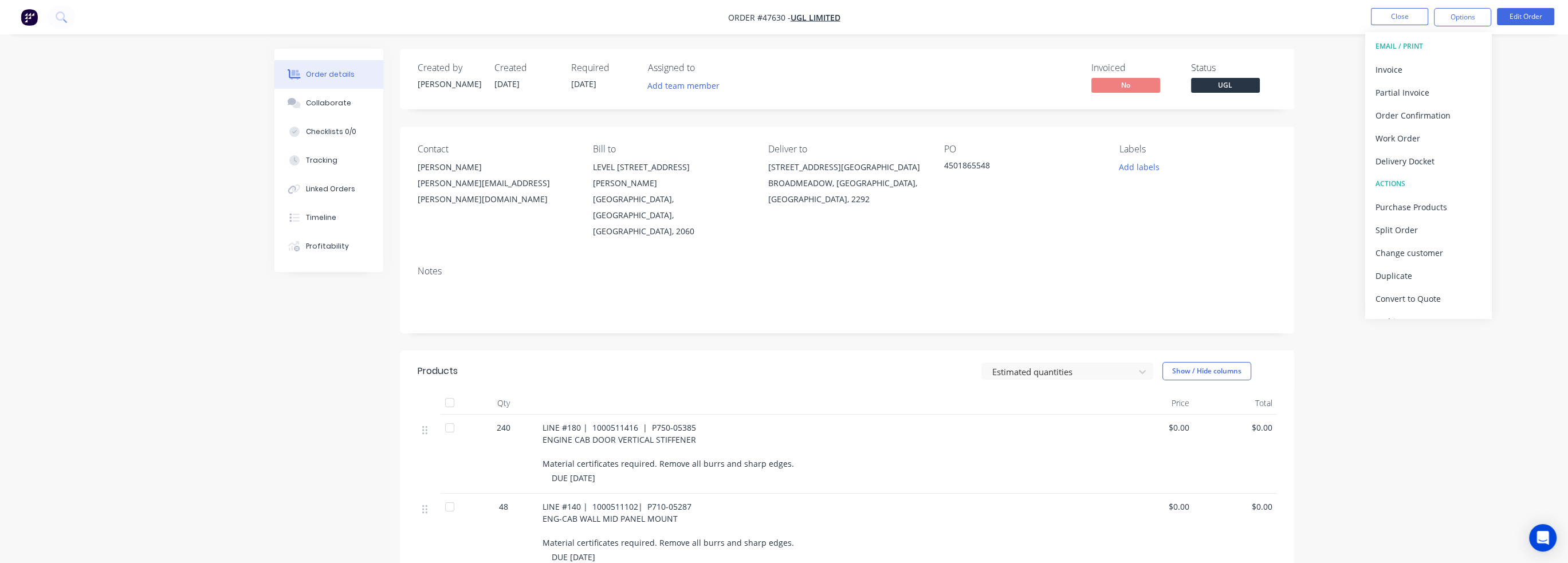
click at [1305, 67] on div "Order details Collaborate Checklists 0/0 Tracking Linked Orders Timeline Profit…" at bounding box center [784, 494] width 1568 height 989
click at [321, 102] on div "Collaborate" at bounding box center [329, 103] width 45 height 10
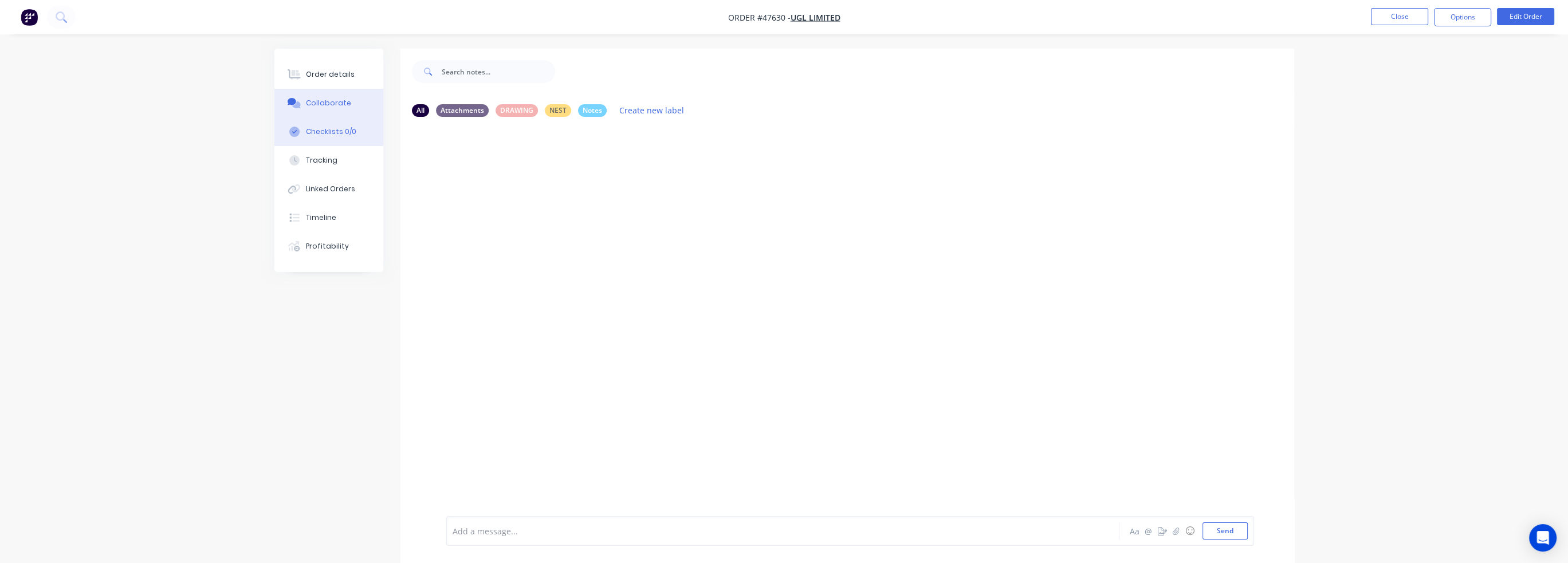
click at [334, 127] on div "Checklists 0/0" at bounding box center [331, 132] width 50 height 10
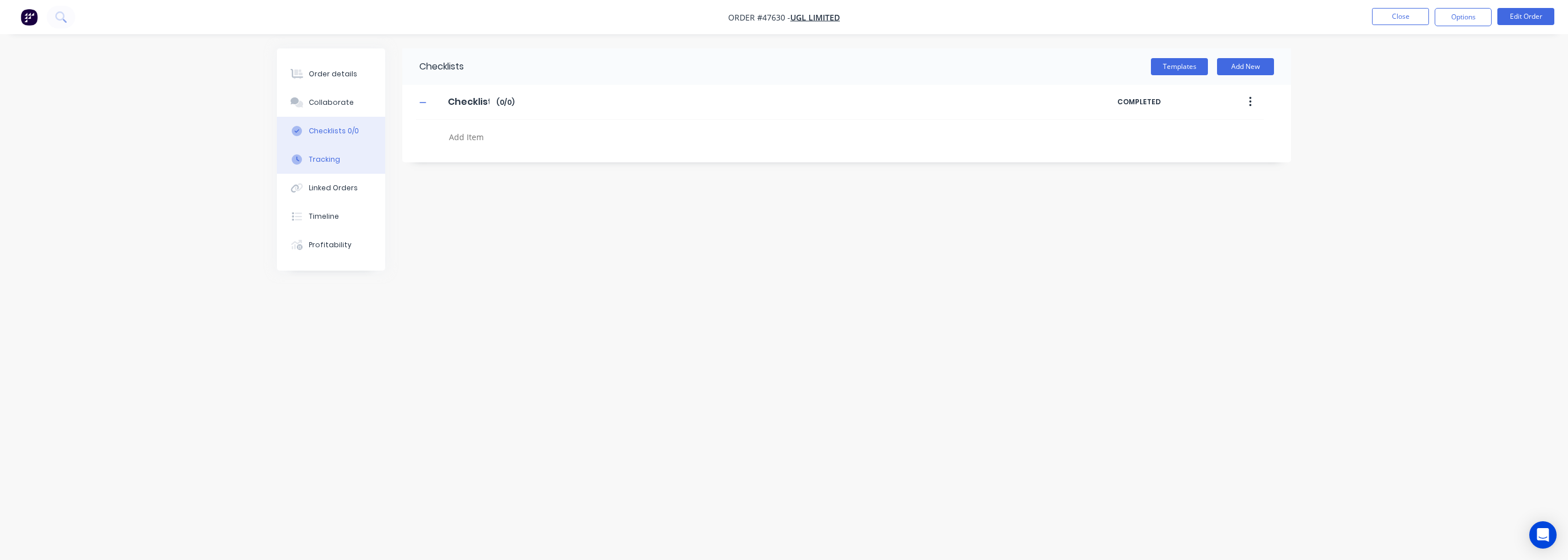
click at [355, 162] on button "Tracking" at bounding box center [331, 159] width 108 height 29
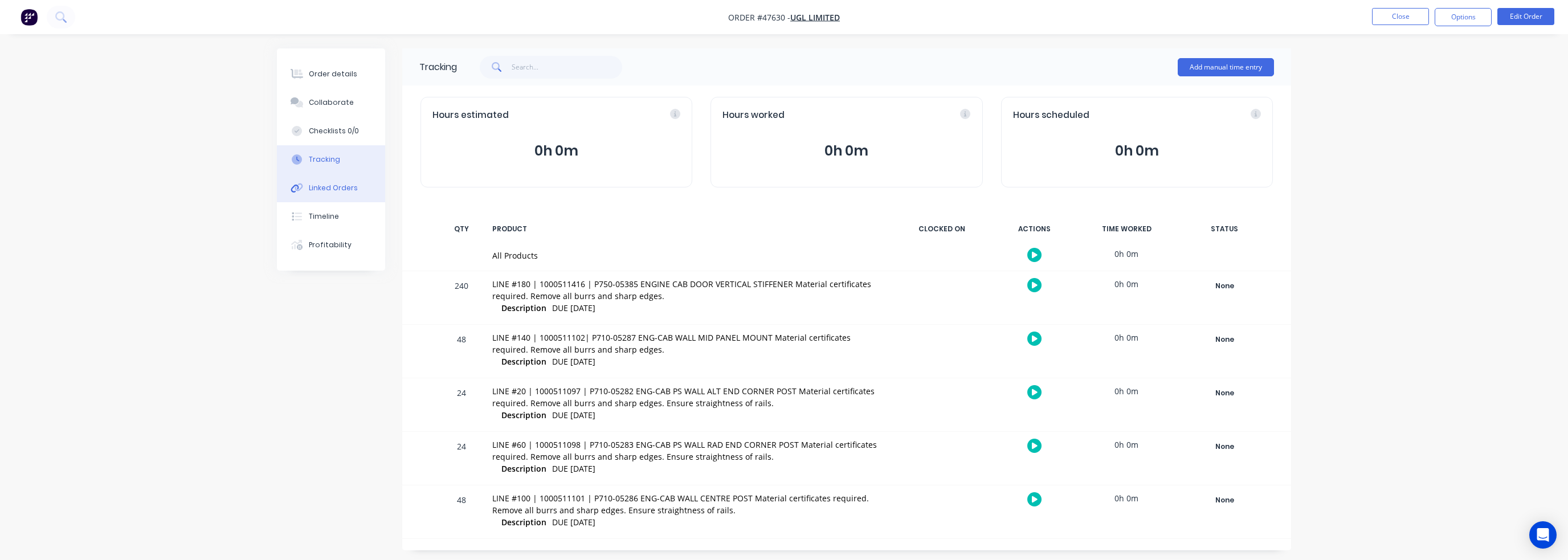
click at [338, 183] on div "Linked Orders" at bounding box center [333, 187] width 49 height 10
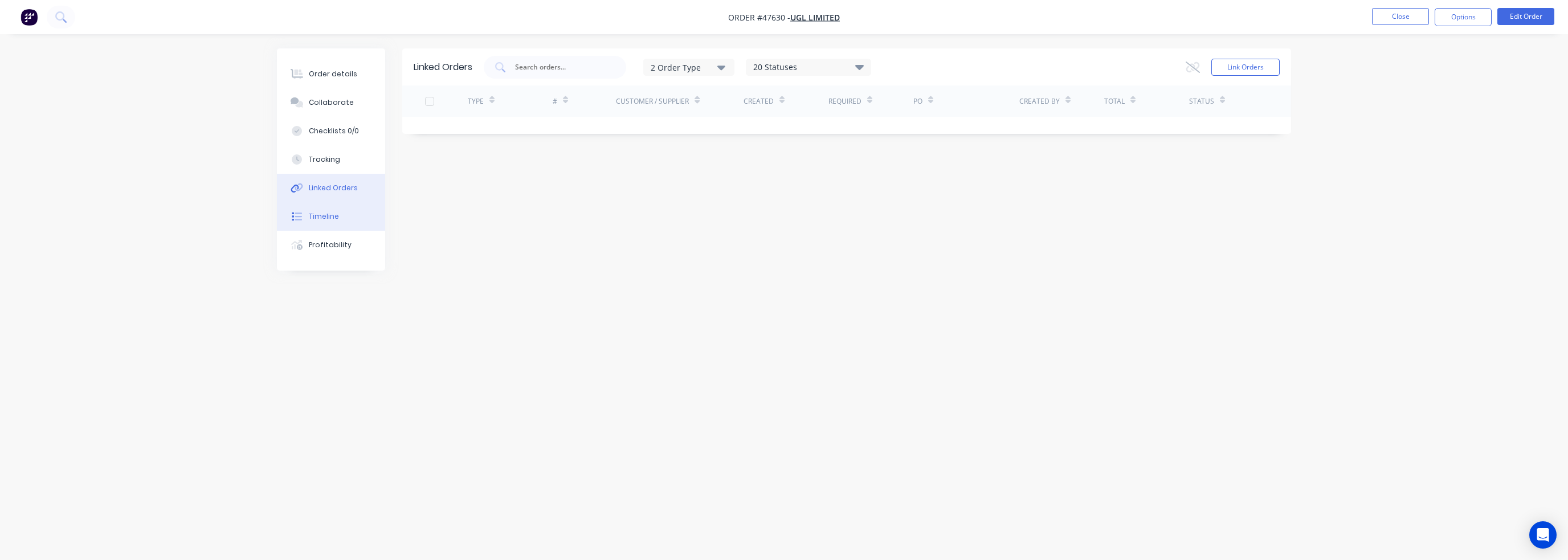
click at [333, 215] on div "Timeline" at bounding box center [324, 216] width 30 height 10
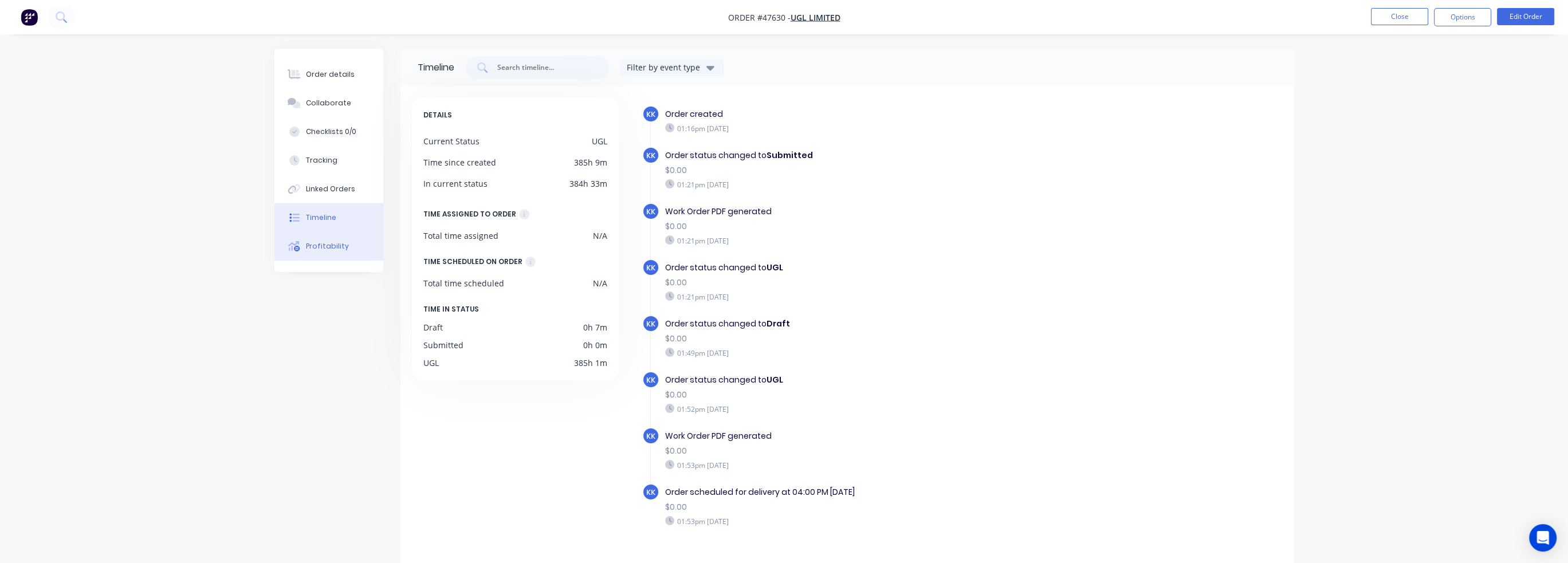
click at [340, 240] on button "Profitability" at bounding box center [329, 246] width 109 height 29
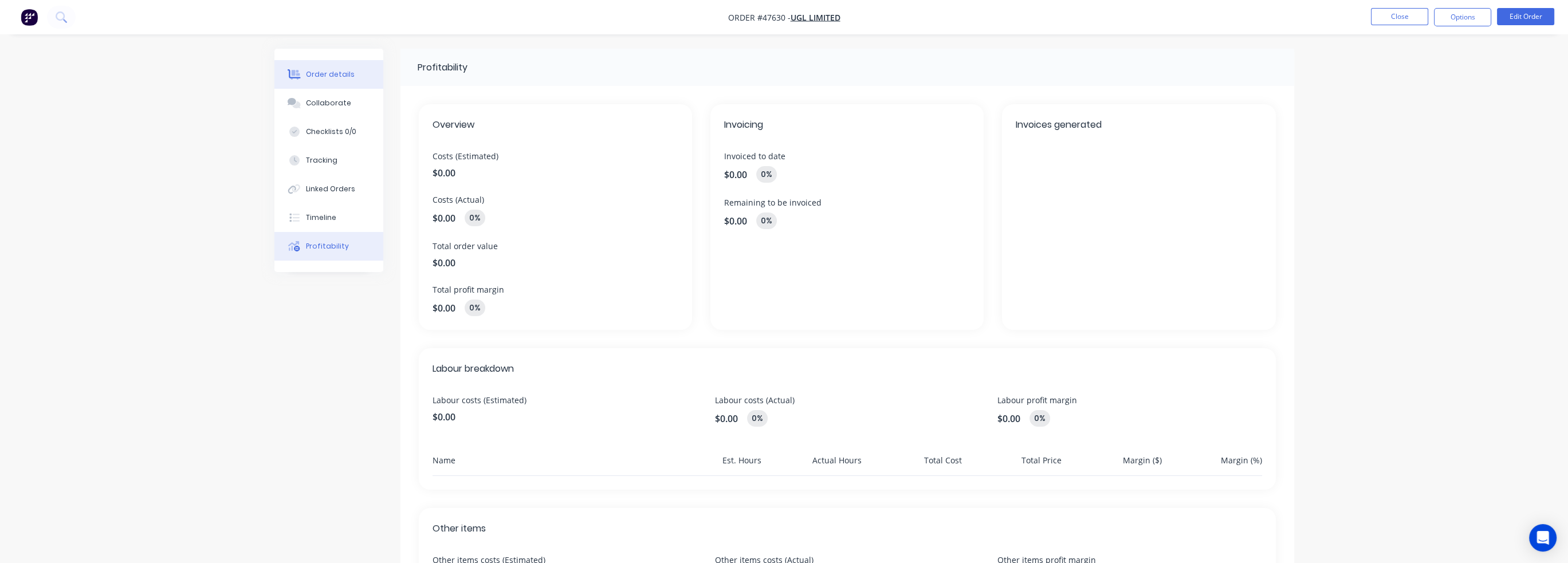
click at [337, 71] on div "Order details" at bounding box center [330, 74] width 49 height 10
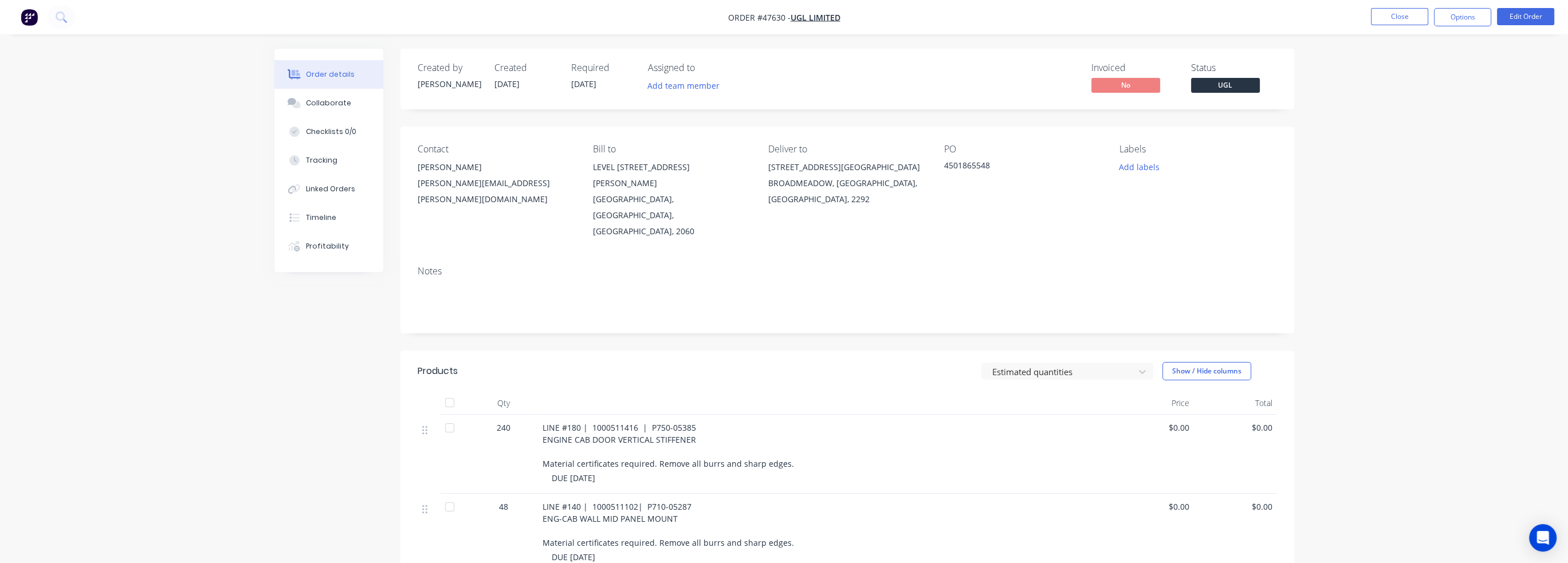
click at [976, 162] on div "4501865548" at bounding box center [1016, 167] width 143 height 16
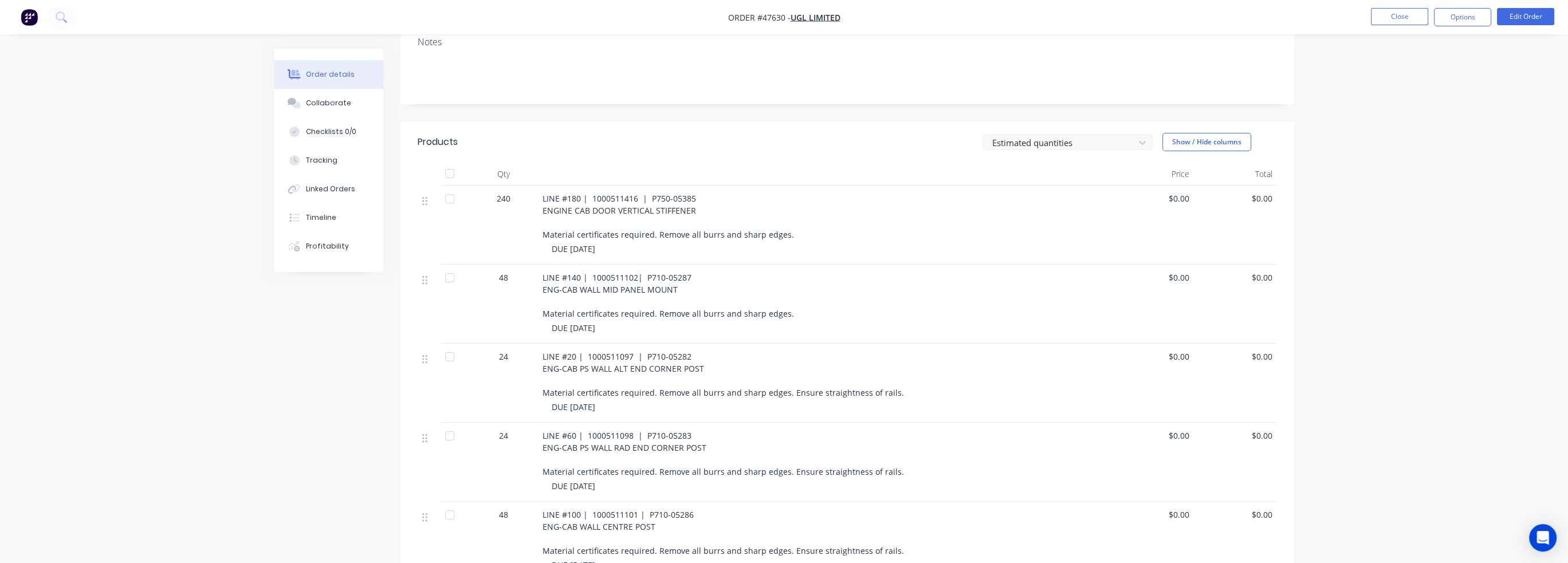
scroll to position [392, 0]
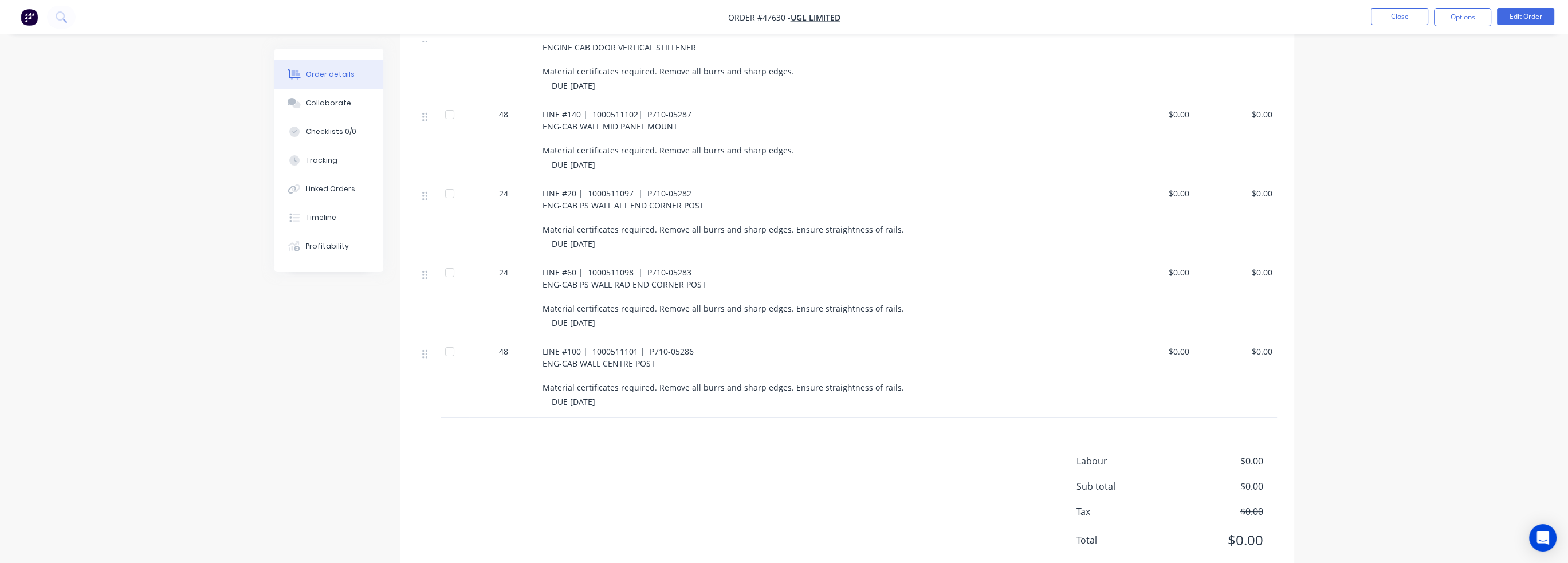
click at [154, 80] on div "Order details Collaborate Checklists 0/0 Tracking Linked Orders Timeline Profit…" at bounding box center [784, 102] width 1568 height 989
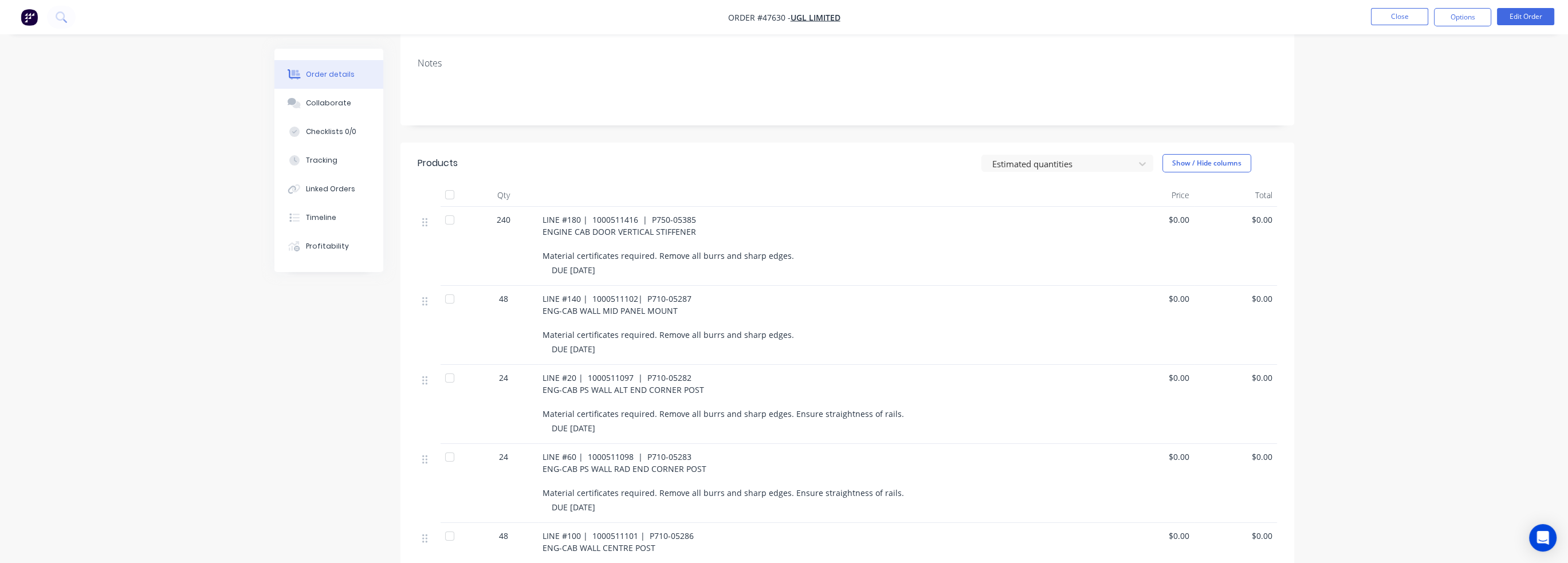
scroll to position [163, 0]
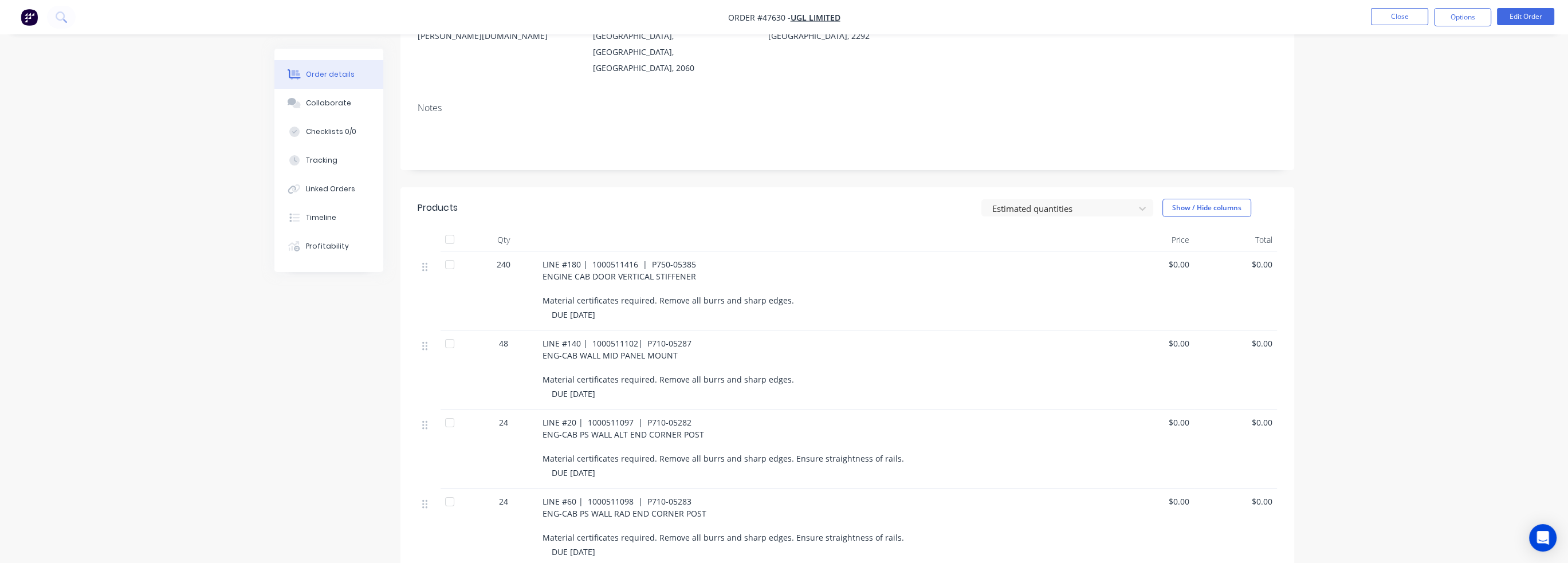
click at [674, 259] on span "LINE #180 | 1000511416 | P750-05385 ENGINE CAB DOOR VERTICAL STIFFENER Material…" at bounding box center [668, 282] width 252 height 47
click at [811, 258] on div "LINE #180 | 1000511416 | P750-05385 ENGINE CAB DOOR VERTICAL STIFFENER Material…" at bounding box center [824, 282] width 564 height 48
click at [147, 146] on div "Order details Collaborate Checklists 0/0 Tracking Linked Orders Timeline Profit…" at bounding box center [784, 331] width 1568 height 989
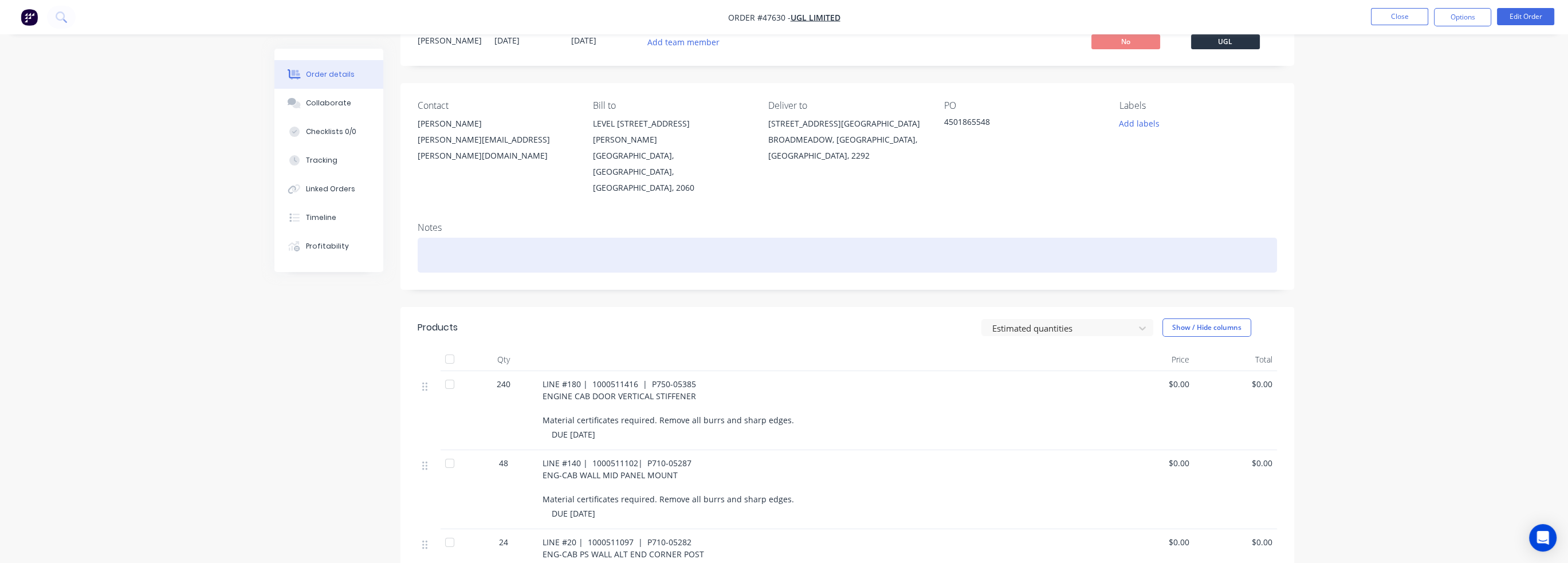
scroll to position [0, 0]
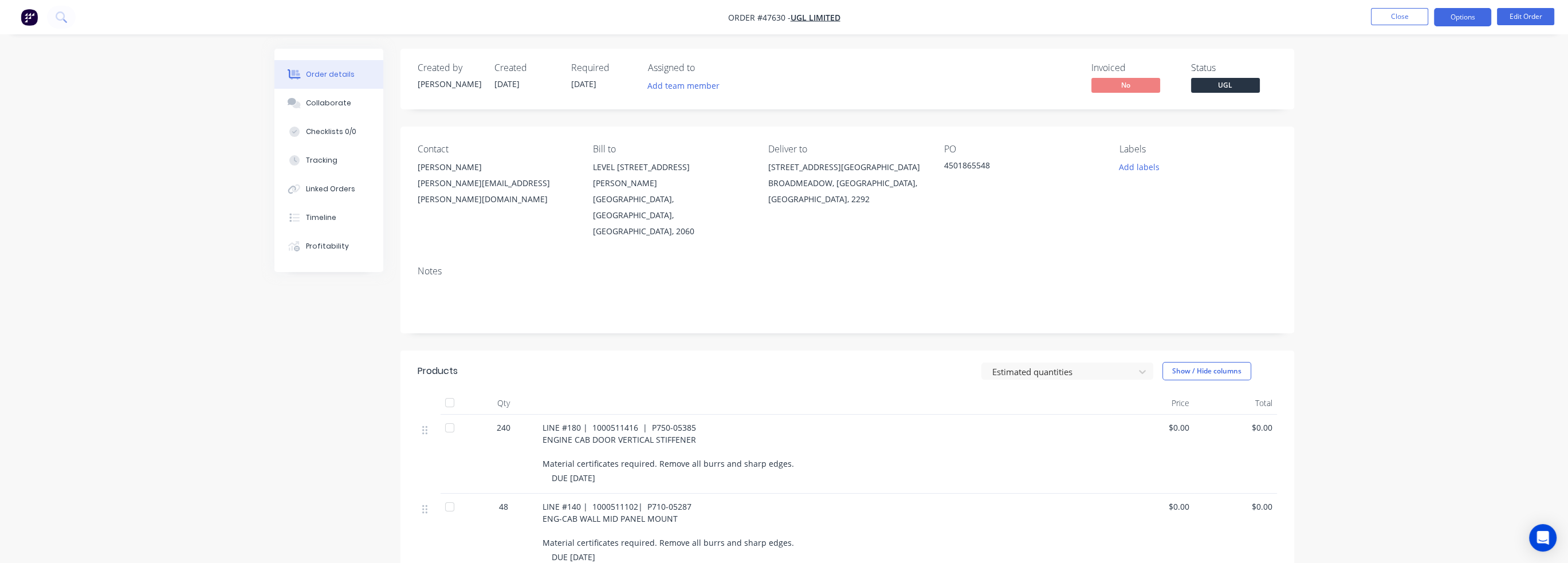
click at [1455, 17] on button "Options" at bounding box center [1463, 17] width 58 height 18
click at [1512, 359] on div "Order details Collaborate Checklists 0/0 Tracking Linked Orders Timeline Profit…" at bounding box center [784, 494] width 1568 height 989
click at [778, 19] on span "Order #47630 -" at bounding box center [760, 18] width 62 height 11
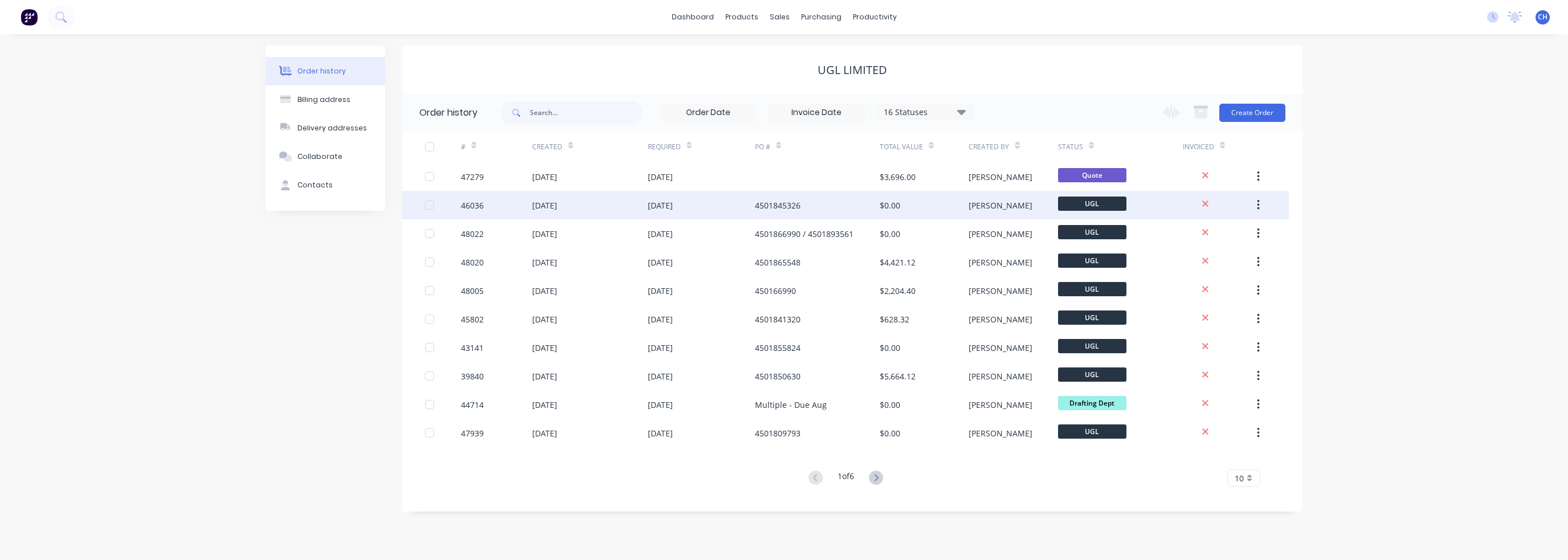
click at [557, 203] on div "[DATE]" at bounding box center [544, 206] width 25 height 12
